Goal: Information Seeking & Learning: Learn about a topic

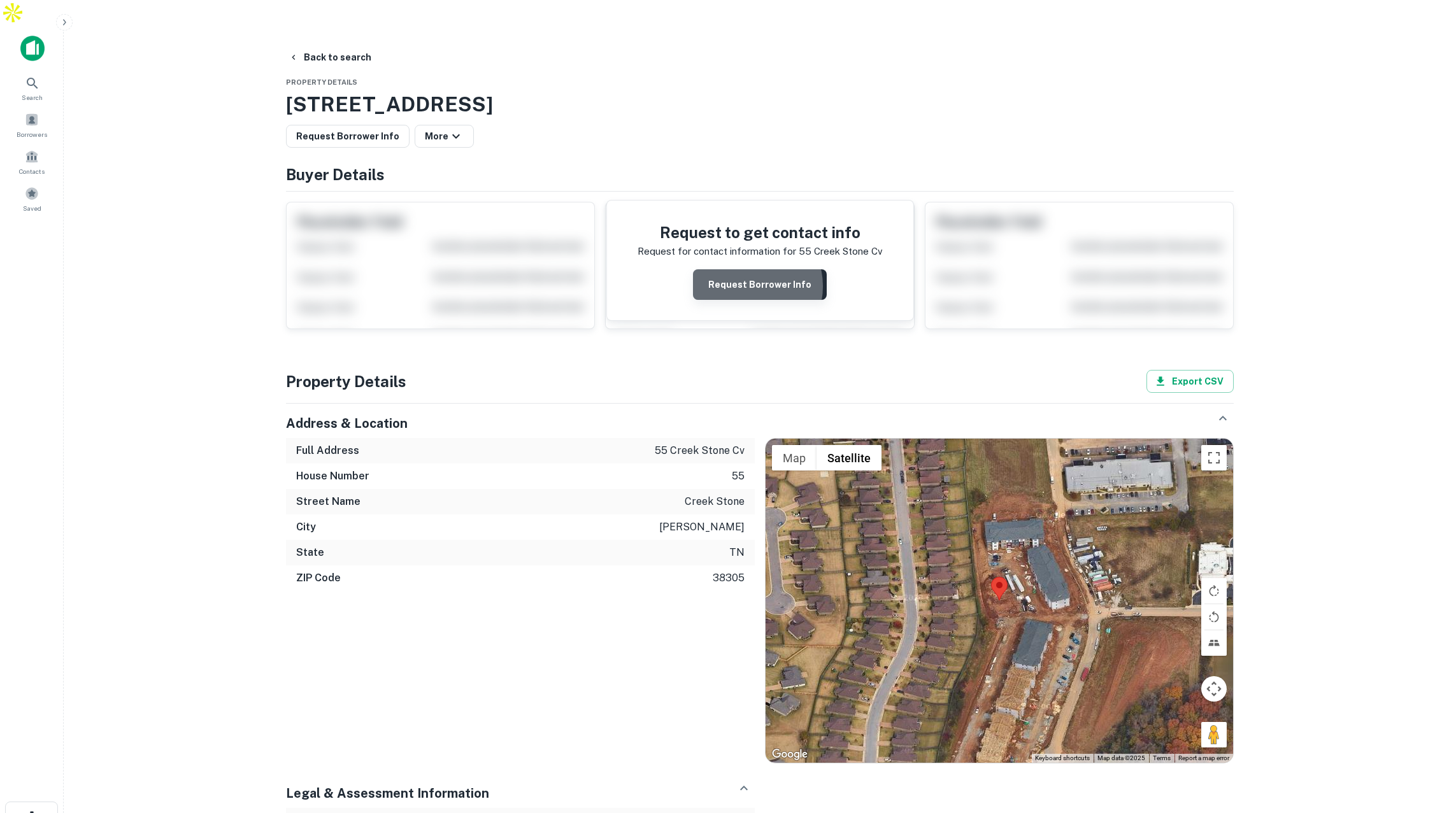
click at [749, 269] on button "Request Borrower Info" at bounding box center [759, 284] width 134 height 31
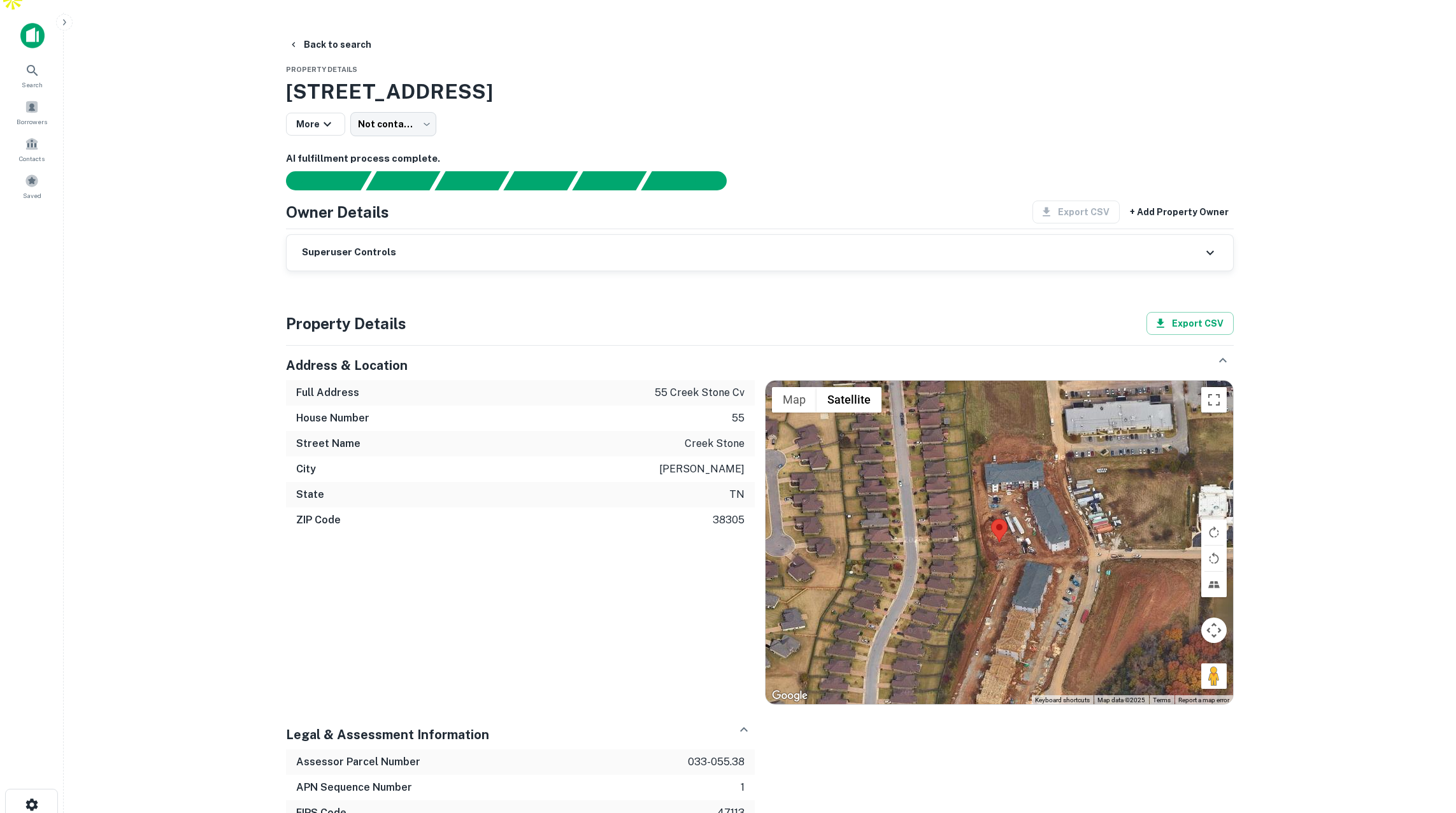
scroll to position [12, 0]
click at [35, 100] on span at bounding box center [31, 107] width 14 height 14
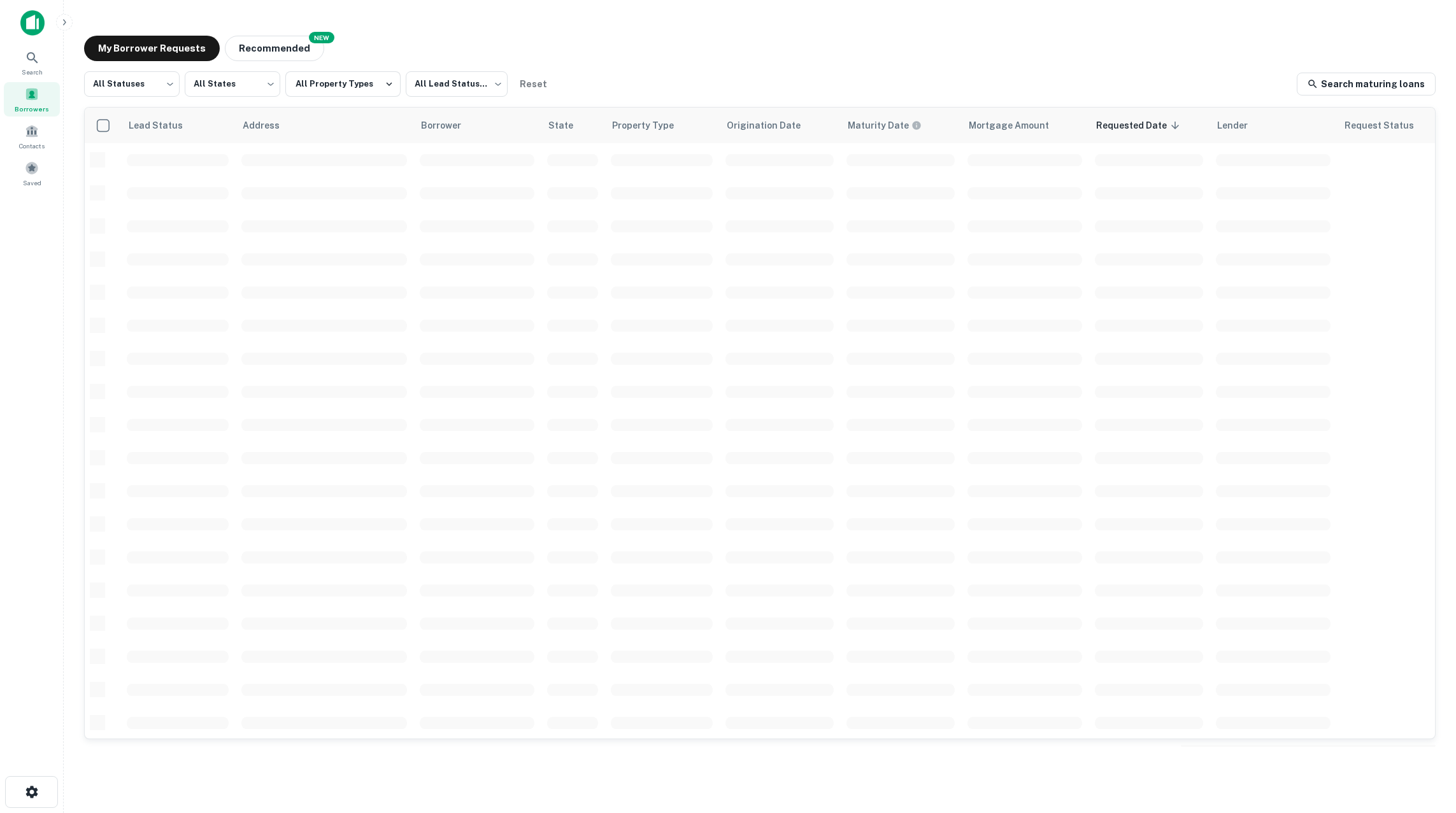
scroll to position [0, 1]
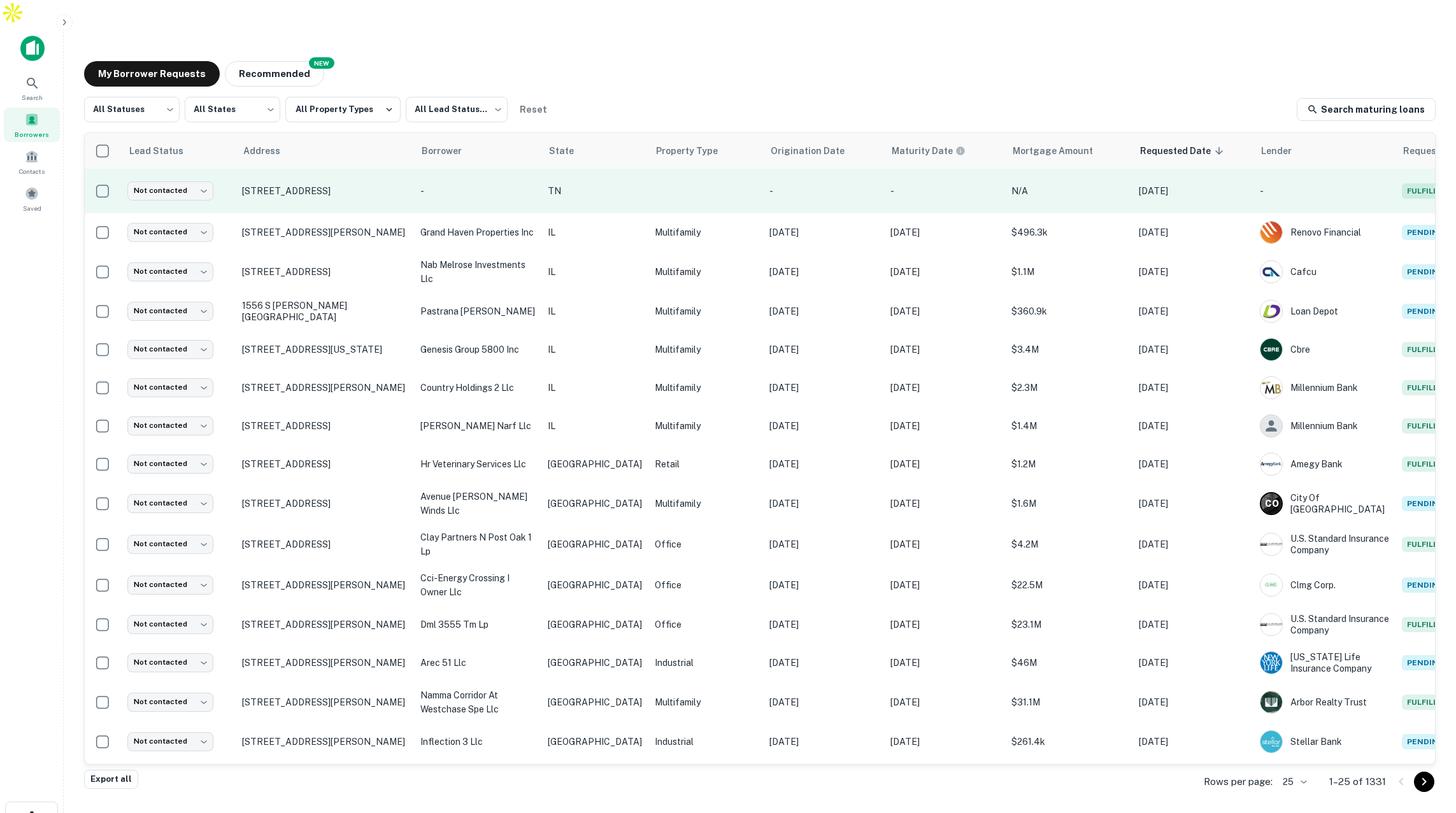
click at [433, 169] on td "-" at bounding box center [478, 191] width 128 height 45
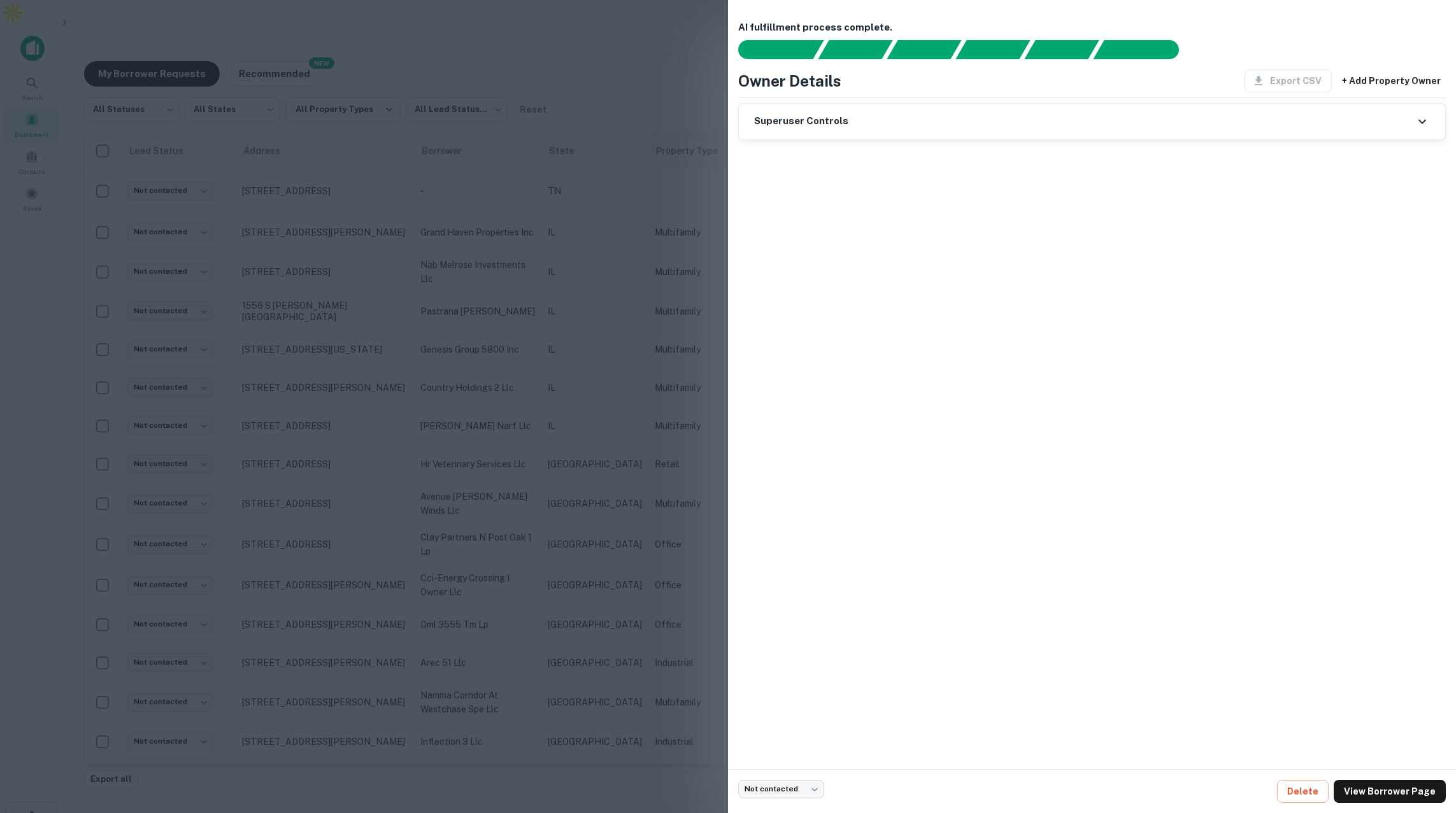
click at [651, 74] on div at bounding box center [728, 406] width 1456 height 813
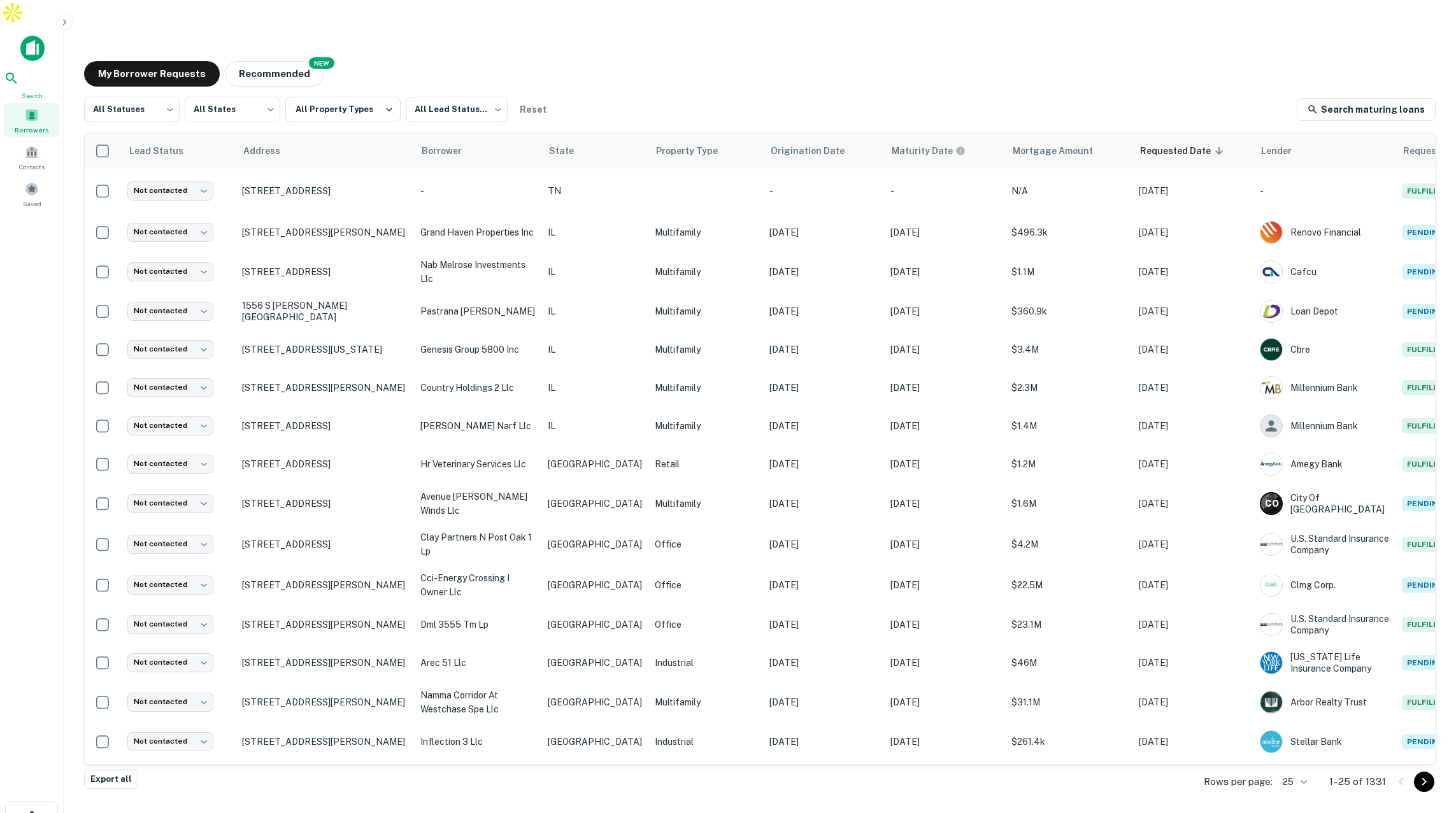
click at [19, 70] on icon at bounding box center [11, 78] width 15 height 15
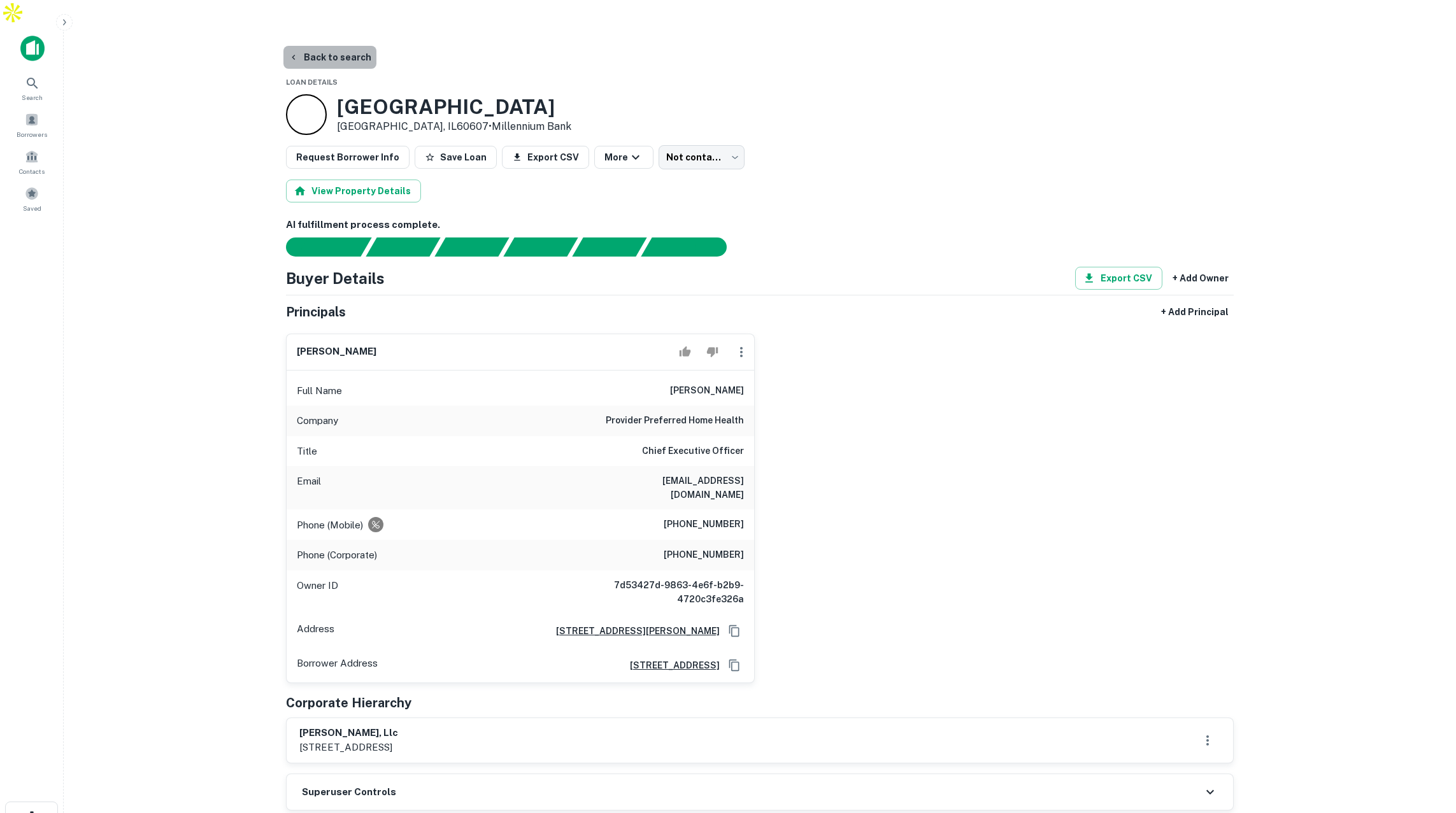
click at [333, 46] on button "Back to search" at bounding box center [329, 57] width 93 height 23
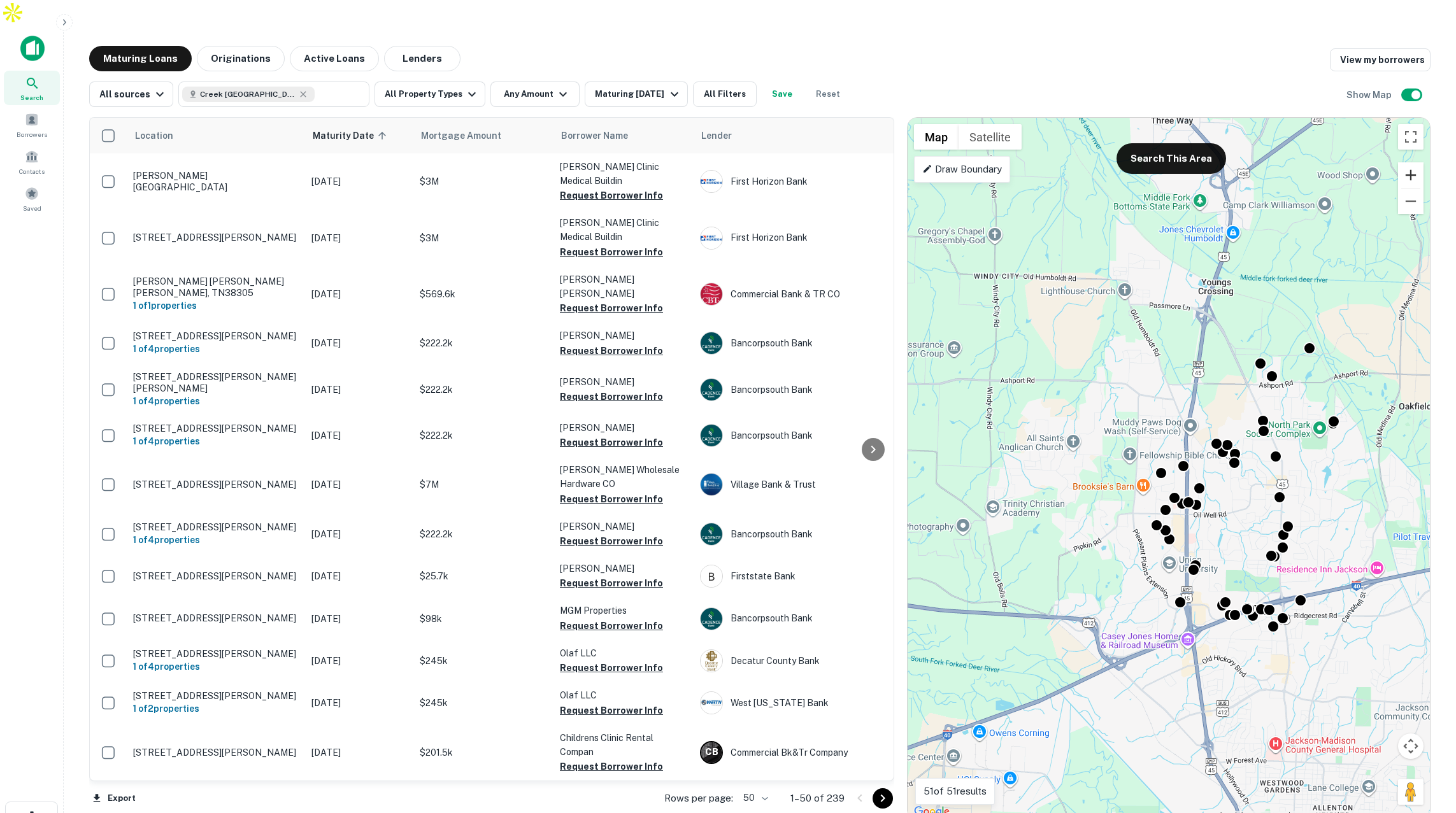
click at [1417, 162] on button "Zoom in" at bounding box center [1410, 174] width 25 height 25
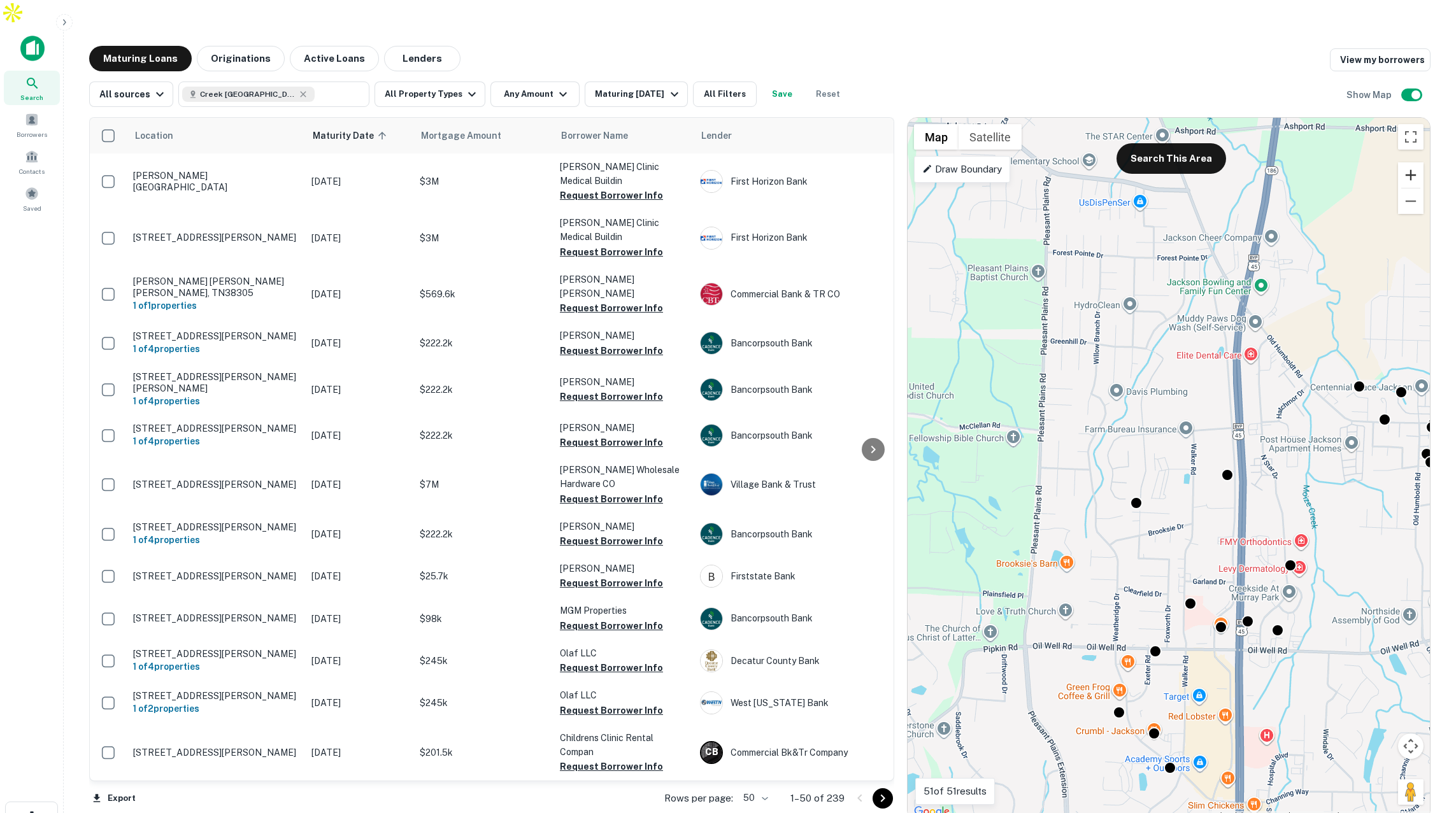
click at [1417, 162] on button "Zoom in" at bounding box center [1410, 174] width 25 height 25
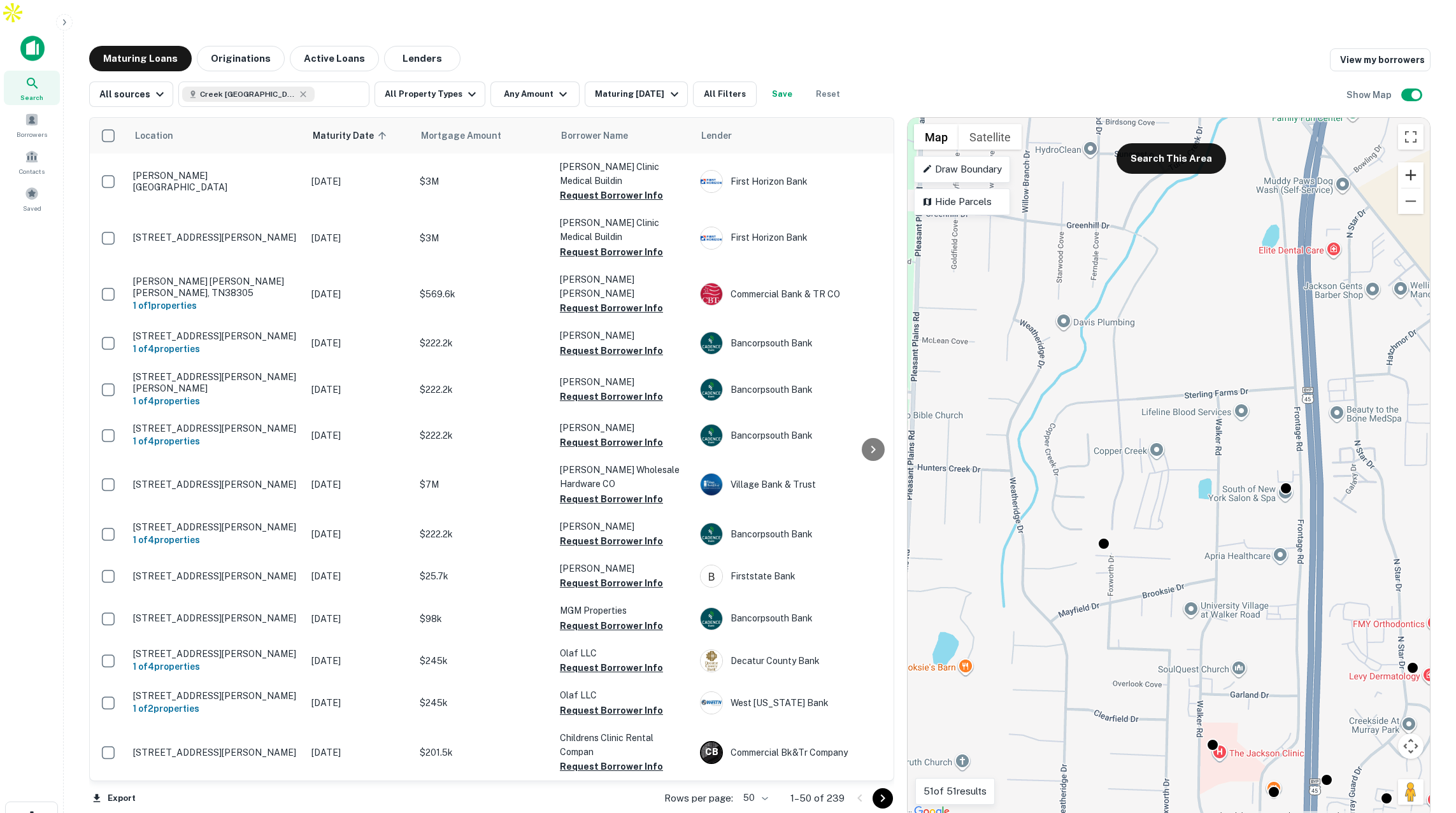
click at [1417, 162] on button "Zoom in" at bounding box center [1410, 174] width 25 height 25
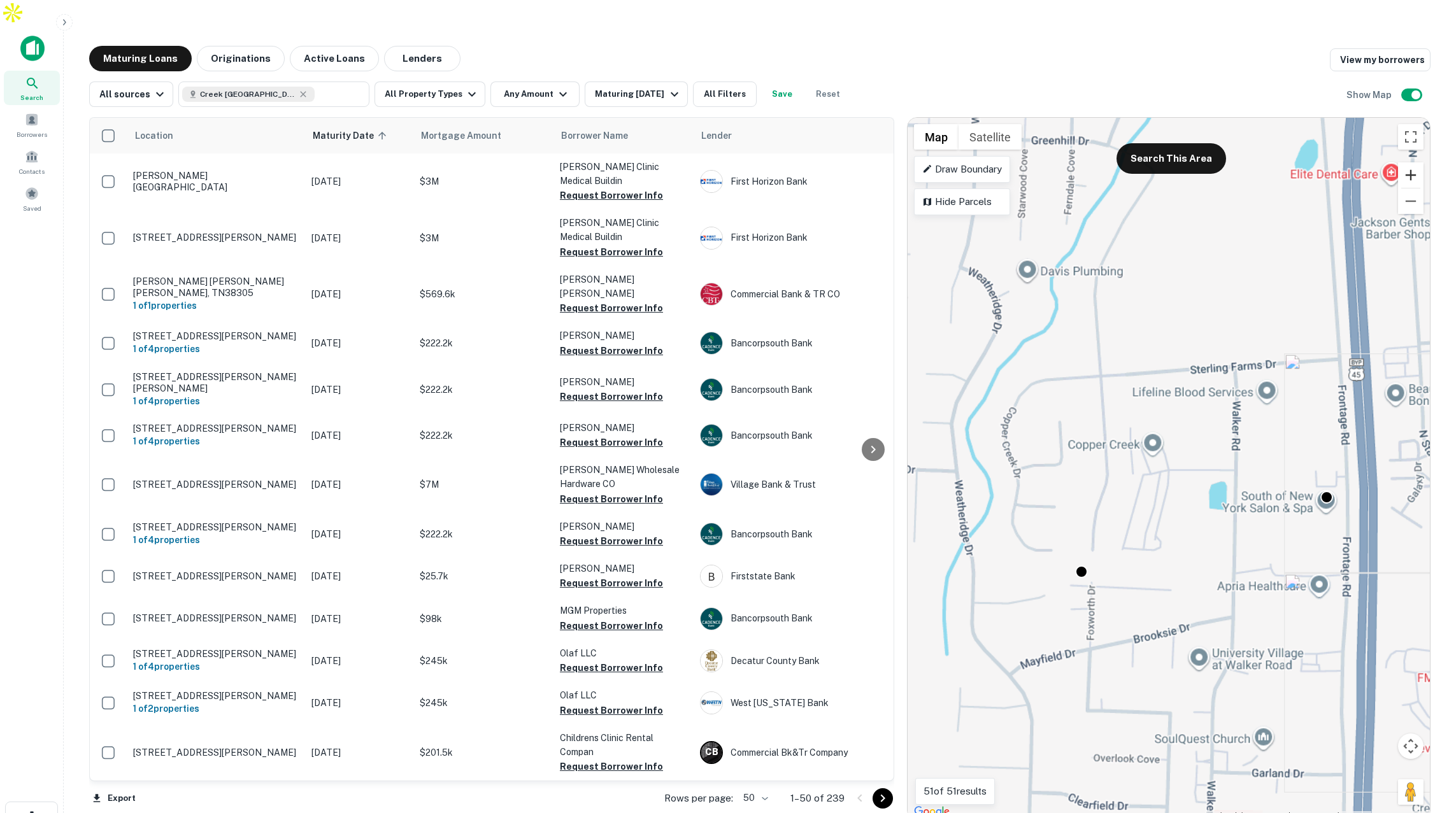
click at [1414, 162] on button "Zoom in" at bounding box center [1410, 174] width 25 height 25
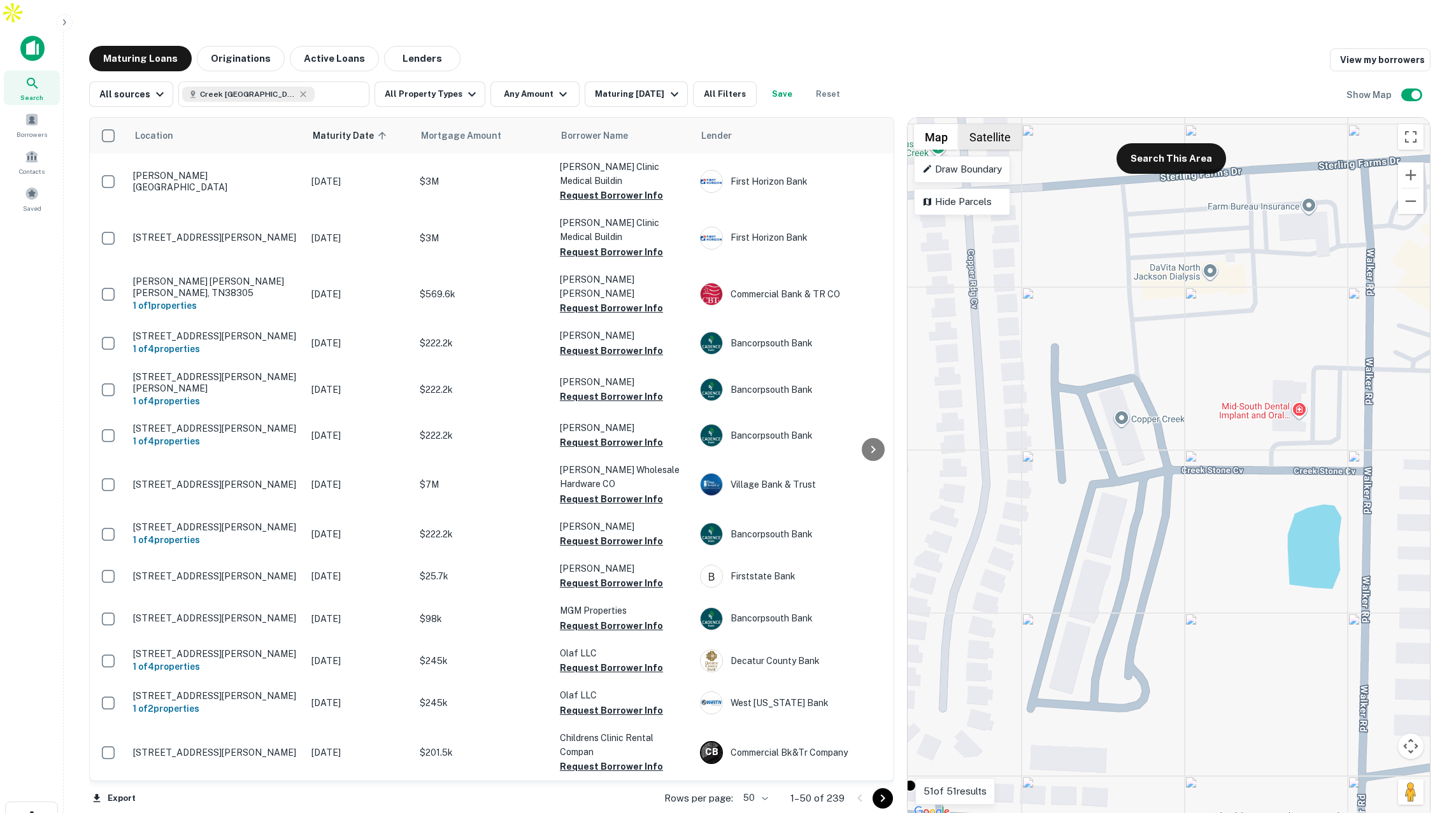
click at [1005, 124] on button "Satellite" at bounding box center [989, 136] width 63 height 25
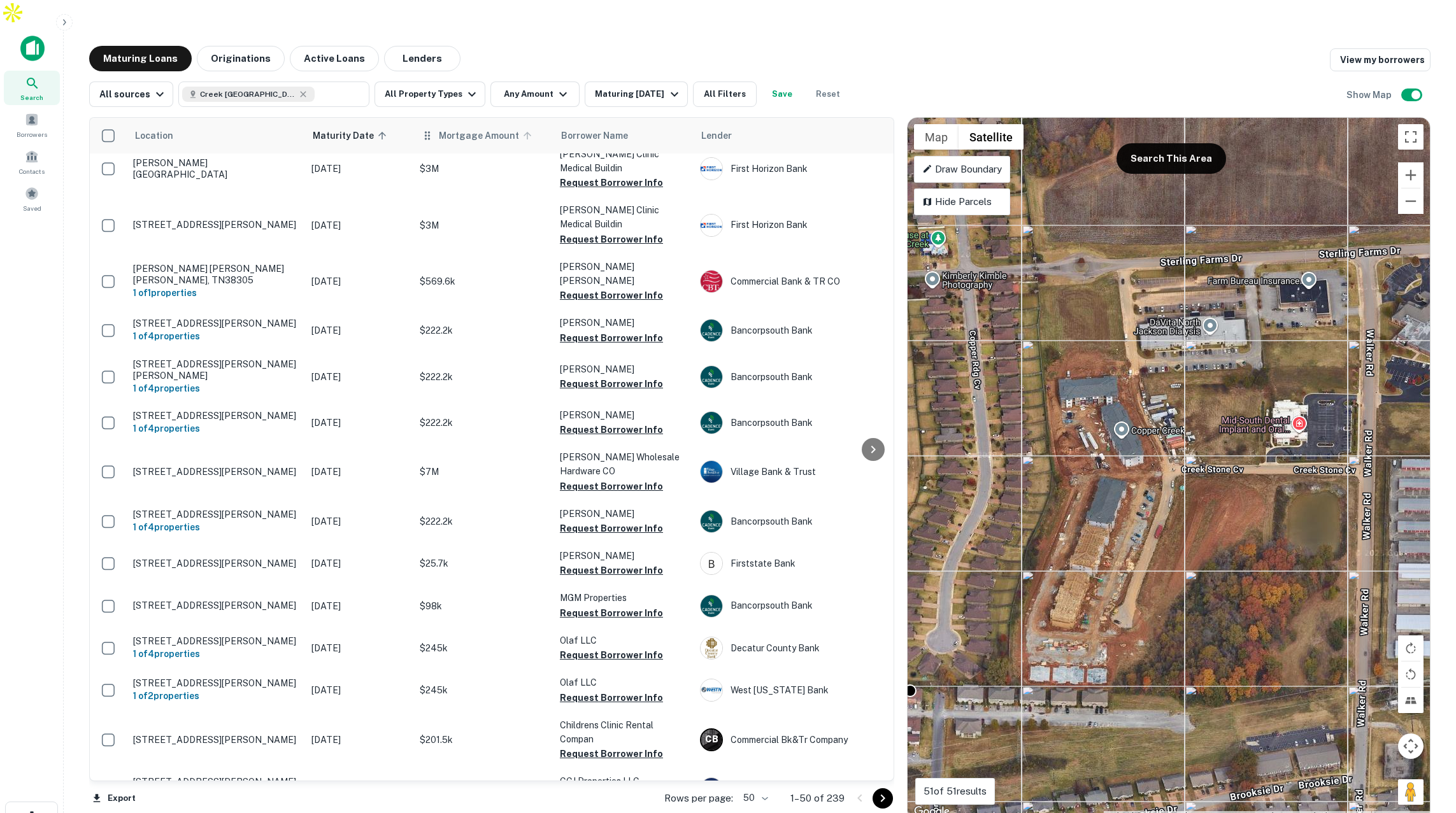
scroll to position [15, 0]
click at [945, 124] on button "Map" at bounding box center [937, 136] width 45 height 25
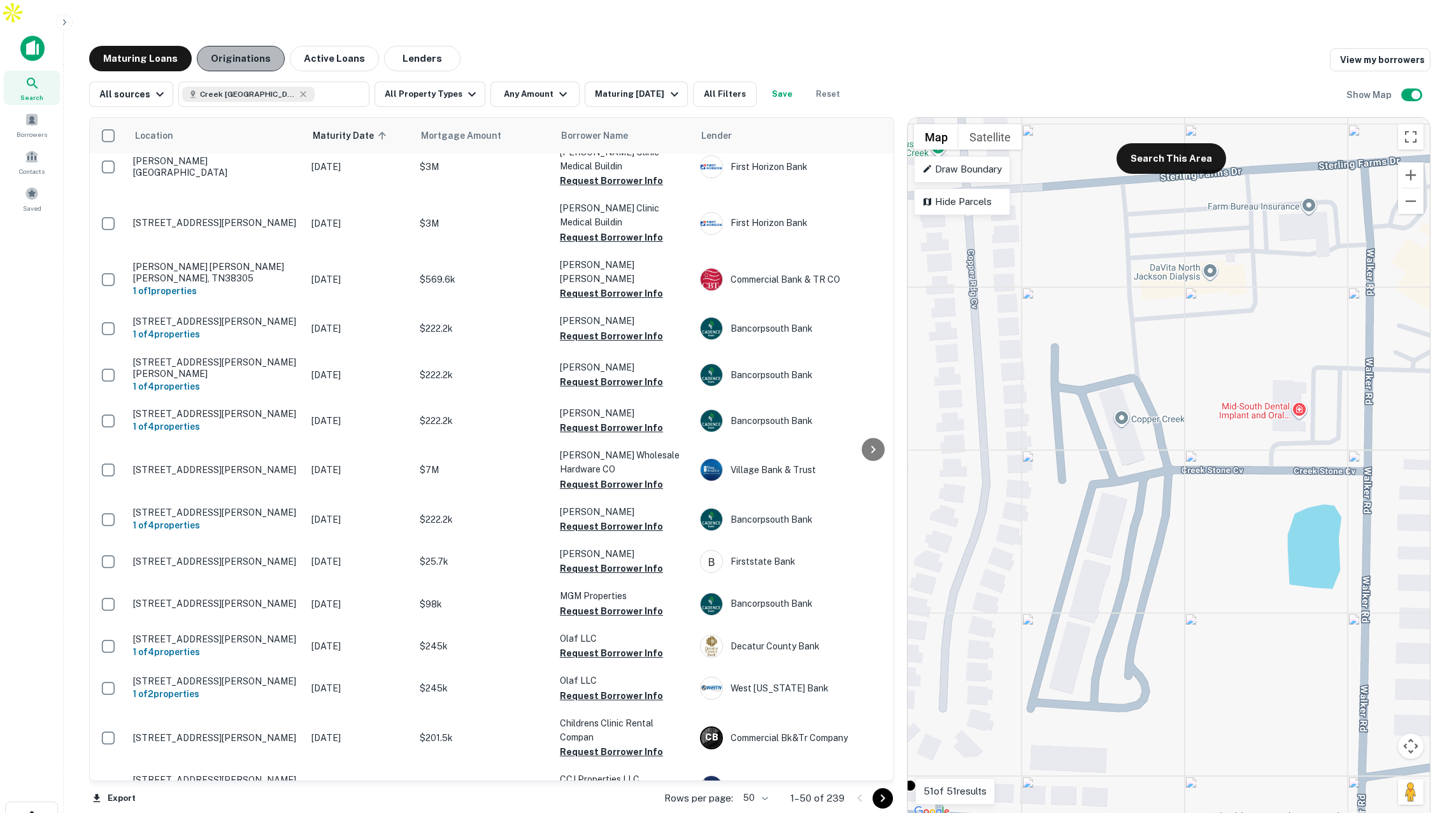
click at [258, 46] on button "Originations" at bounding box center [241, 58] width 88 height 25
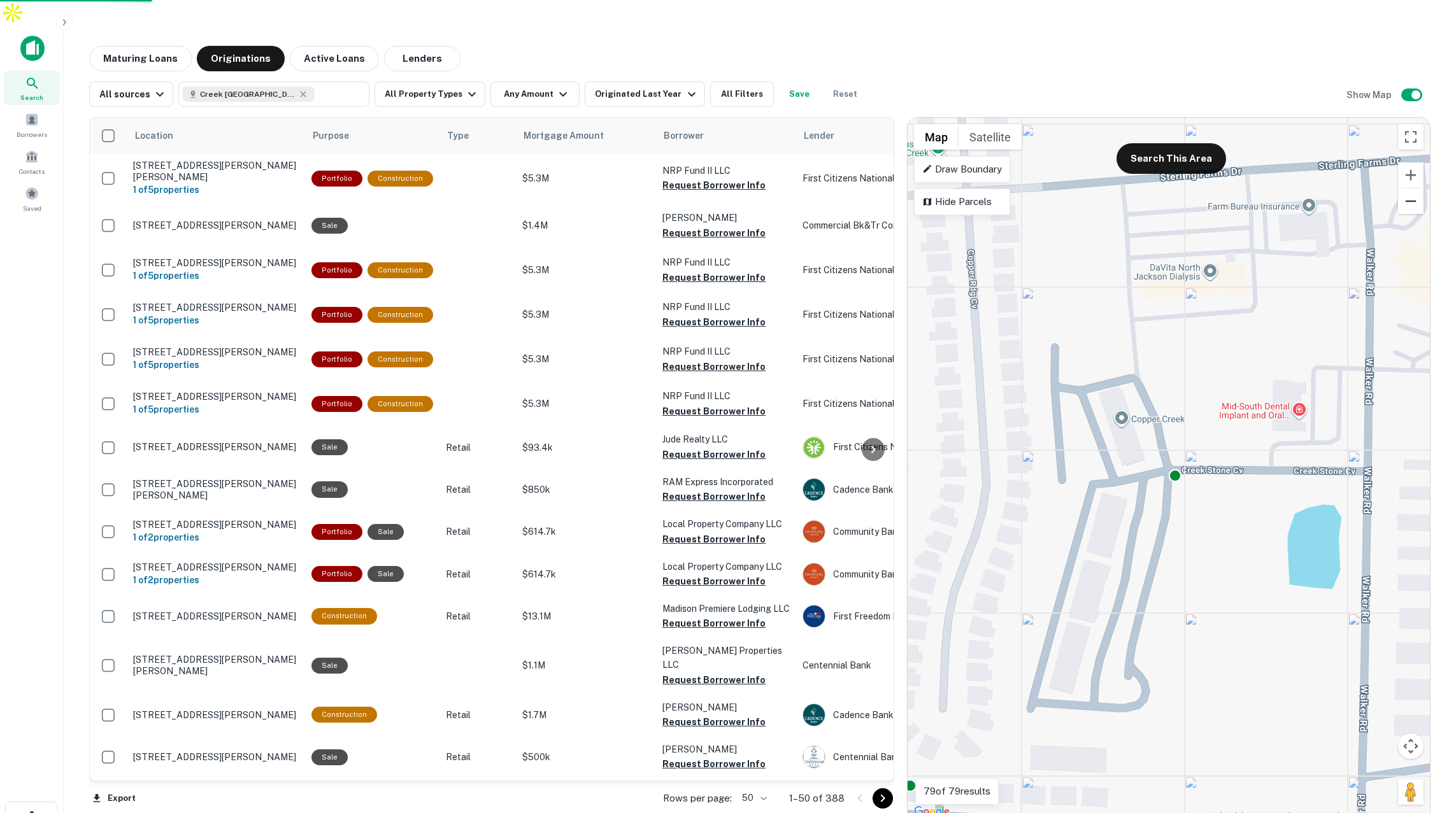
scroll to position [15, 0]
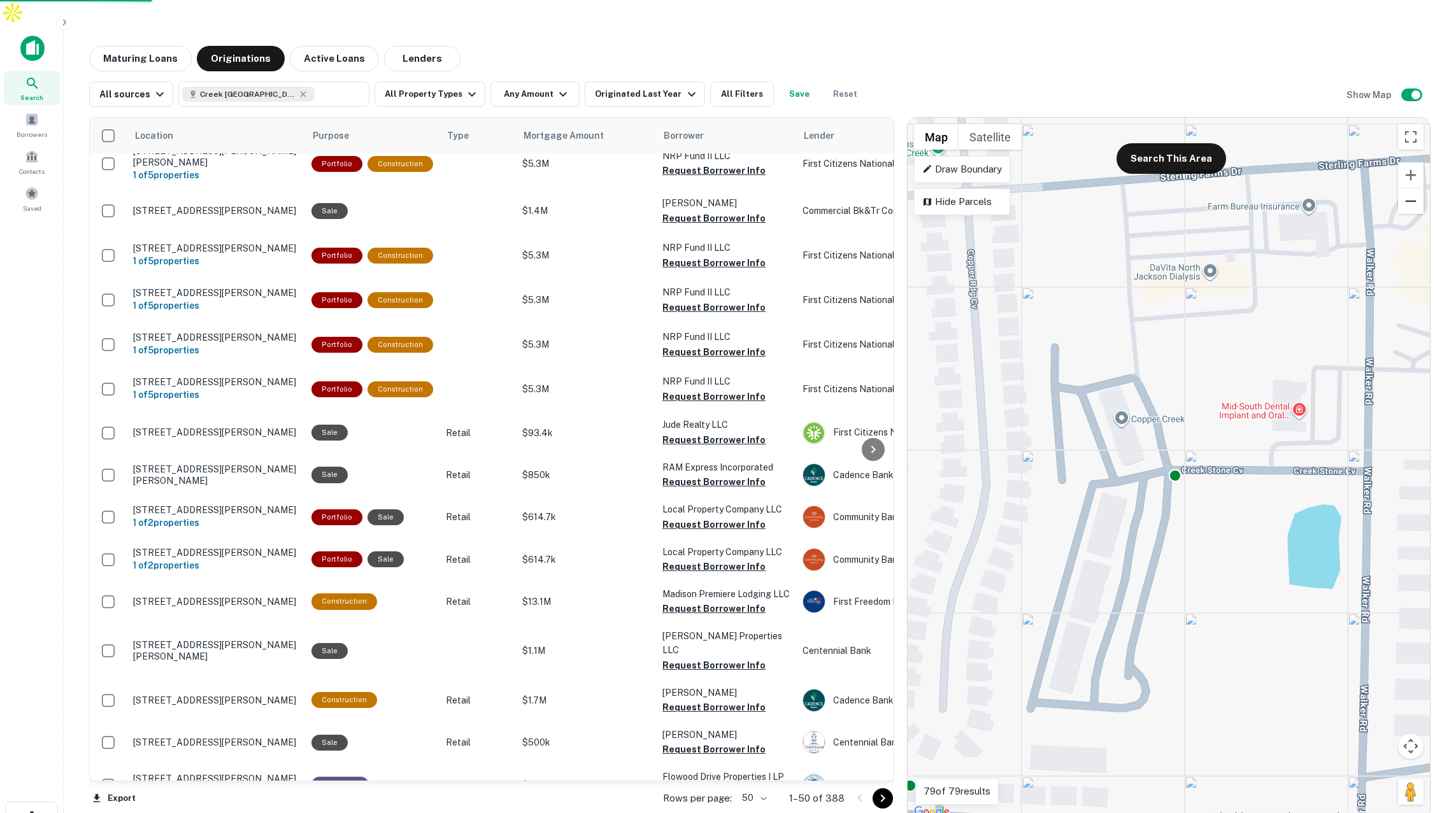
click at [1411, 188] on button "Zoom out" at bounding box center [1410, 201] width 25 height 25
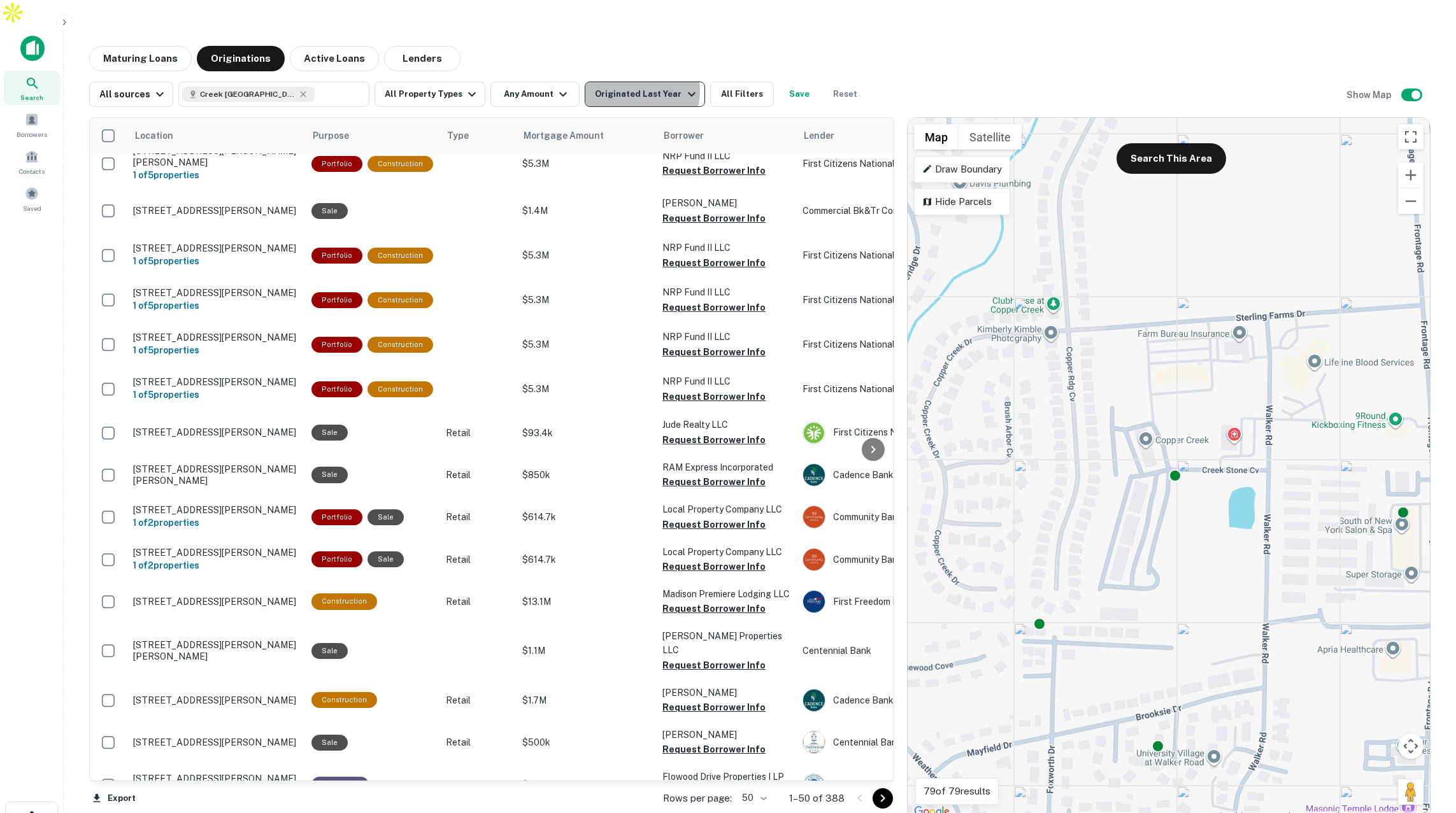
click at [627, 86] on div "Originated Last Year" at bounding box center [646, 94] width 104 height 15
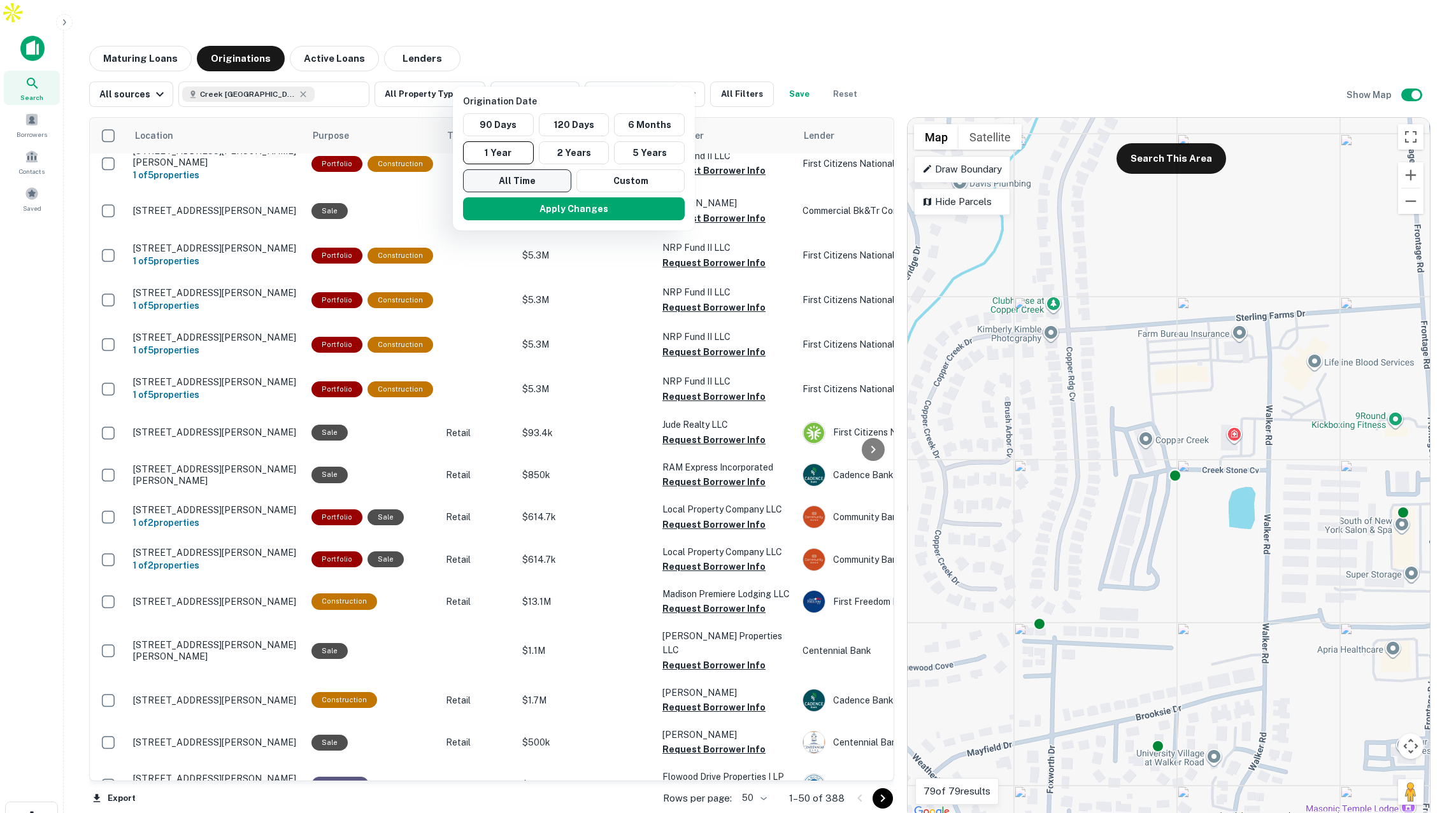
click at [515, 186] on button "All Time" at bounding box center [517, 181] width 108 height 23
click at [638, 214] on button "Apply Changes" at bounding box center [569, 209] width 221 height 23
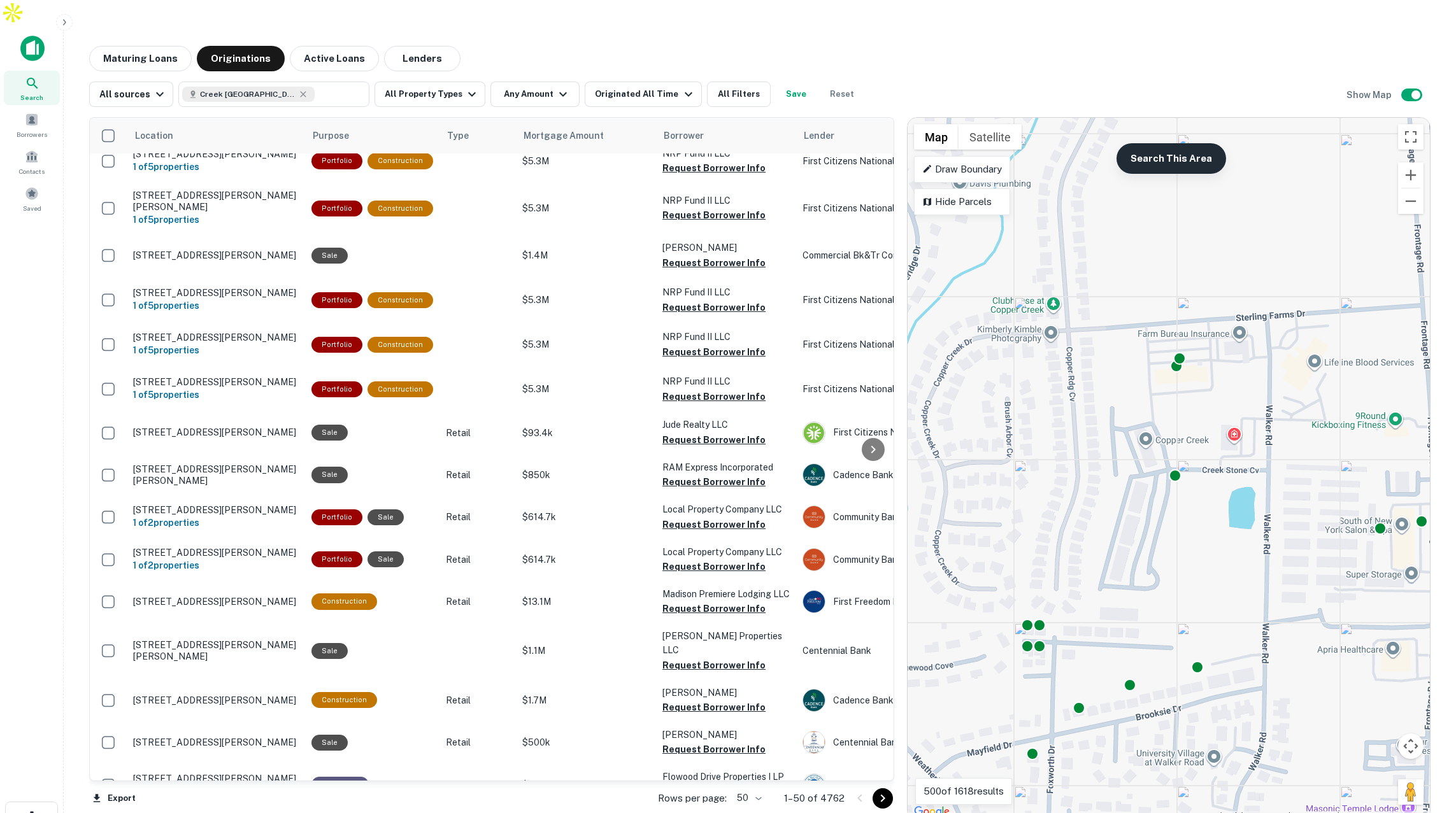
click at [1190, 143] on button "Search This Area" at bounding box center [1171, 158] width 110 height 31
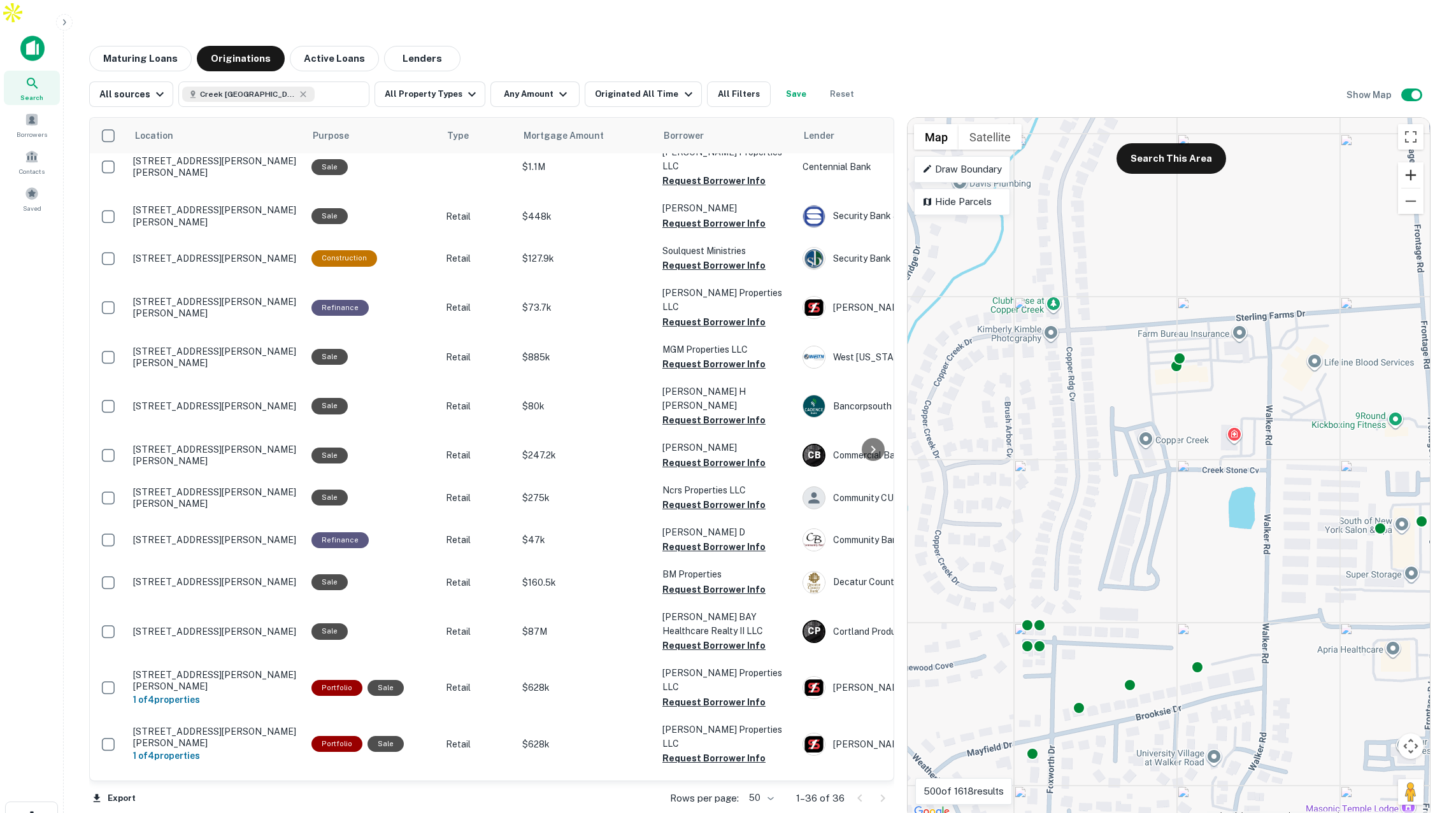
click at [1417, 162] on button "Zoom in" at bounding box center [1410, 174] width 25 height 25
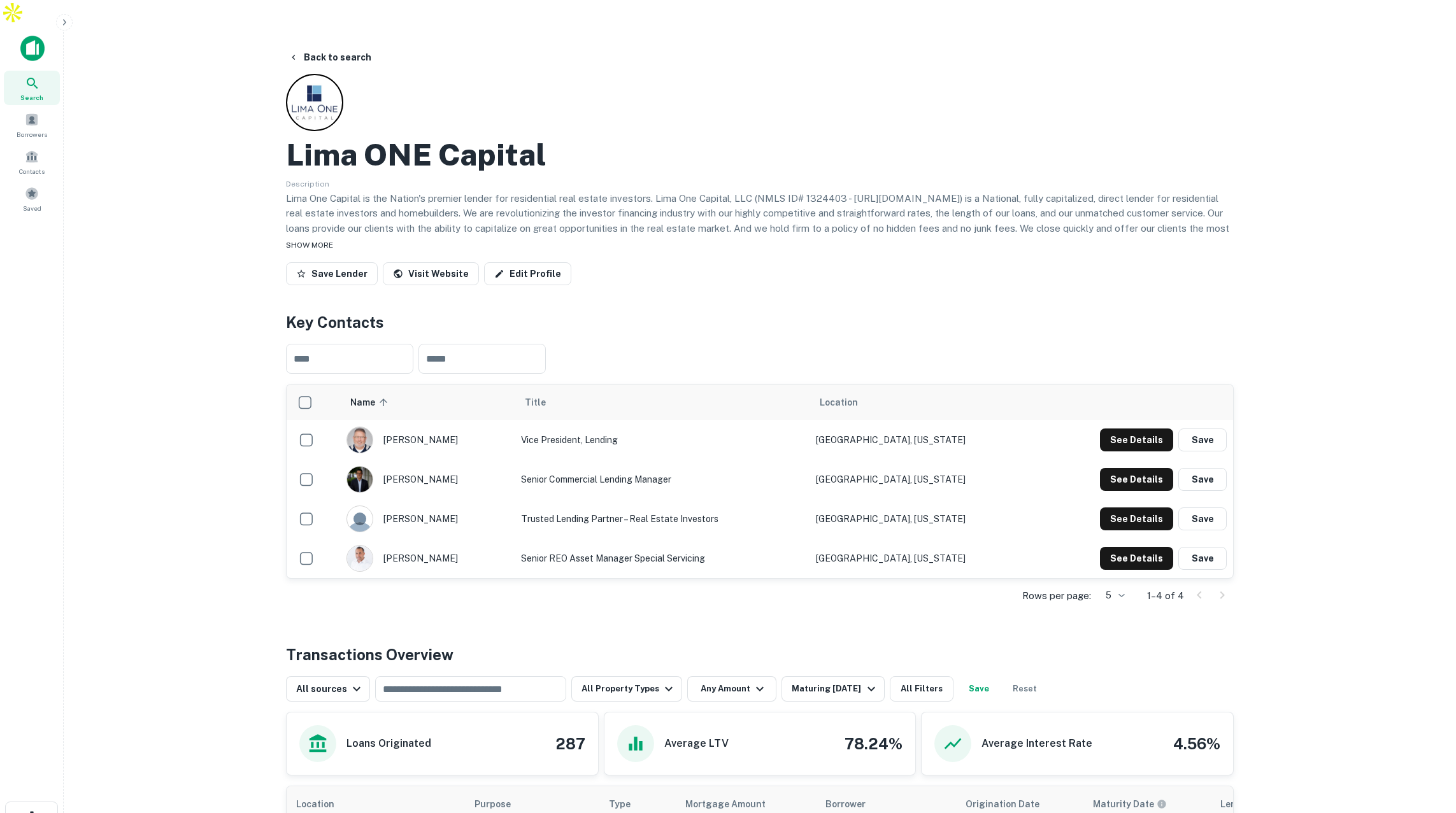
scroll to position [17, 0]
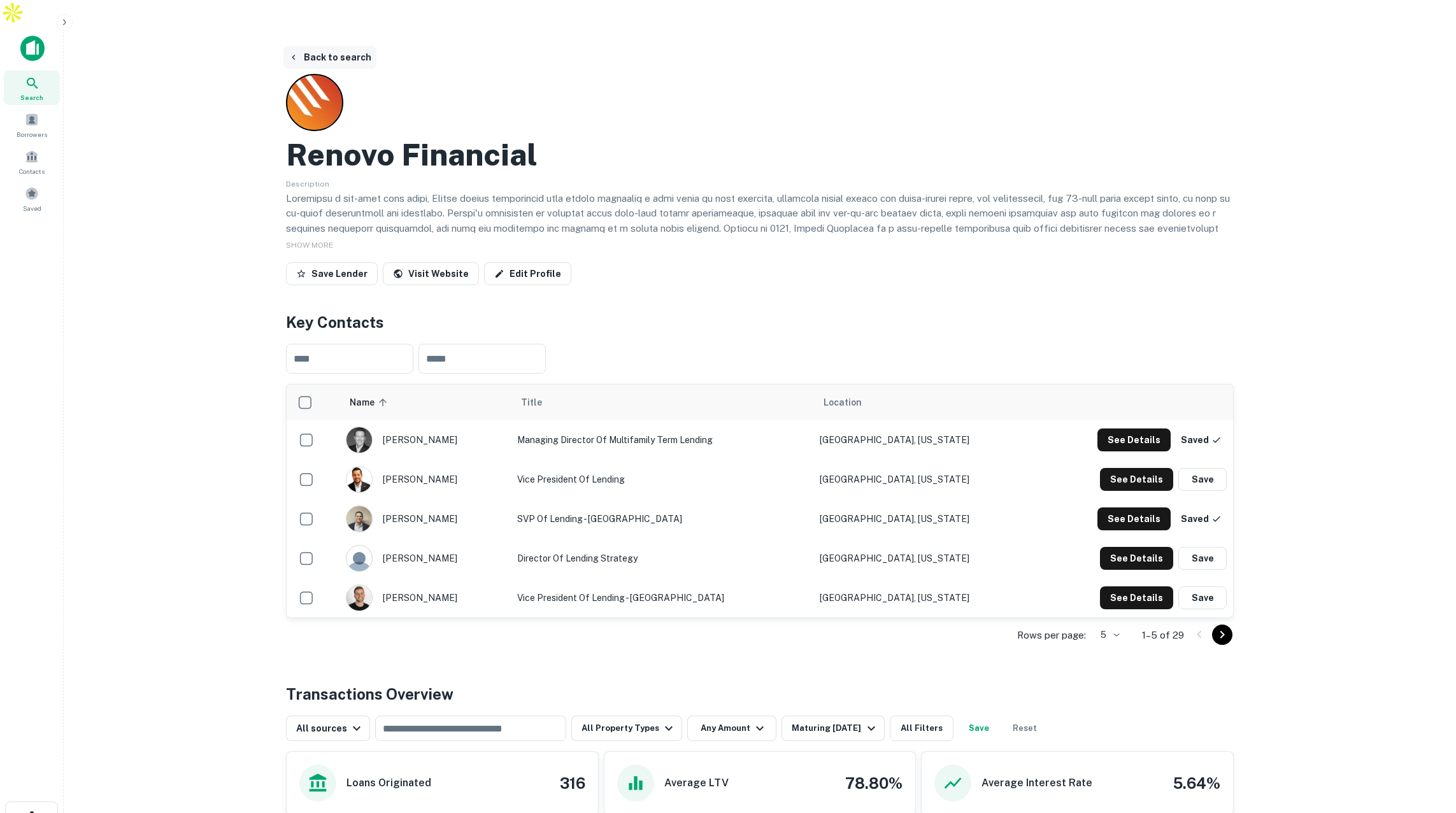
click at [329, 46] on button "Back to search" at bounding box center [329, 57] width 93 height 23
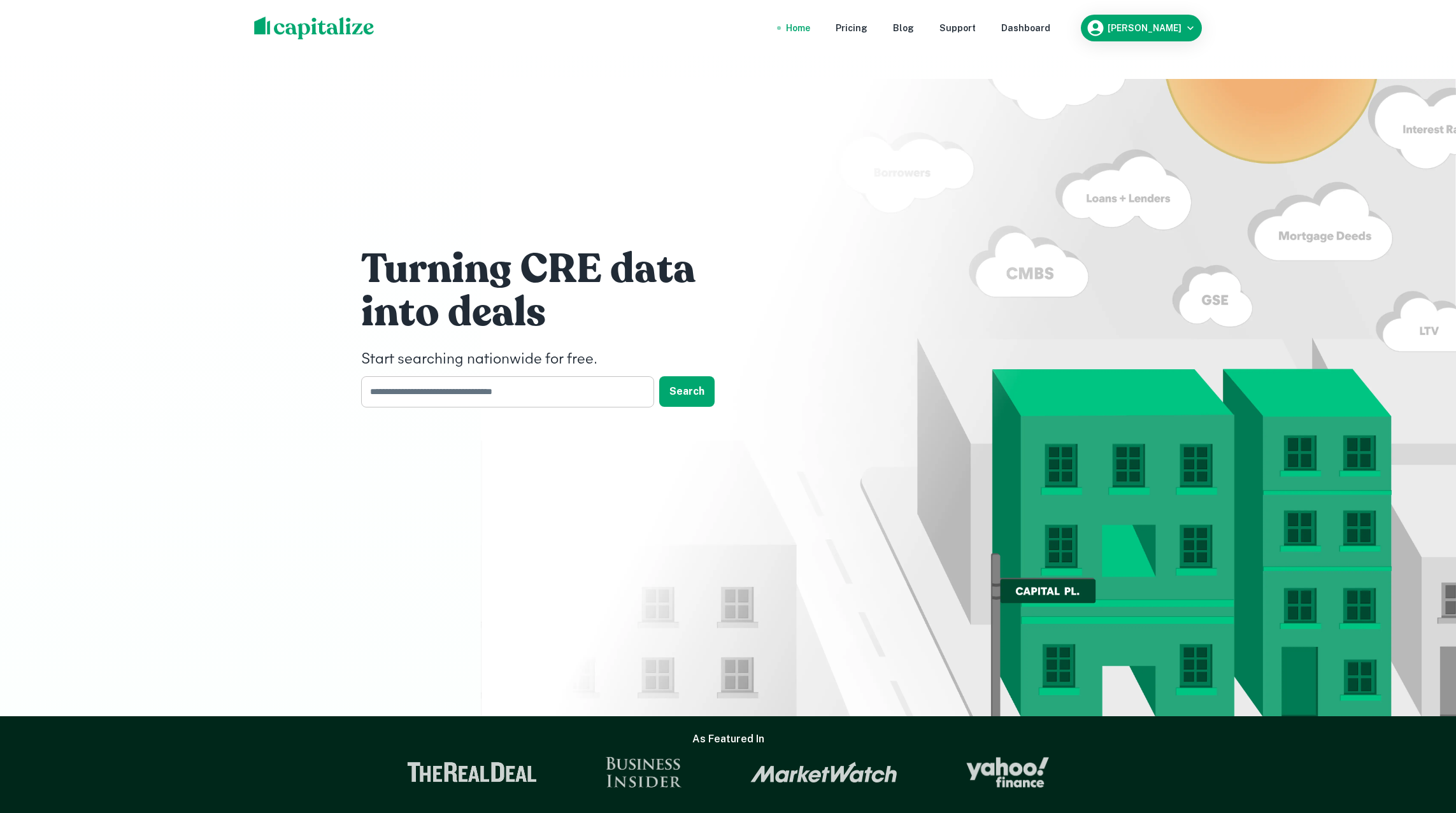
click at [489, 376] on input "text" at bounding box center [503, 391] width 284 height 31
type input "*******"
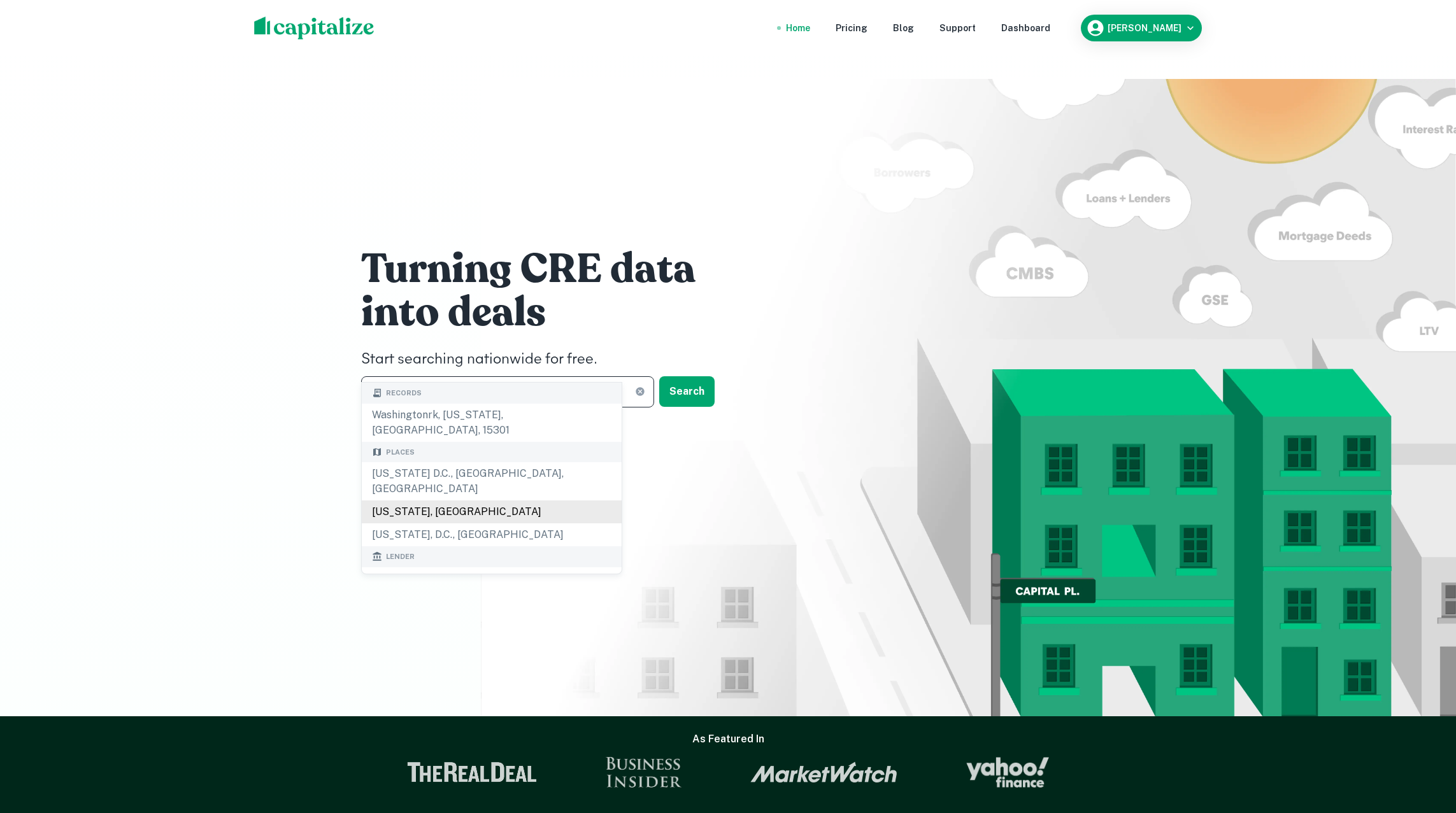
click at [493, 501] on div "[US_STATE], [GEOGRAPHIC_DATA]" at bounding box center [491, 512] width 260 height 23
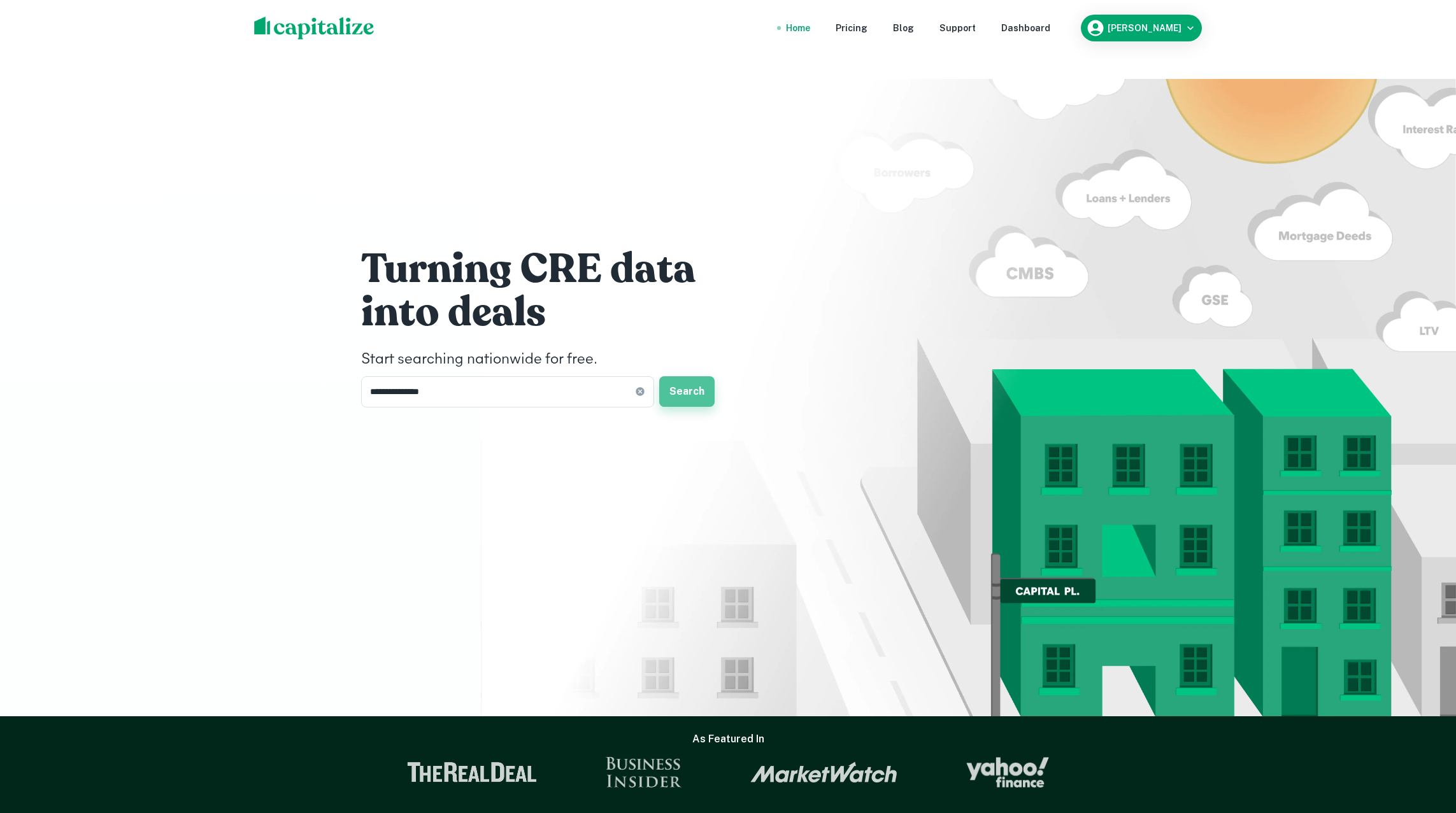
click at [680, 376] on button "Search" at bounding box center [686, 391] width 55 height 31
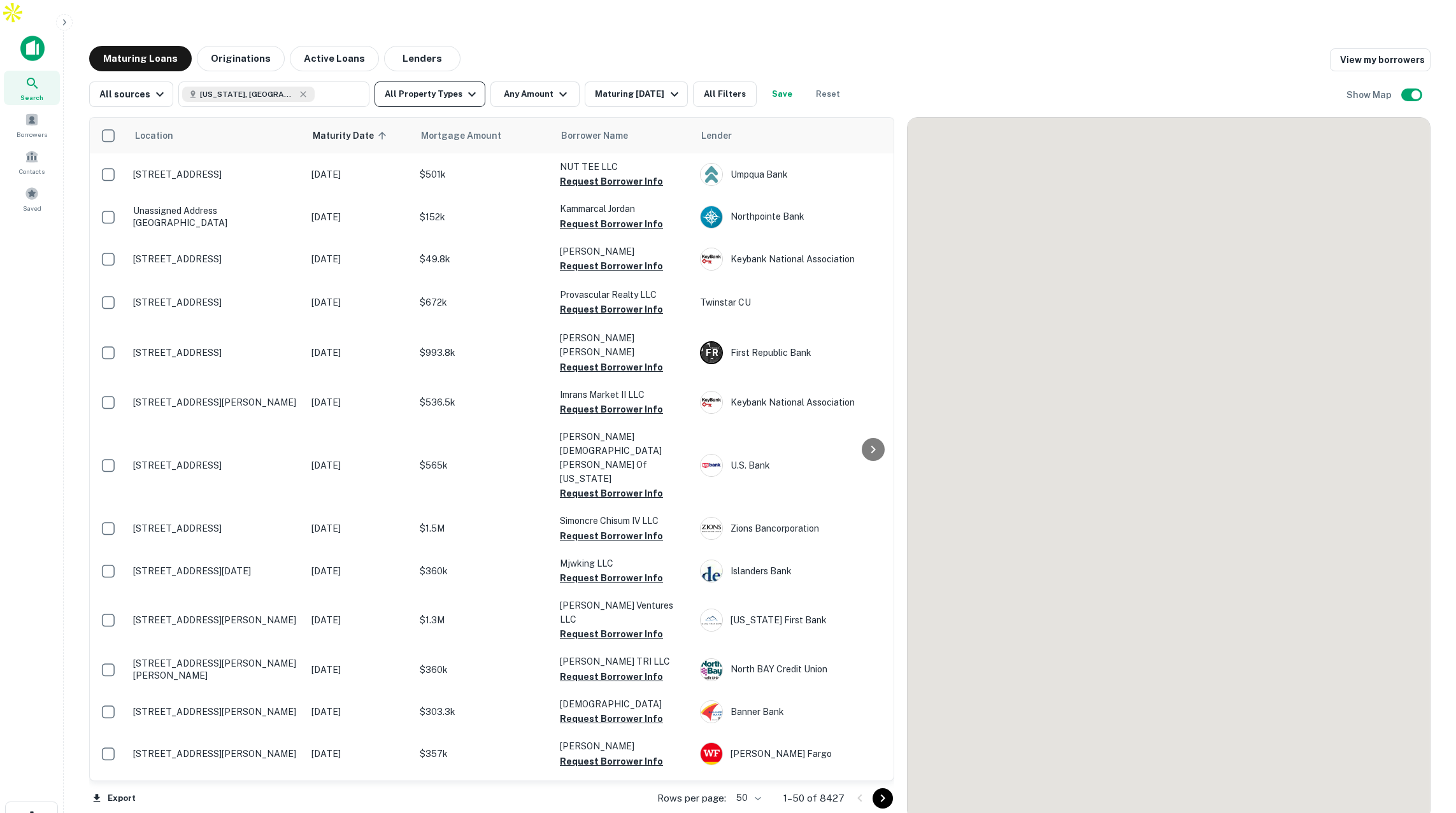
click at [450, 82] on button "All Property Types" at bounding box center [429, 94] width 111 height 25
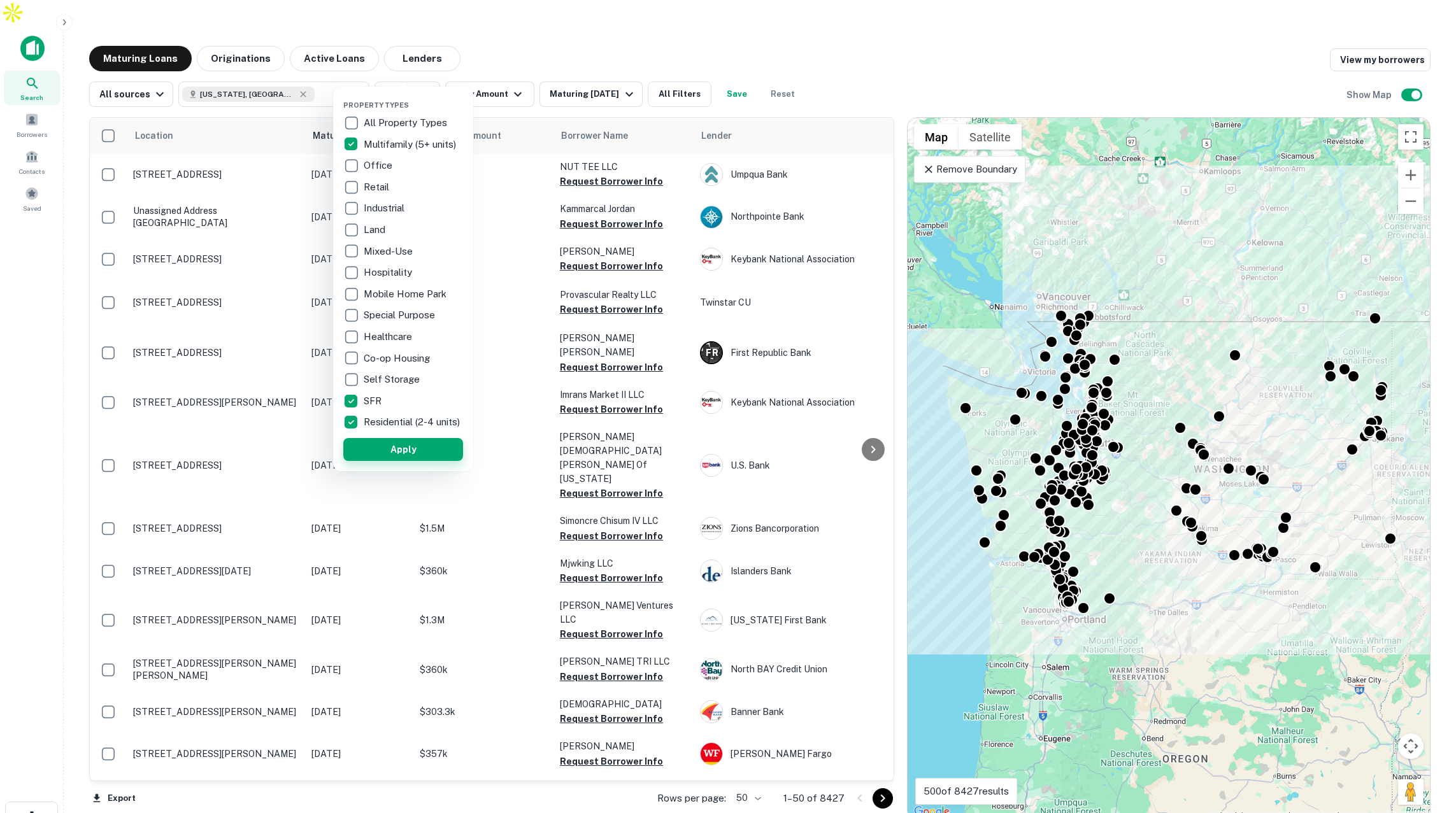
click at [430, 452] on button "Apply" at bounding box center [403, 449] width 120 height 23
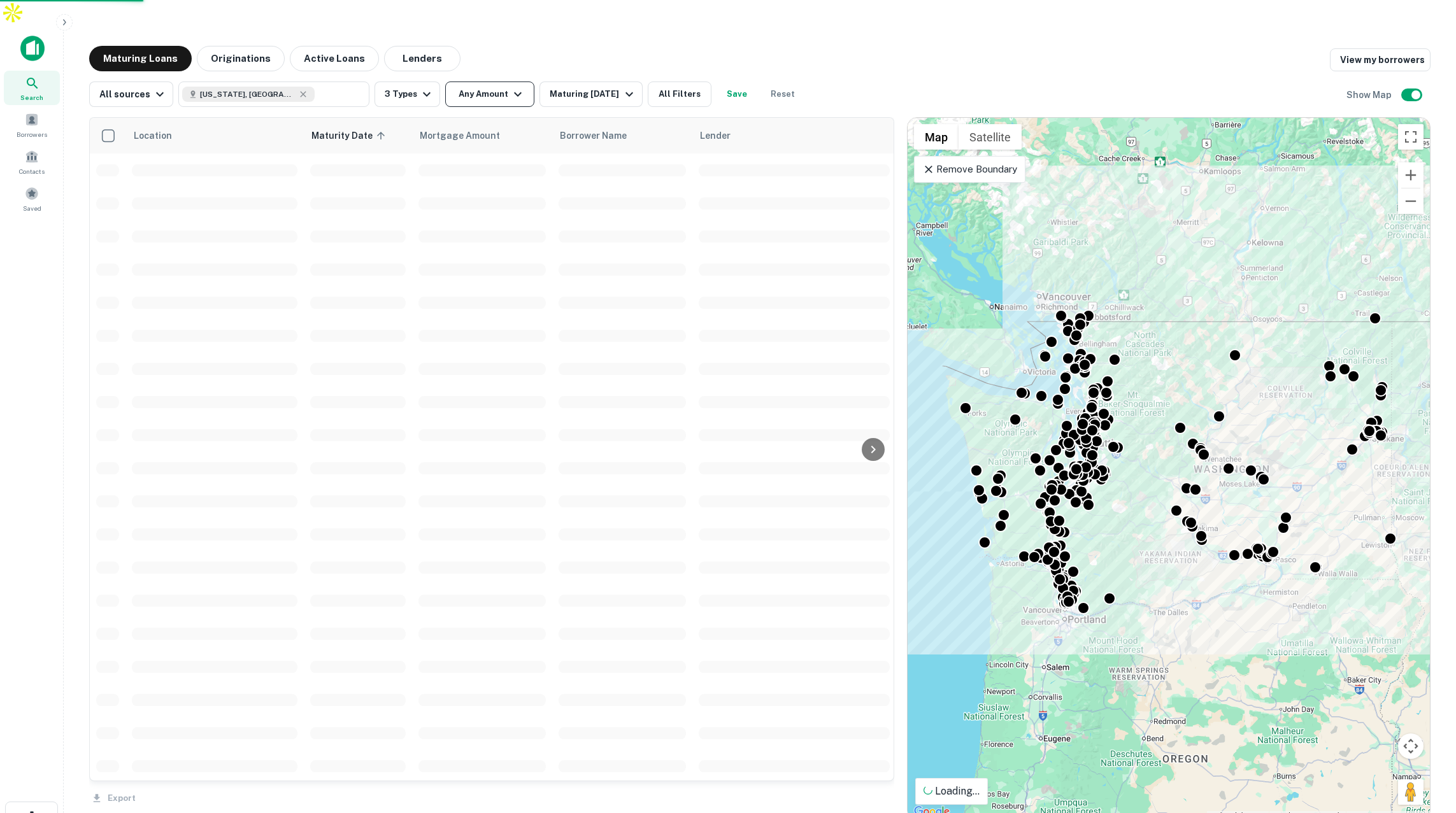
click at [510, 86] on icon "button" at bounding box center [518, 94] width 15 height 15
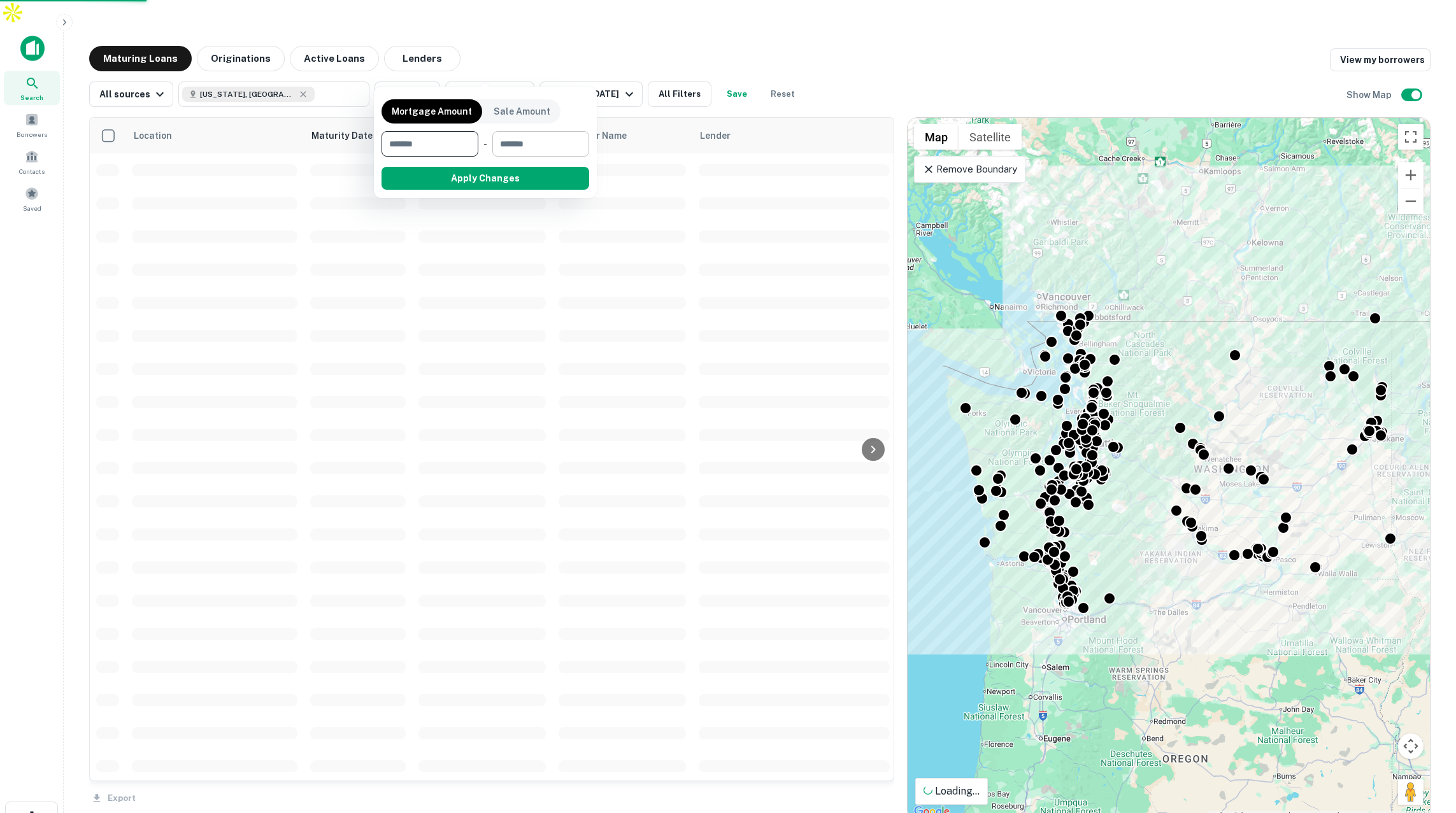
click at [523, 145] on input "number" at bounding box center [536, 143] width 88 height 25
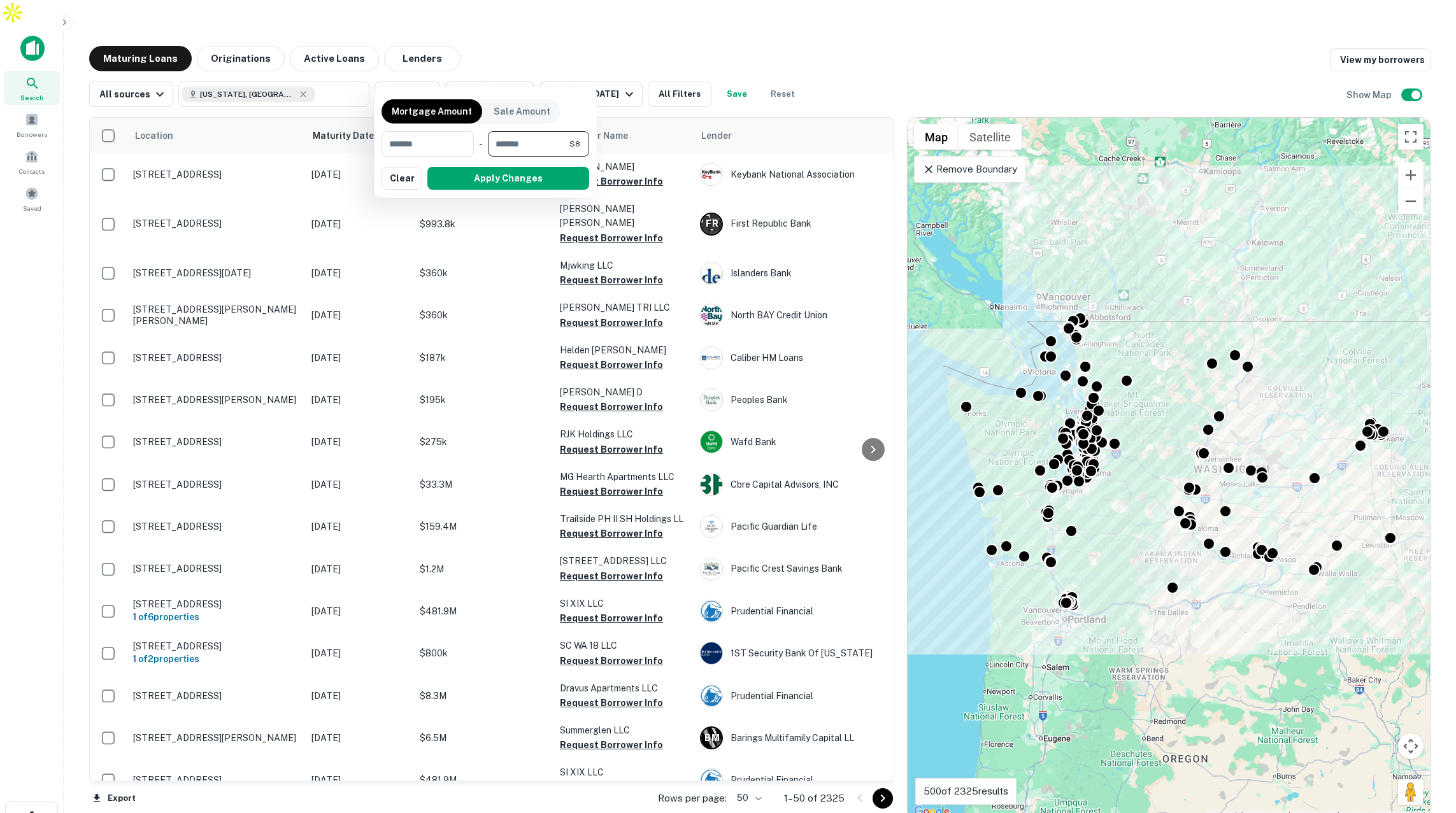
type input "*******"
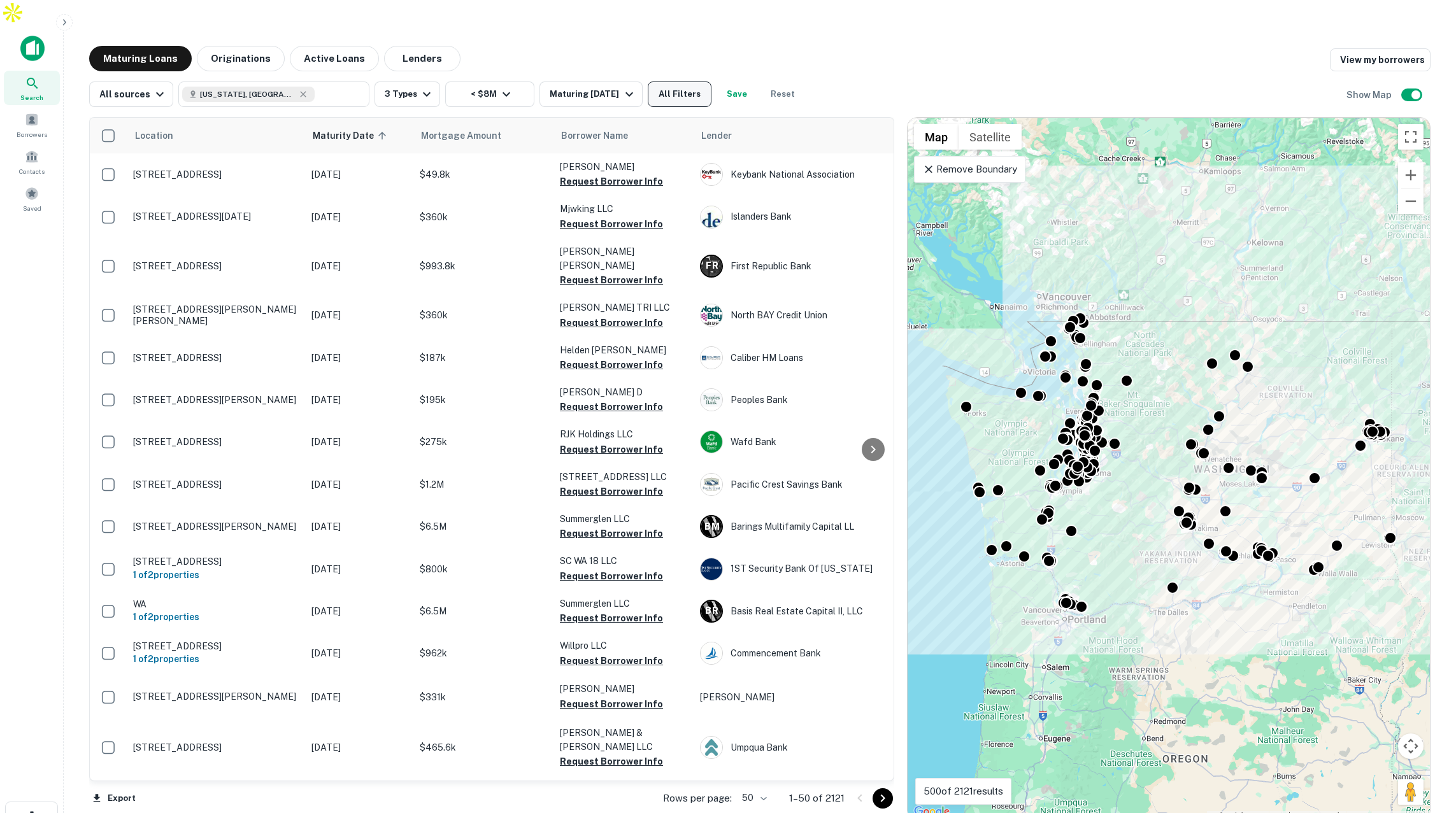
click at [685, 82] on button "All Filters" at bounding box center [680, 94] width 64 height 25
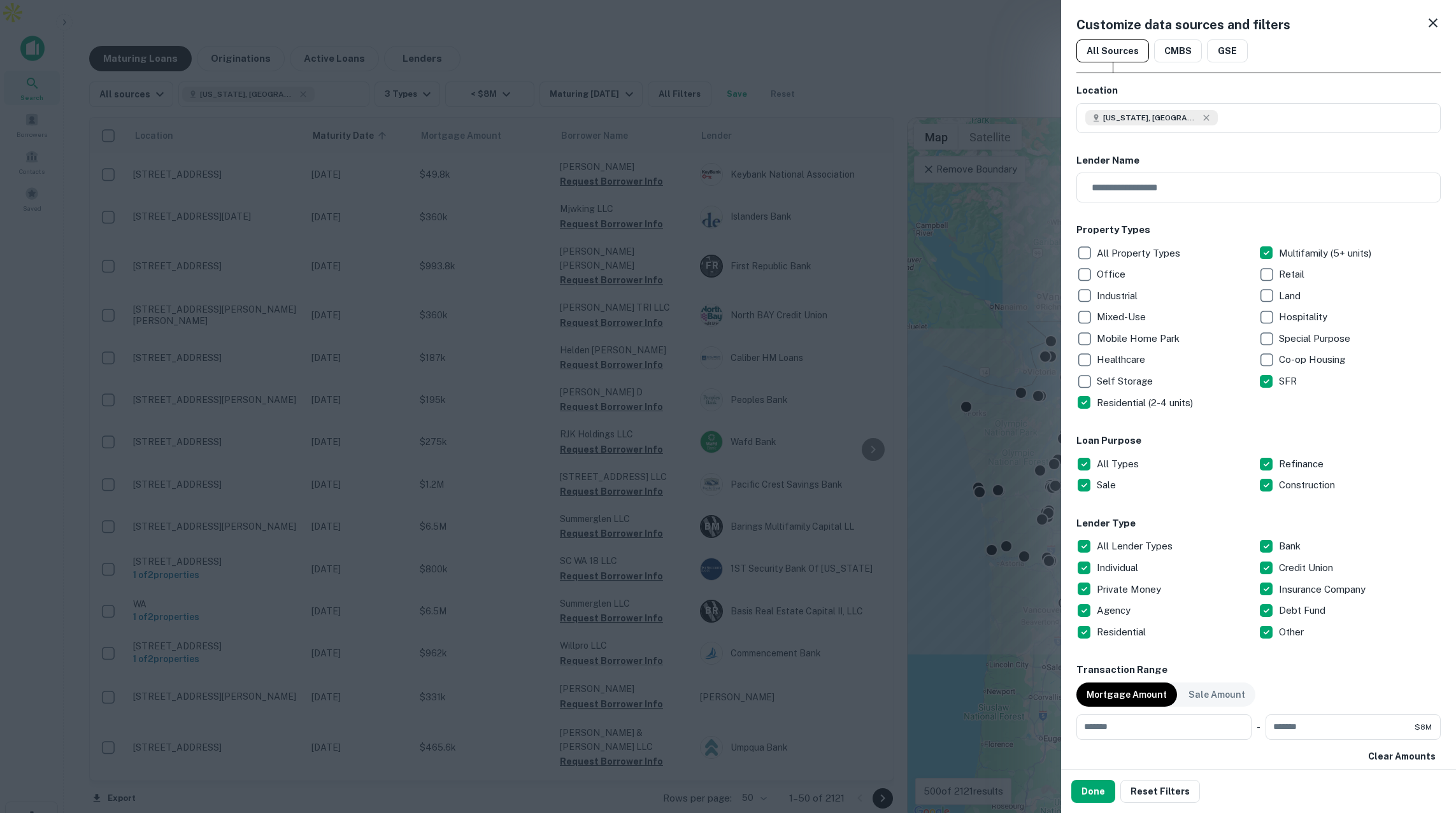
scroll to position [1, 0]
click at [853, 91] on div at bounding box center [728, 406] width 1456 height 813
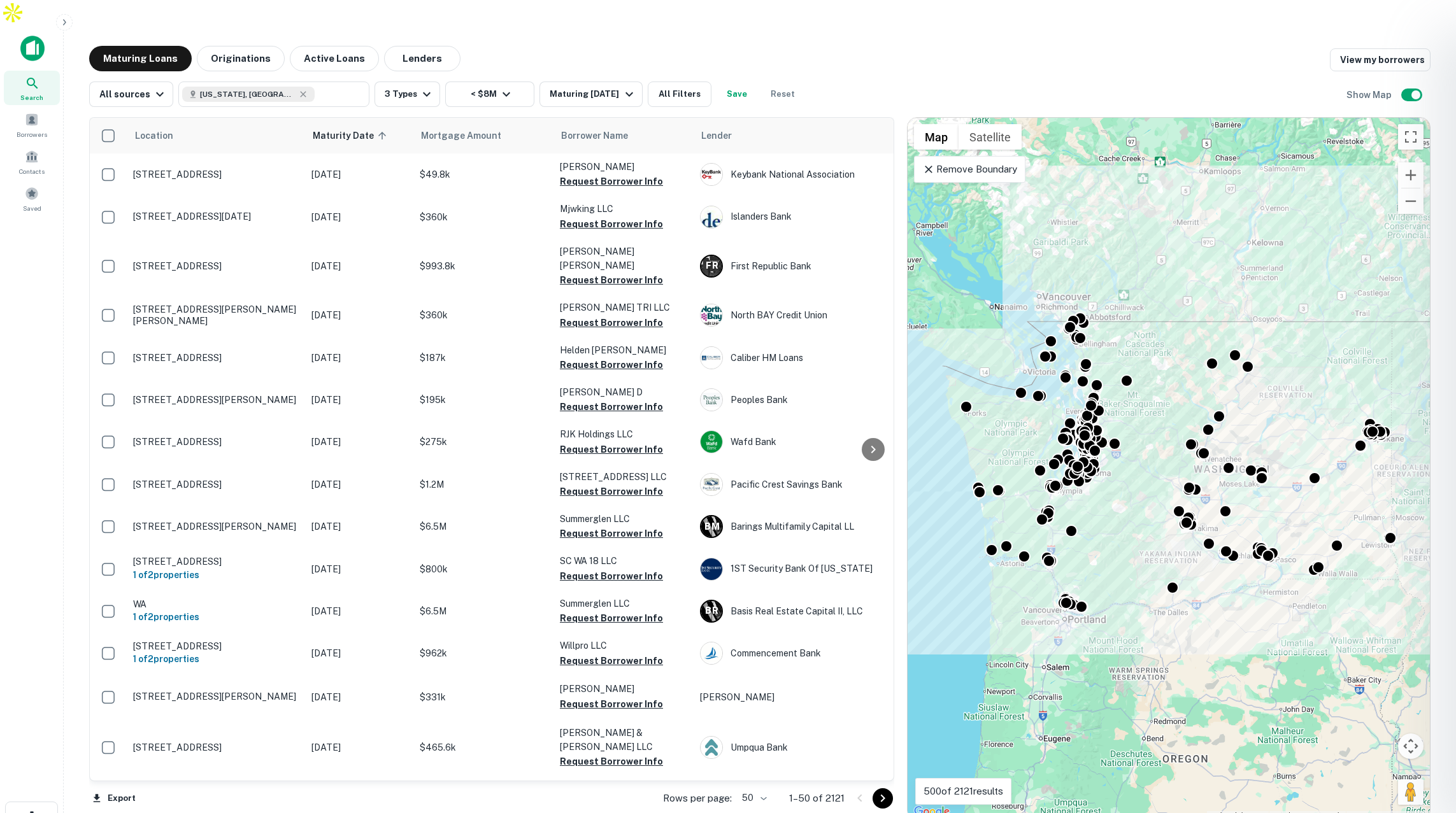
click at [682, 68] on div at bounding box center [728, 406] width 1456 height 813
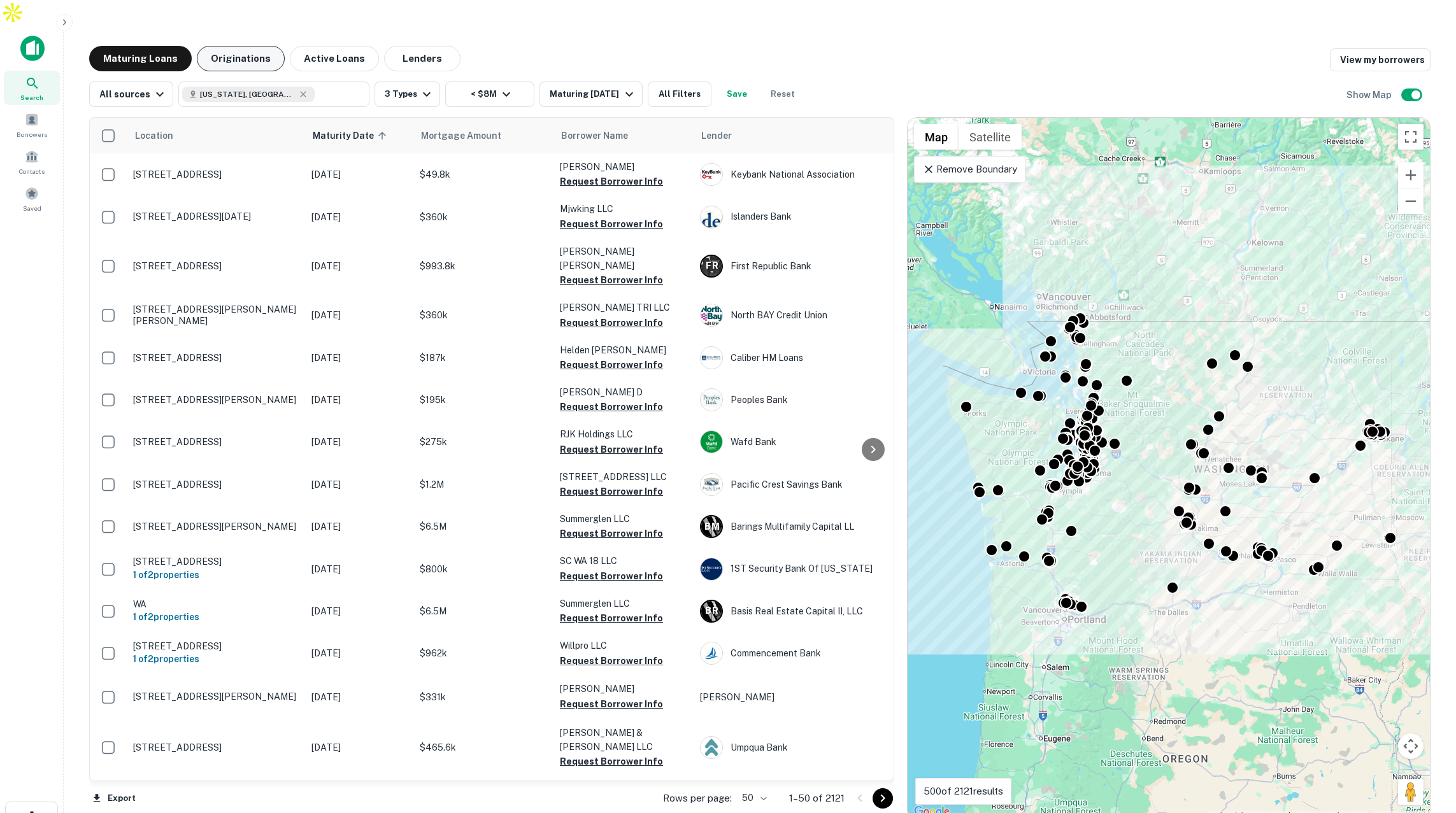
click at [250, 46] on button "Originations" at bounding box center [241, 58] width 88 height 25
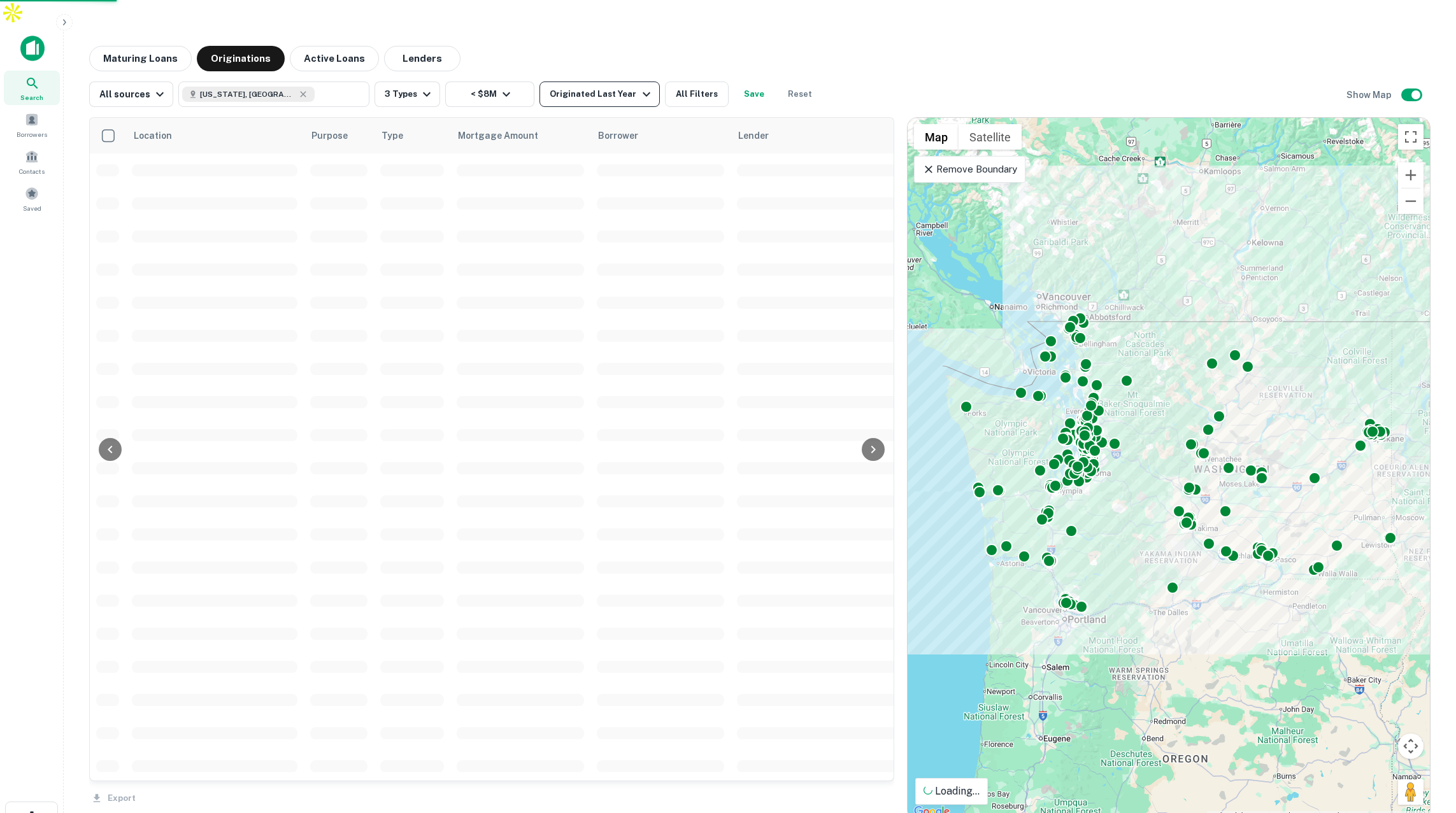
click at [592, 86] on div "Originated Last Year" at bounding box center [601, 94] width 104 height 15
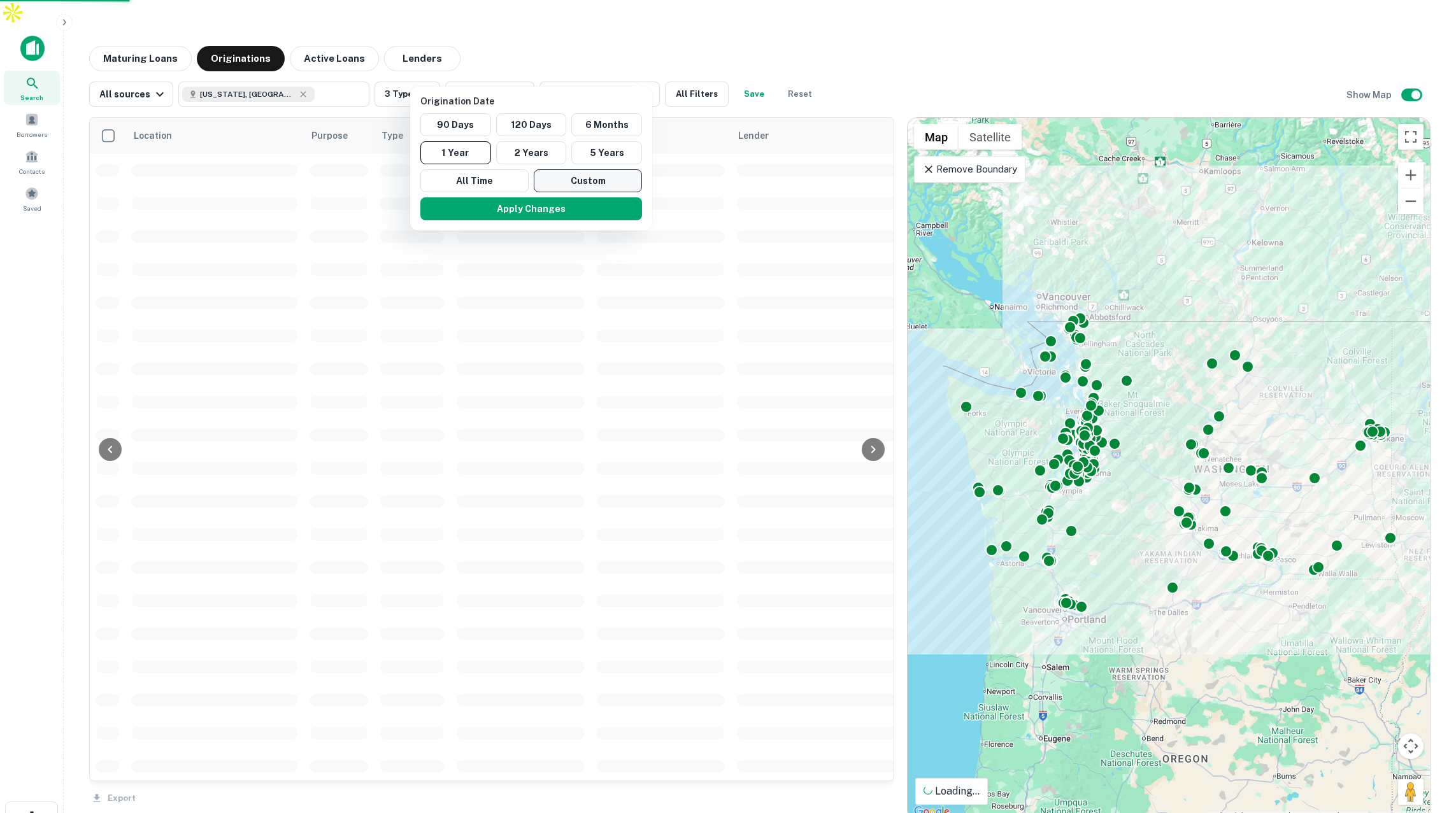
click at [587, 182] on button "Custom" at bounding box center [587, 181] width 108 height 23
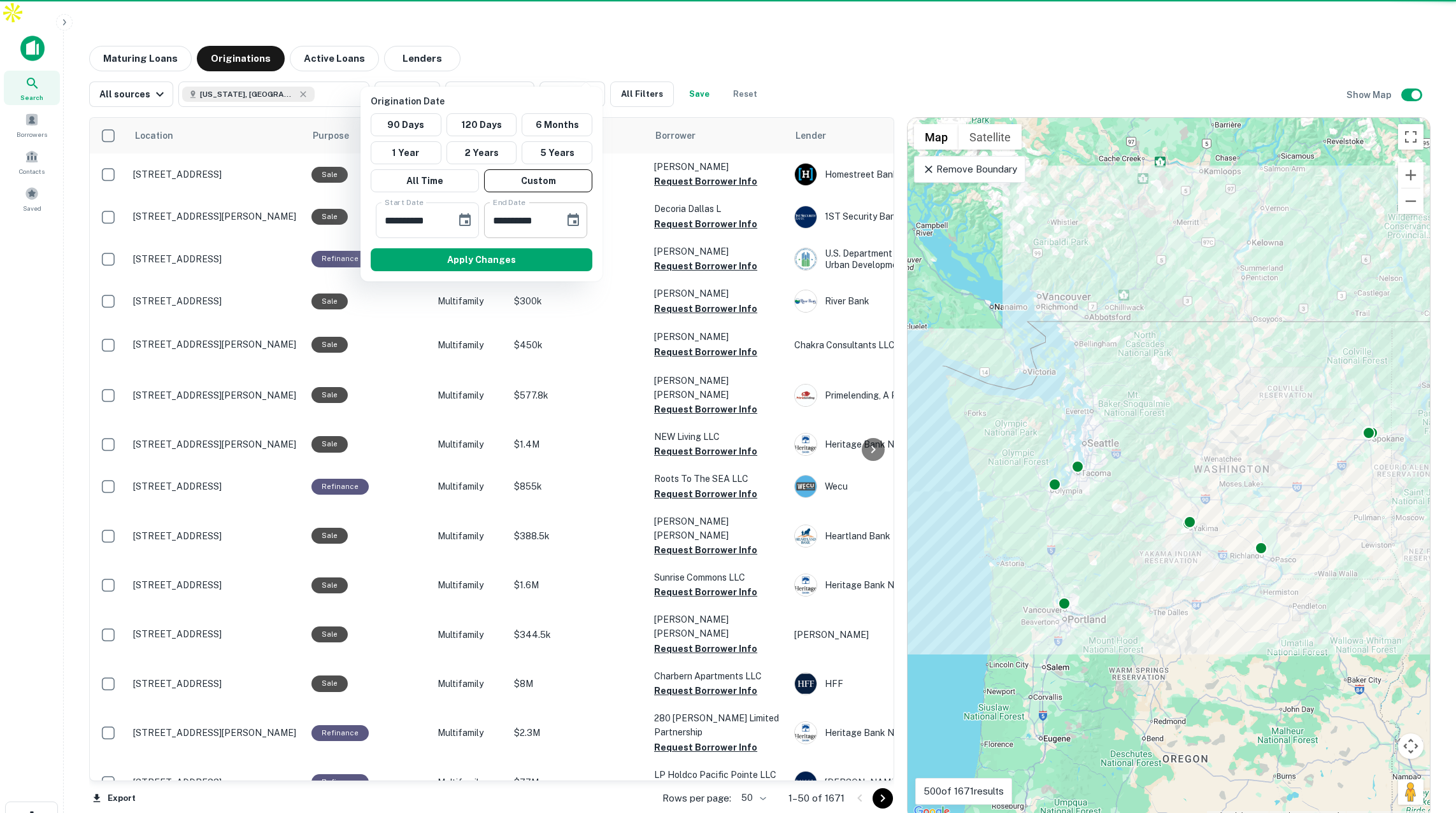
click at [576, 221] on icon "Choose date, selected date is Aug 27, 2025" at bounding box center [573, 220] width 11 height 13
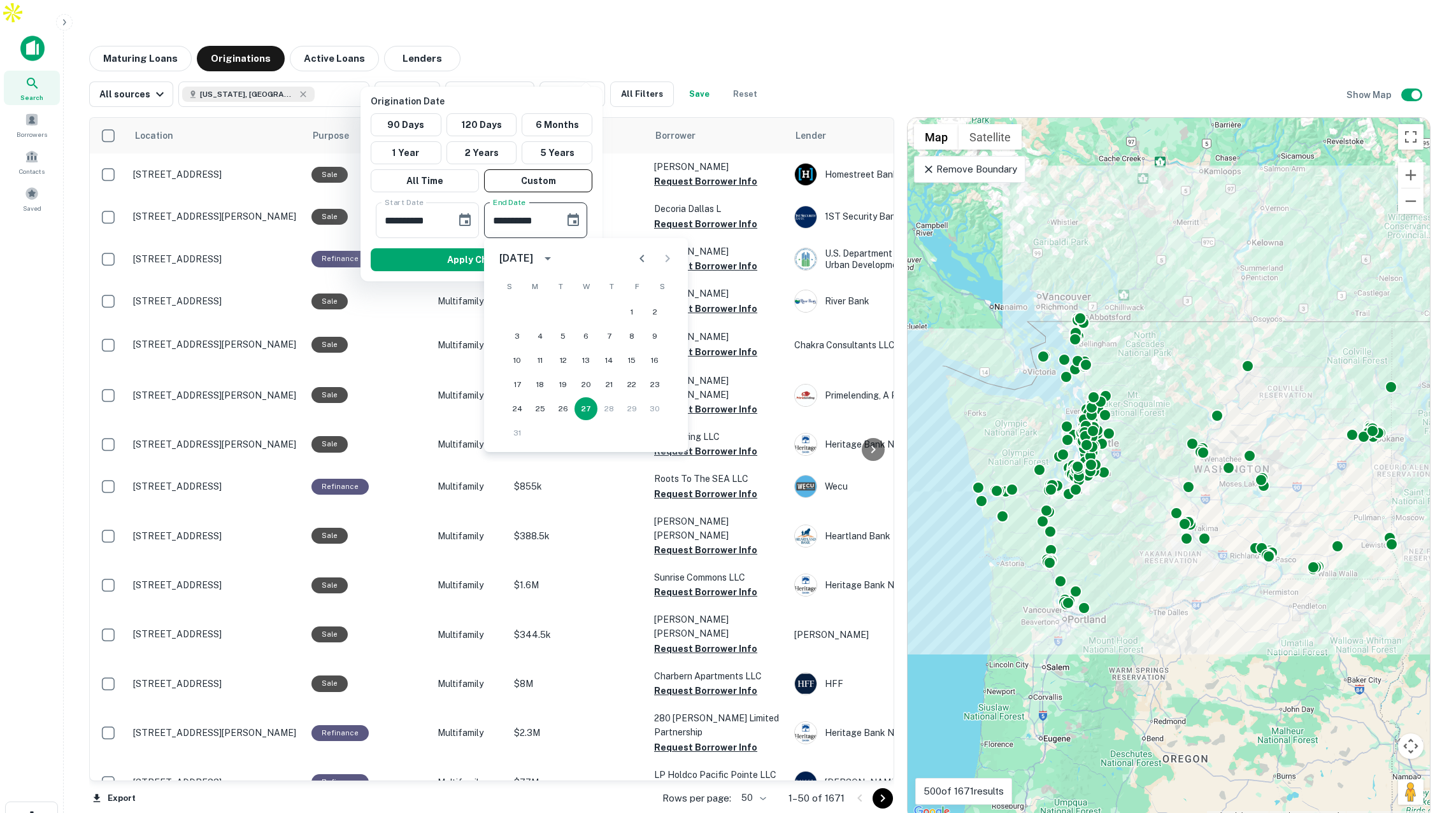
click at [640, 258] on icon "Previous month" at bounding box center [641, 259] width 5 height 8
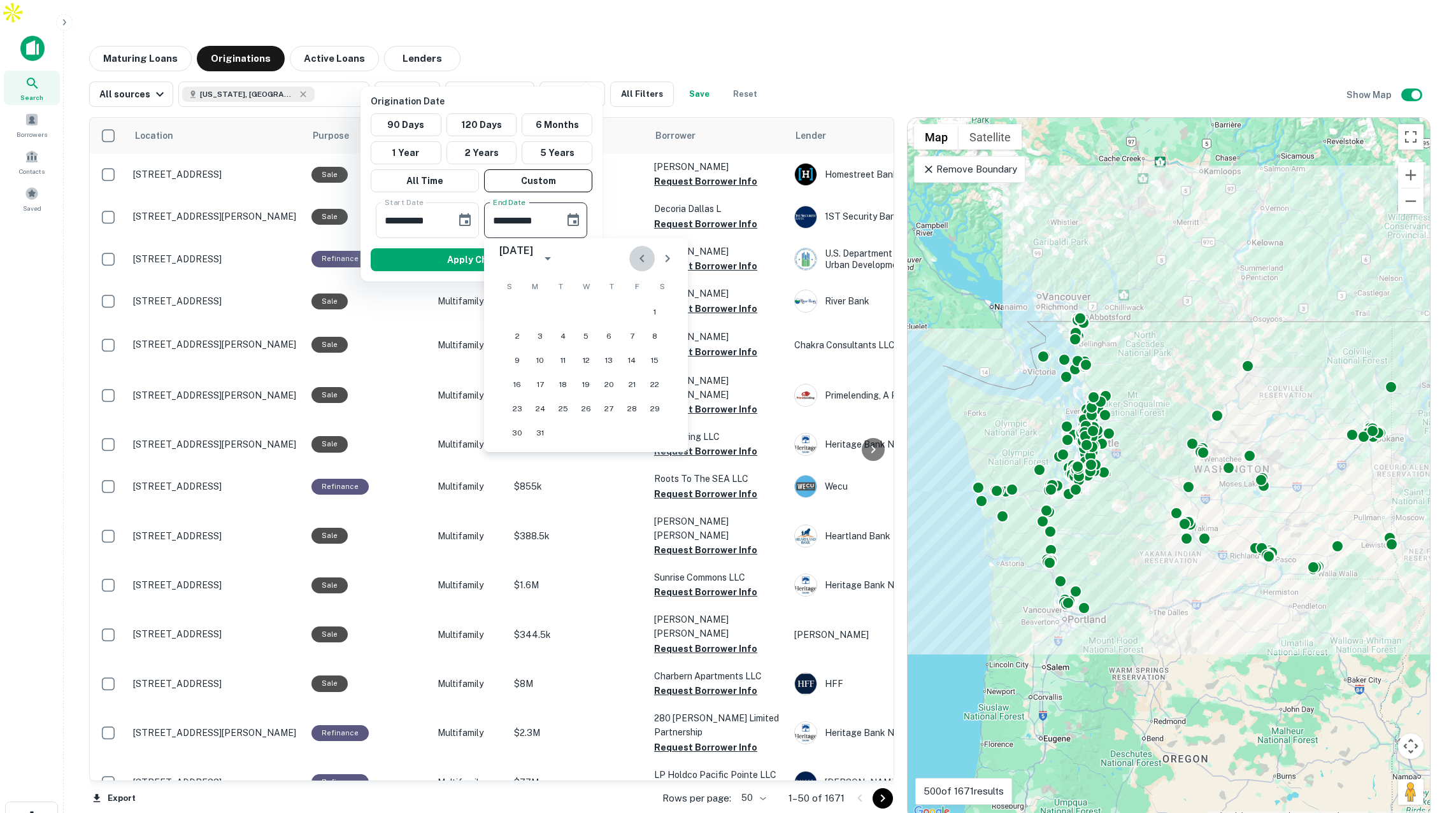
click at [640, 258] on icon "Previous month" at bounding box center [641, 259] width 5 height 8
click at [671, 257] on icon "Next month" at bounding box center [668, 259] width 15 height 15
click at [657, 311] on button "1" at bounding box center [654, 312] width 23 height 23
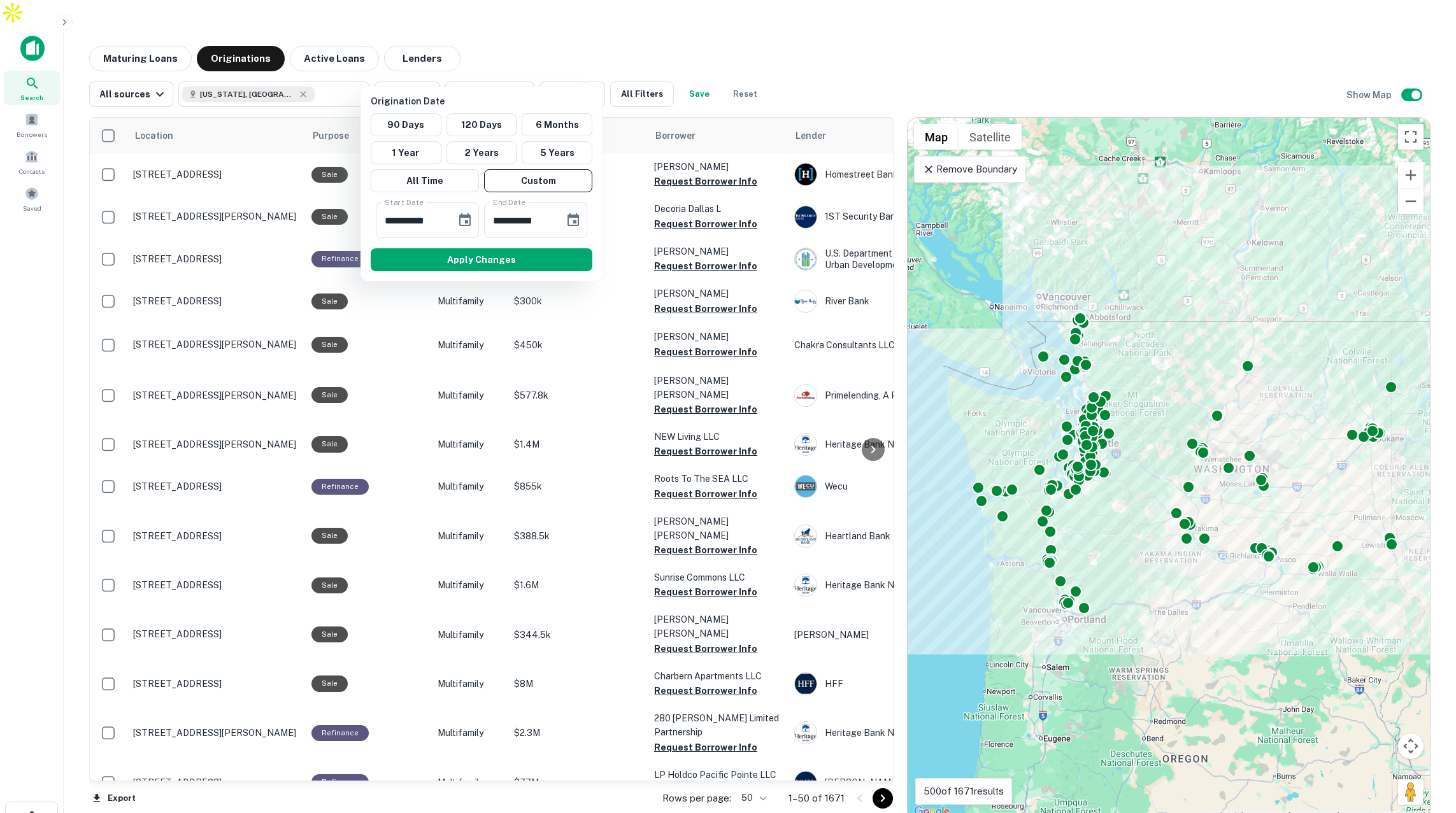
type input "**********"
click at [463, 218] on icon "Choose date, selected date is Feb 28, 2025" at bounding box center [465, 220] width 15 height 15
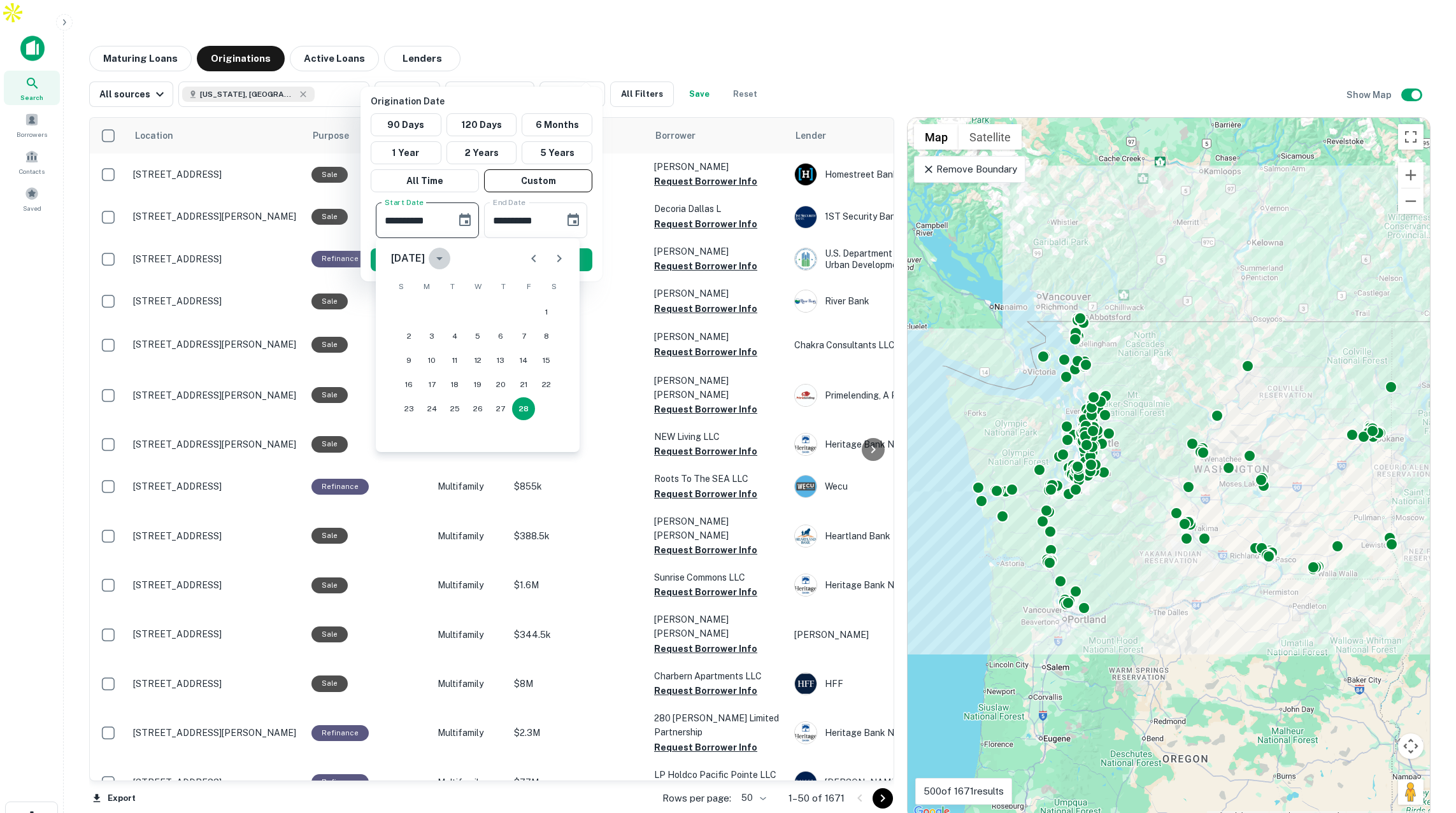
click at [447, 261] on icon "calendar view is open, switch to year view" at bounding box center [440, 259] width 15 height 15
click at [422, 437] on button "2023" at bounding box center [411, 437] width 46 height 23
type input "**********"
click at [454, 408] on button "28" at bounding box center [455, 409] width 23 height 23
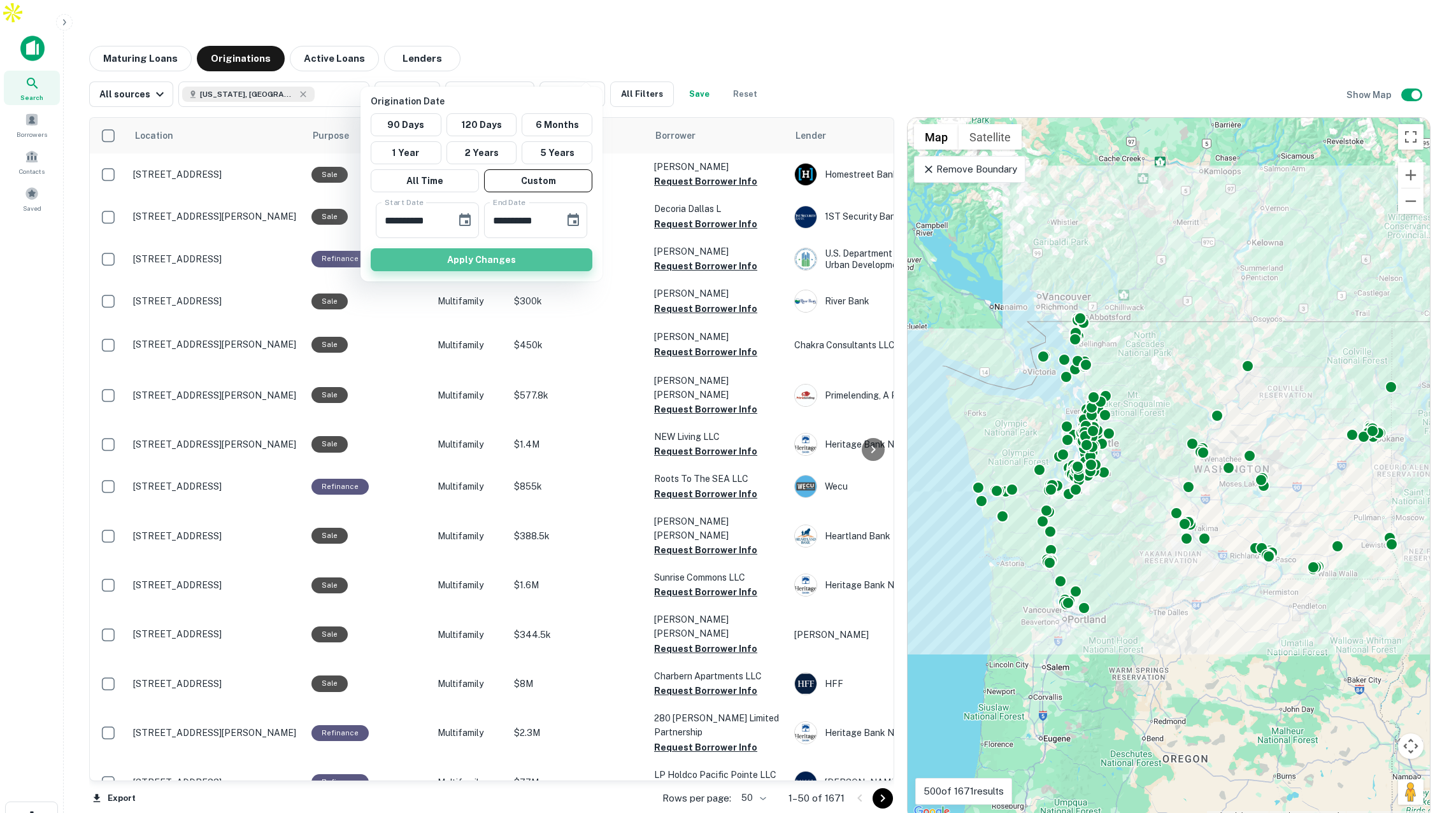
click at [509, 259] on button "Apply Changes" at bounding box center [481, 260] width 221 height 23
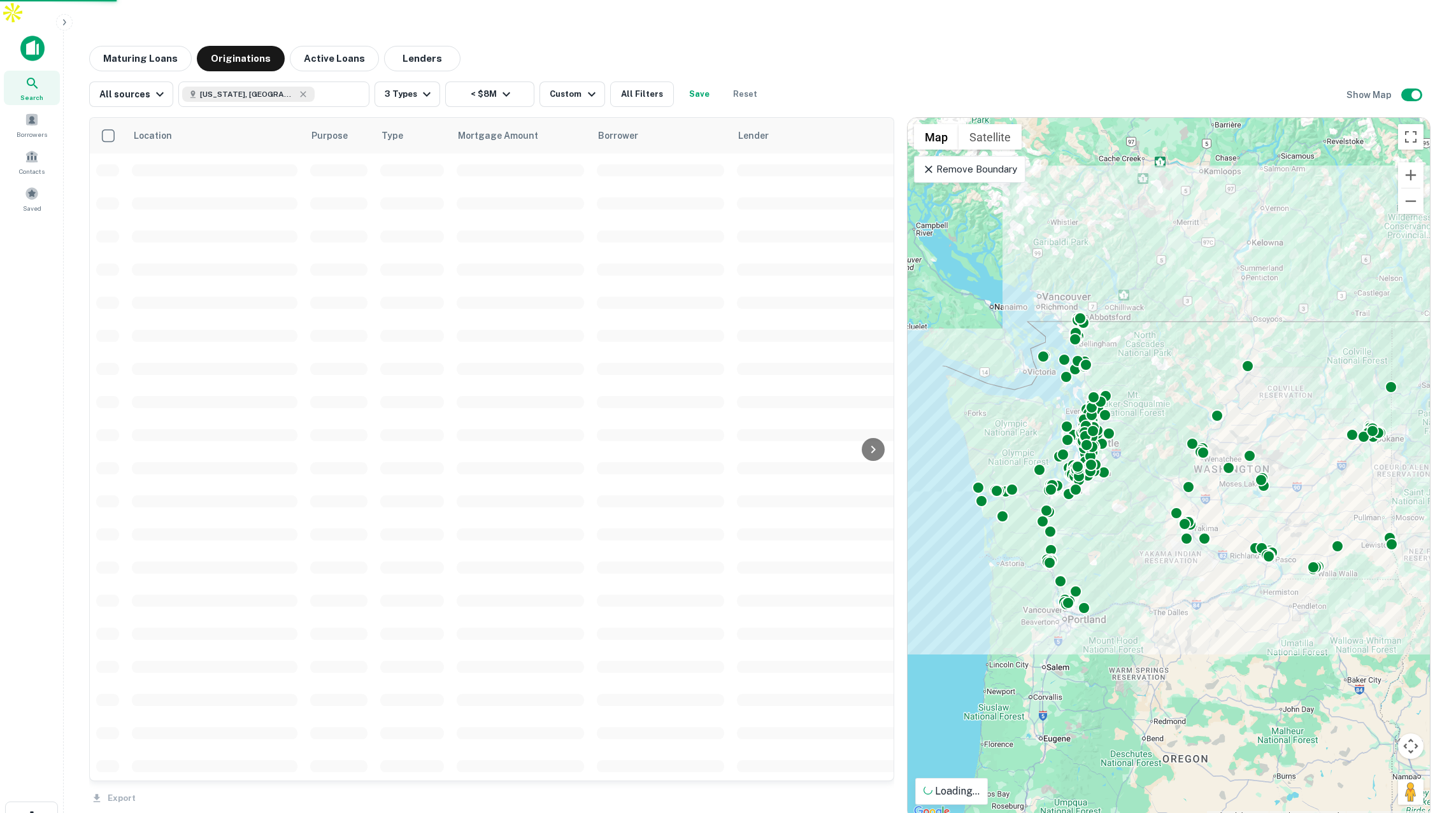
click at [639, 82] on button "All Filters" at bounding box center [642, 94] width 64 height 25
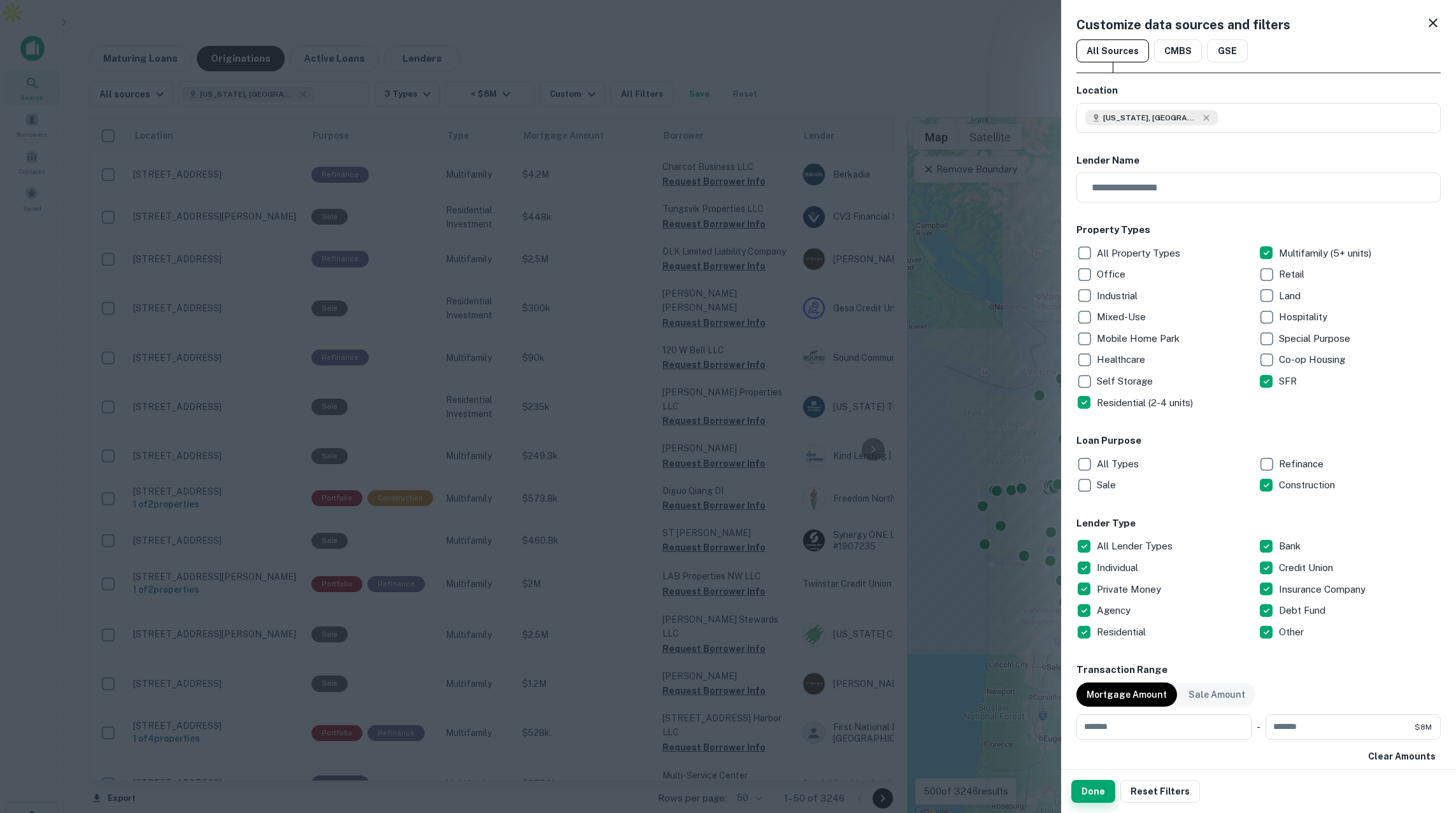
click at [1100, 791] on button "Done" at bounding box center [1093, 791] width 44 height 23
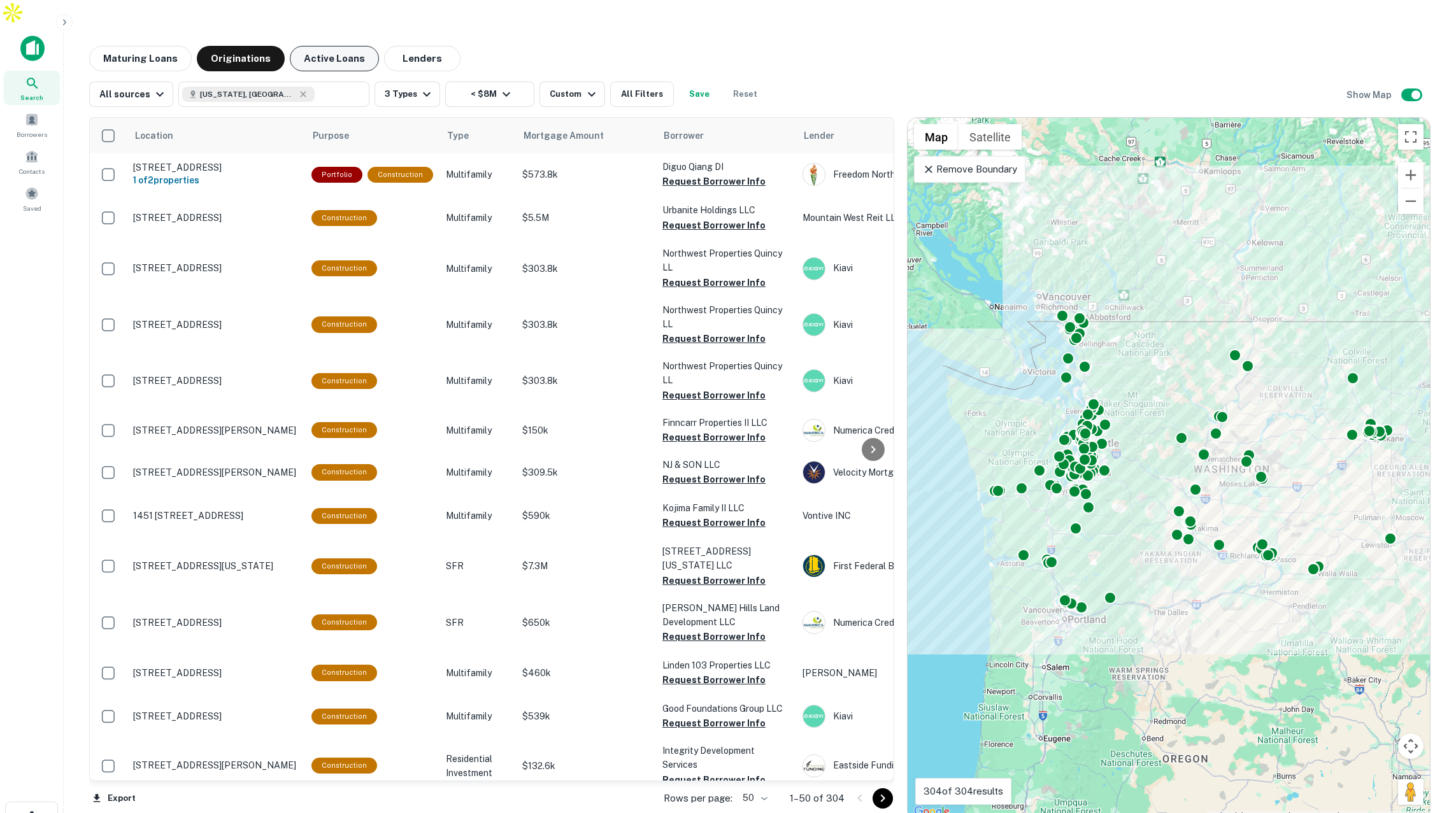
click at [335, 46] on button "Active Loans" at bounding box center [334, 58] width 89 height 25
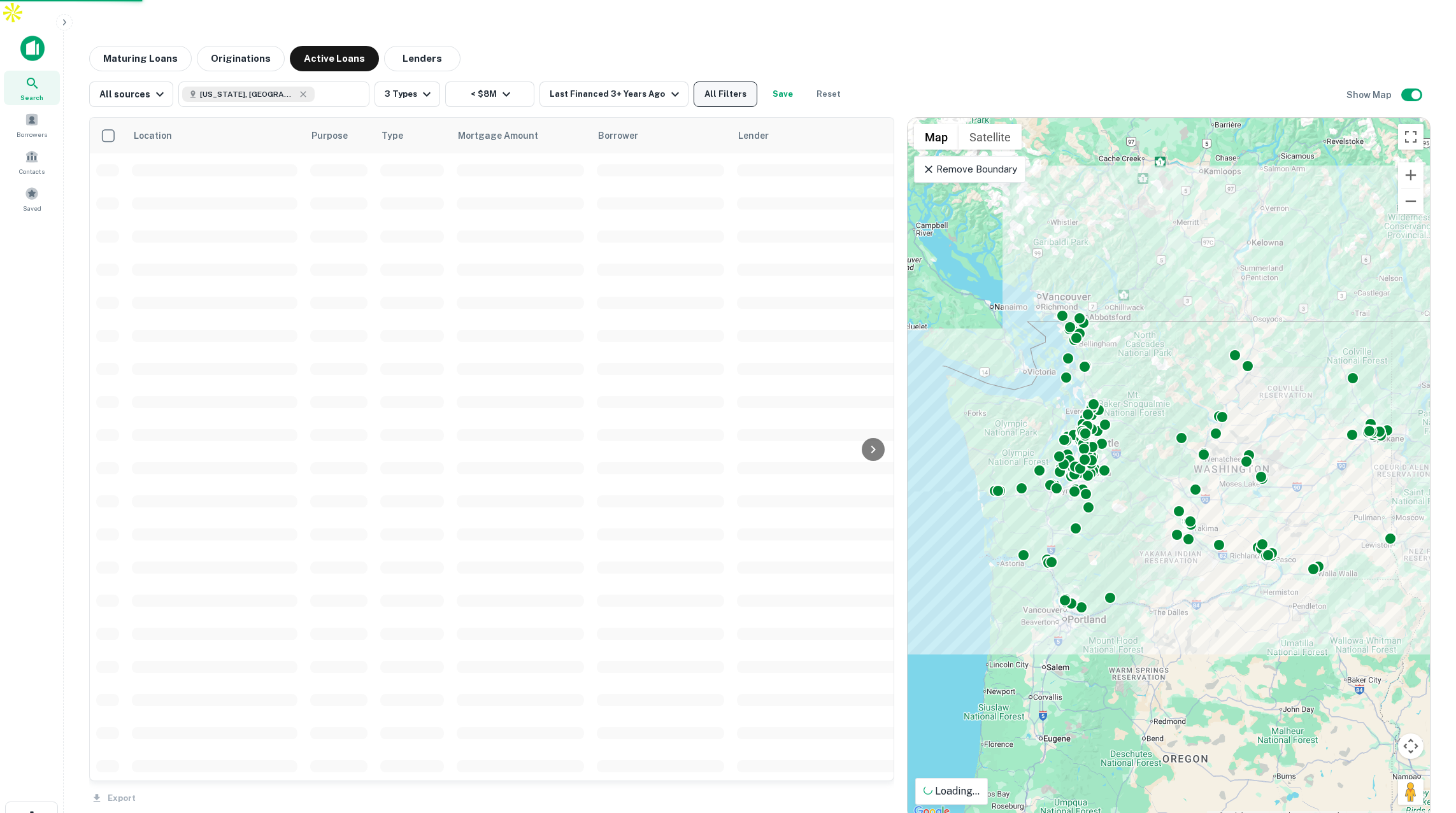
click at [712, 82] on button "All Filters" at bounding box center [726, 94] width 64 height 25
click at [708, 82] on button "All Filters" at bounding box center [726, 94] width 64 height 25
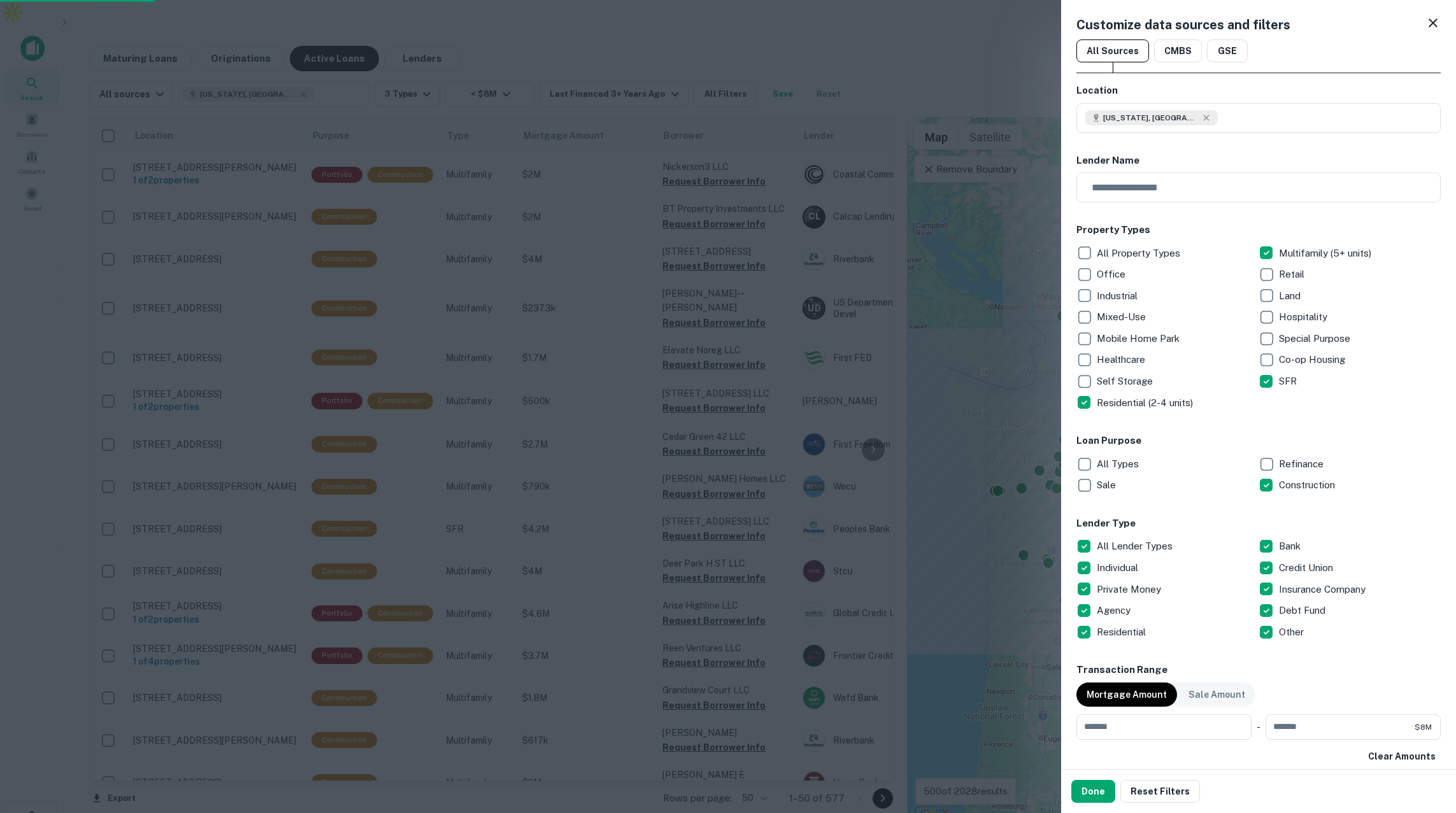
click at [946, 37] on div at bounding box center [728, 406] width 1456 height 813
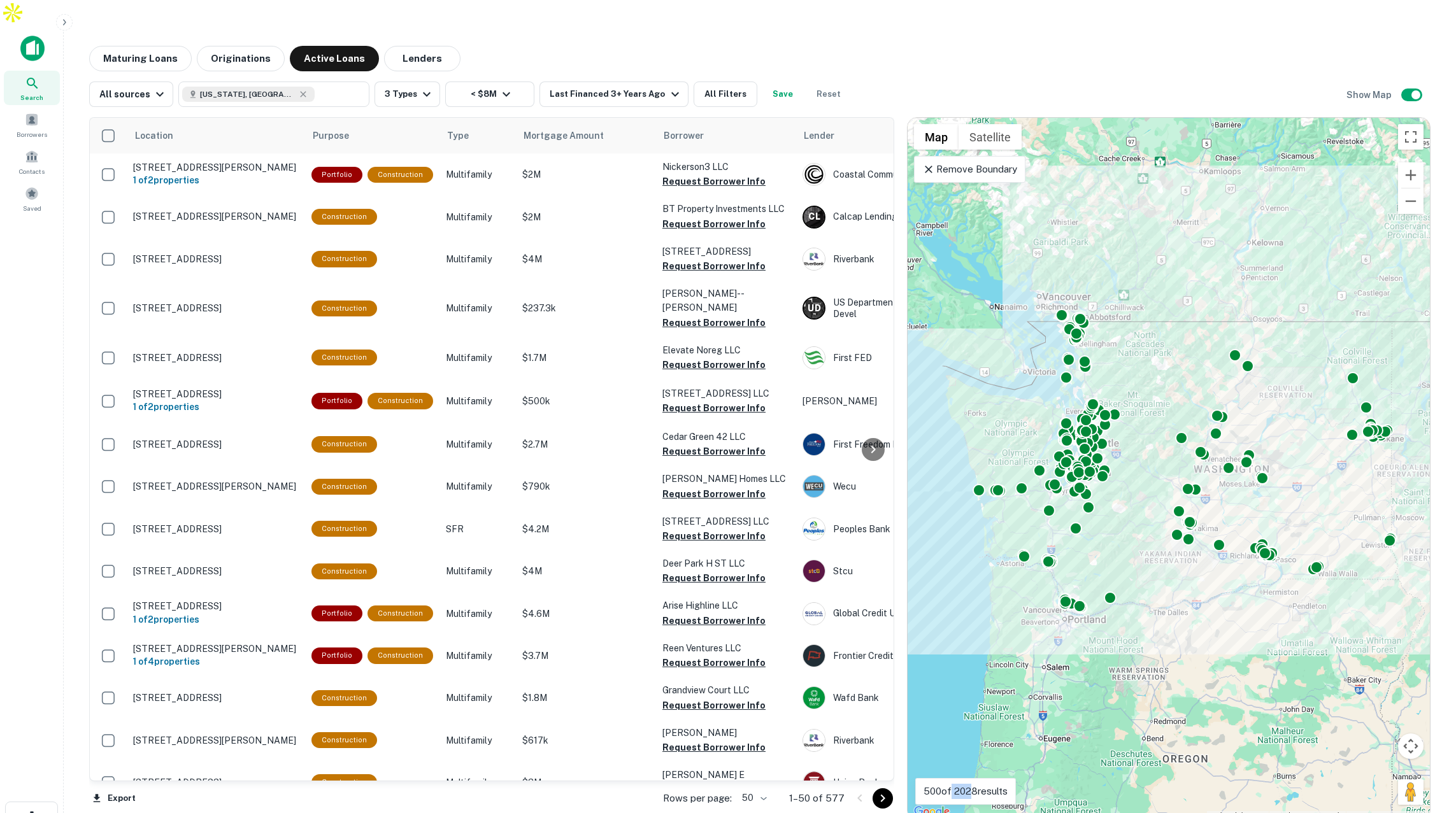
drag, startPoint x: 972, startPoint y: 768, endPoint x: 953, endPoint y: 767, distance: 19.0
click at [953, 784] on p "500 of 2028 results" at bounding box center [966, 791] width 84 height 15
click at [397, 82] on button "3 Types" at bounding box center [407, 94] width 66 height 25
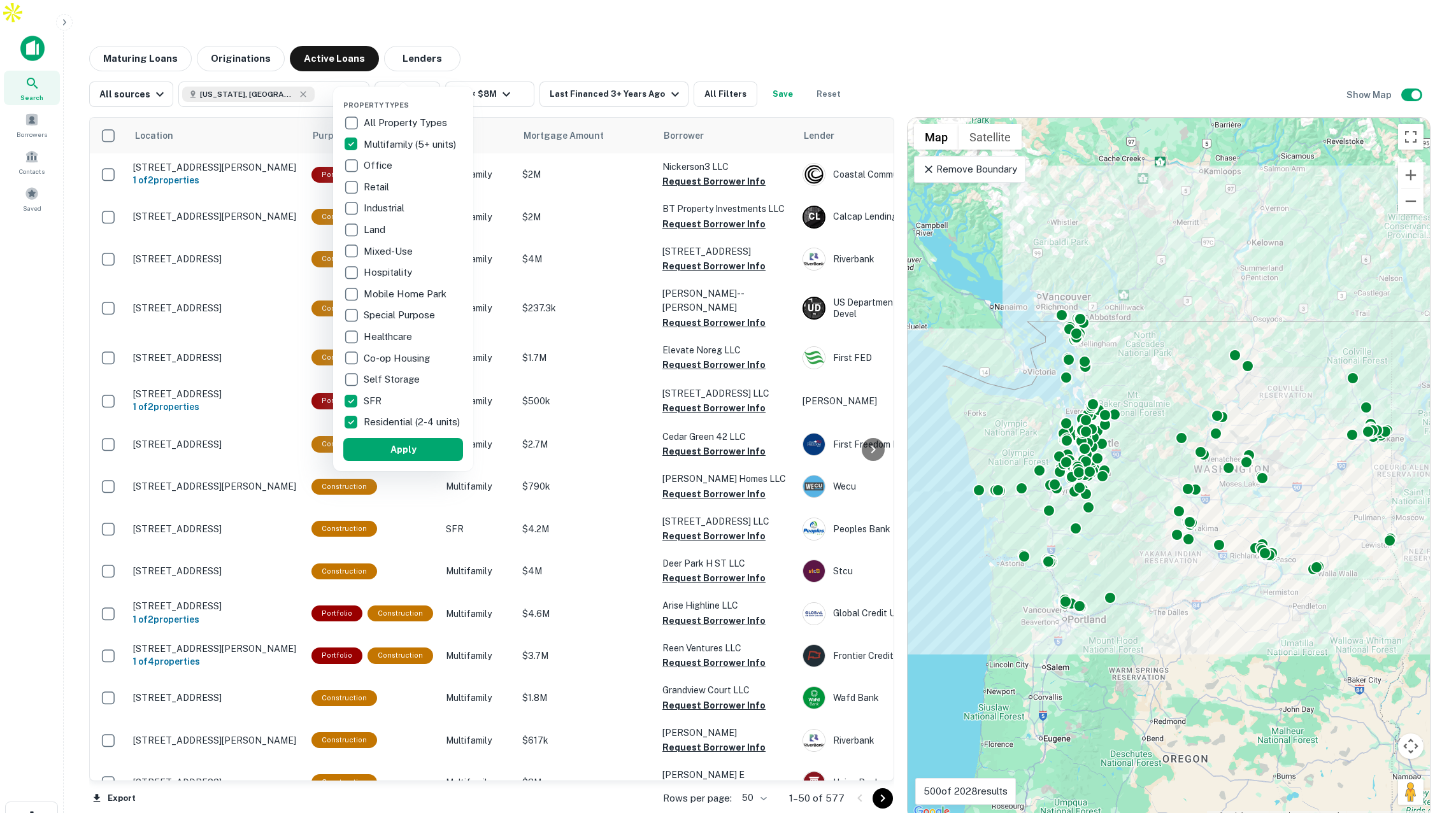
click at [549, 24] on div at bounding box center [728, 406] width 1456 height 813
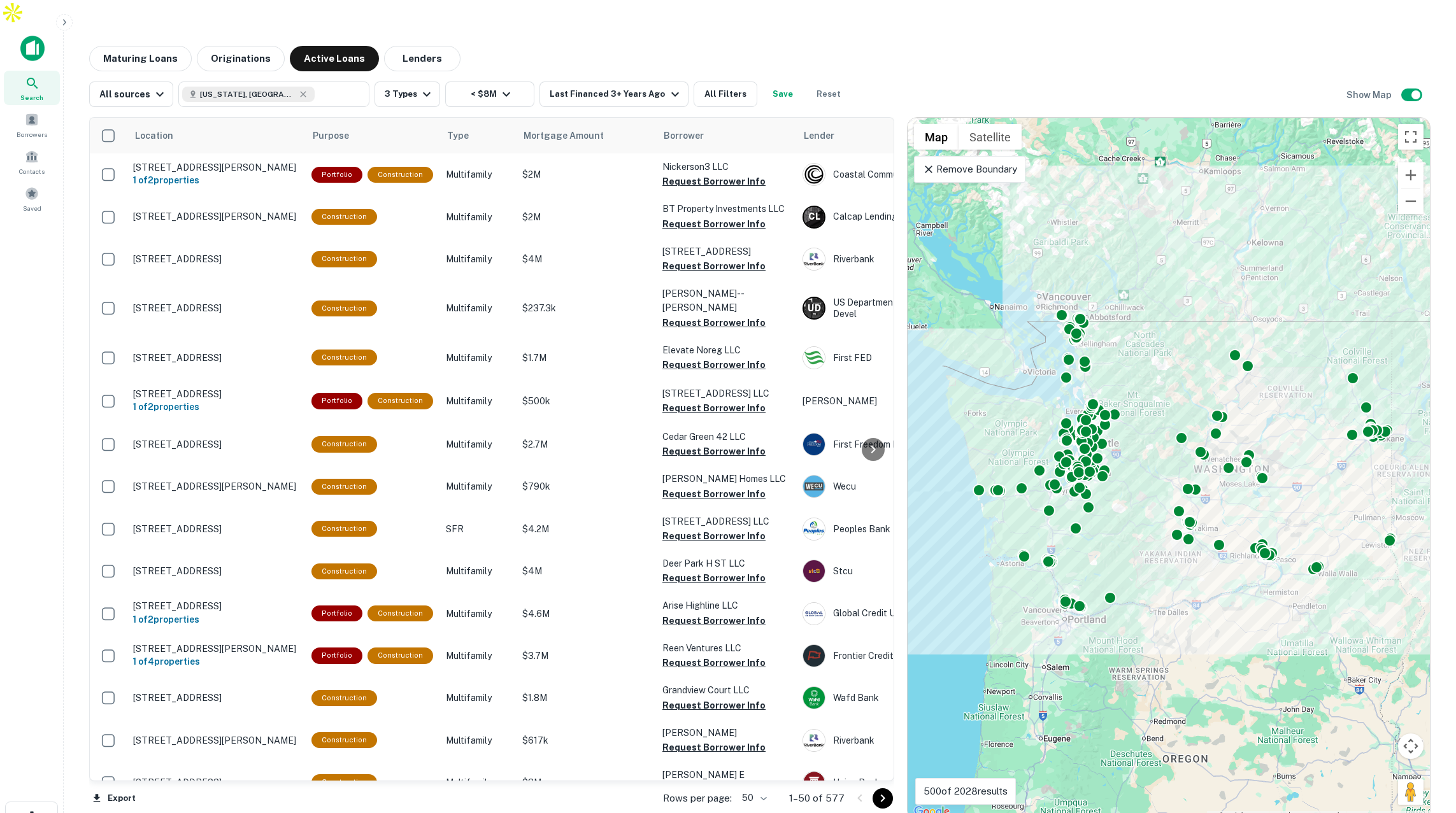
click at [691, 259] on div at bounding box center [728, 406] width 1456 height 813
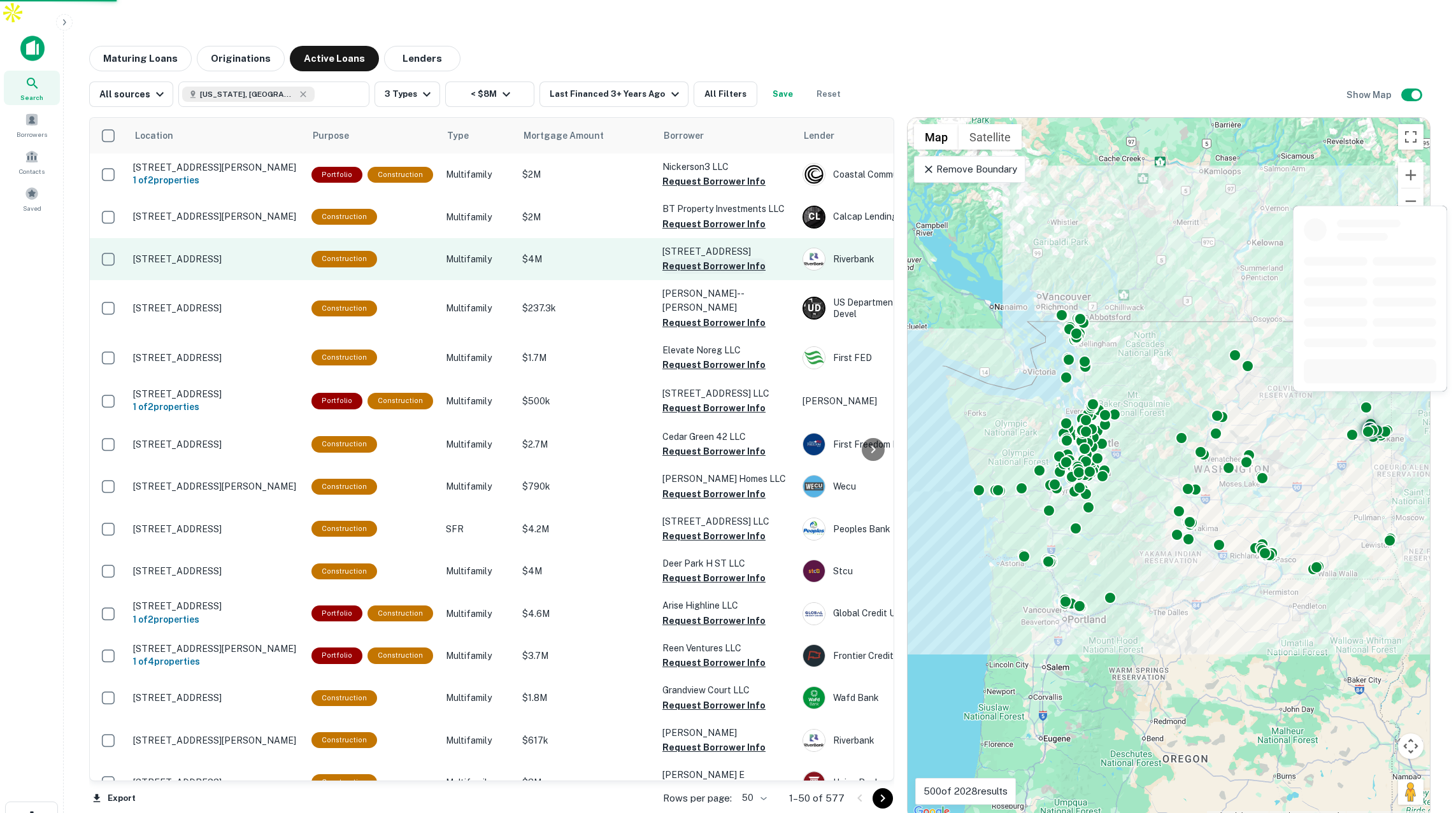
click at [692, 259] on button "Request Borrower Info" at bounding box center [713, 266] width 103 height 15
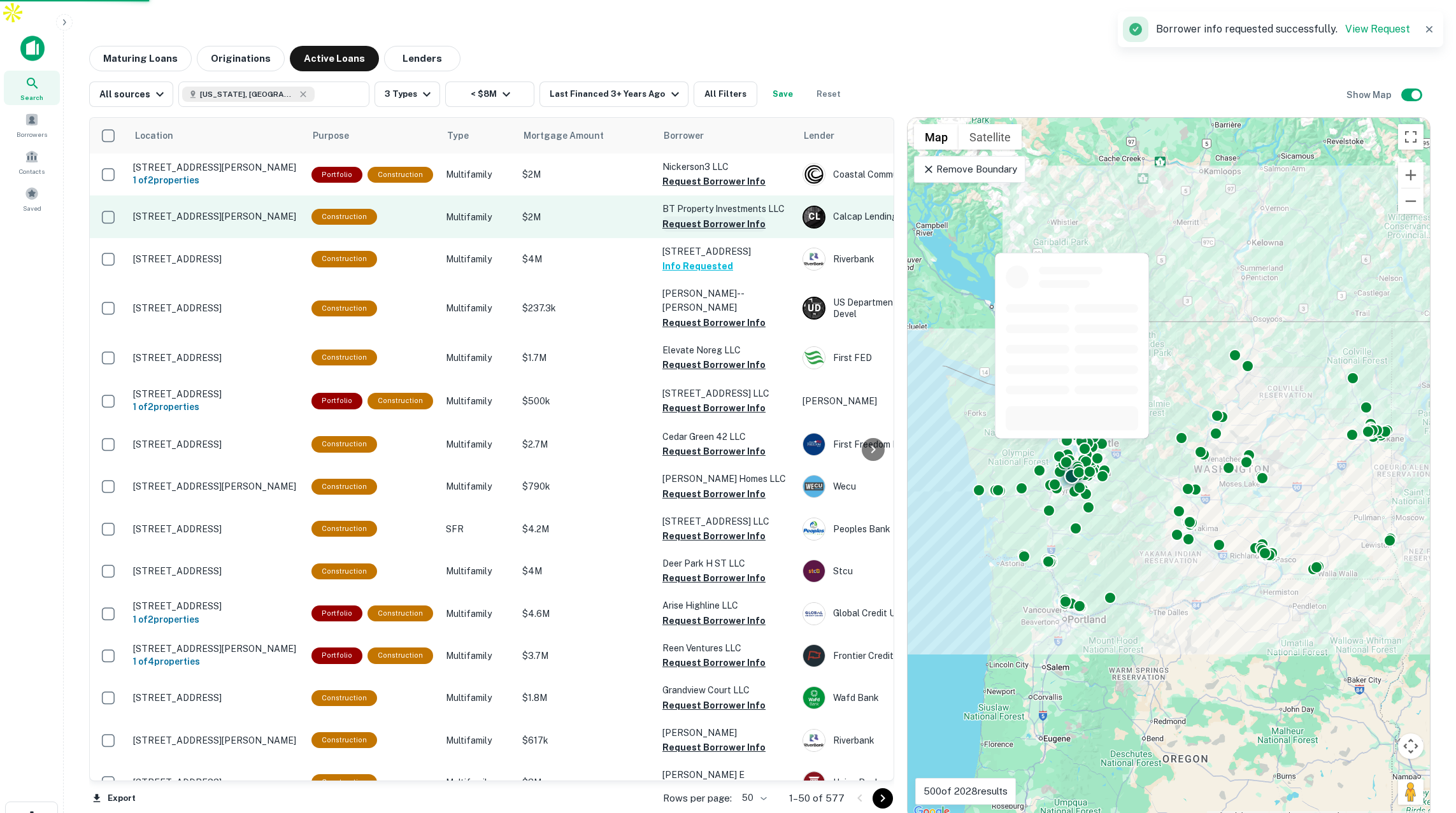
click at [696, 217] on button "Request Borrower Info" at bounding box center [713, 224] width 103 height 15
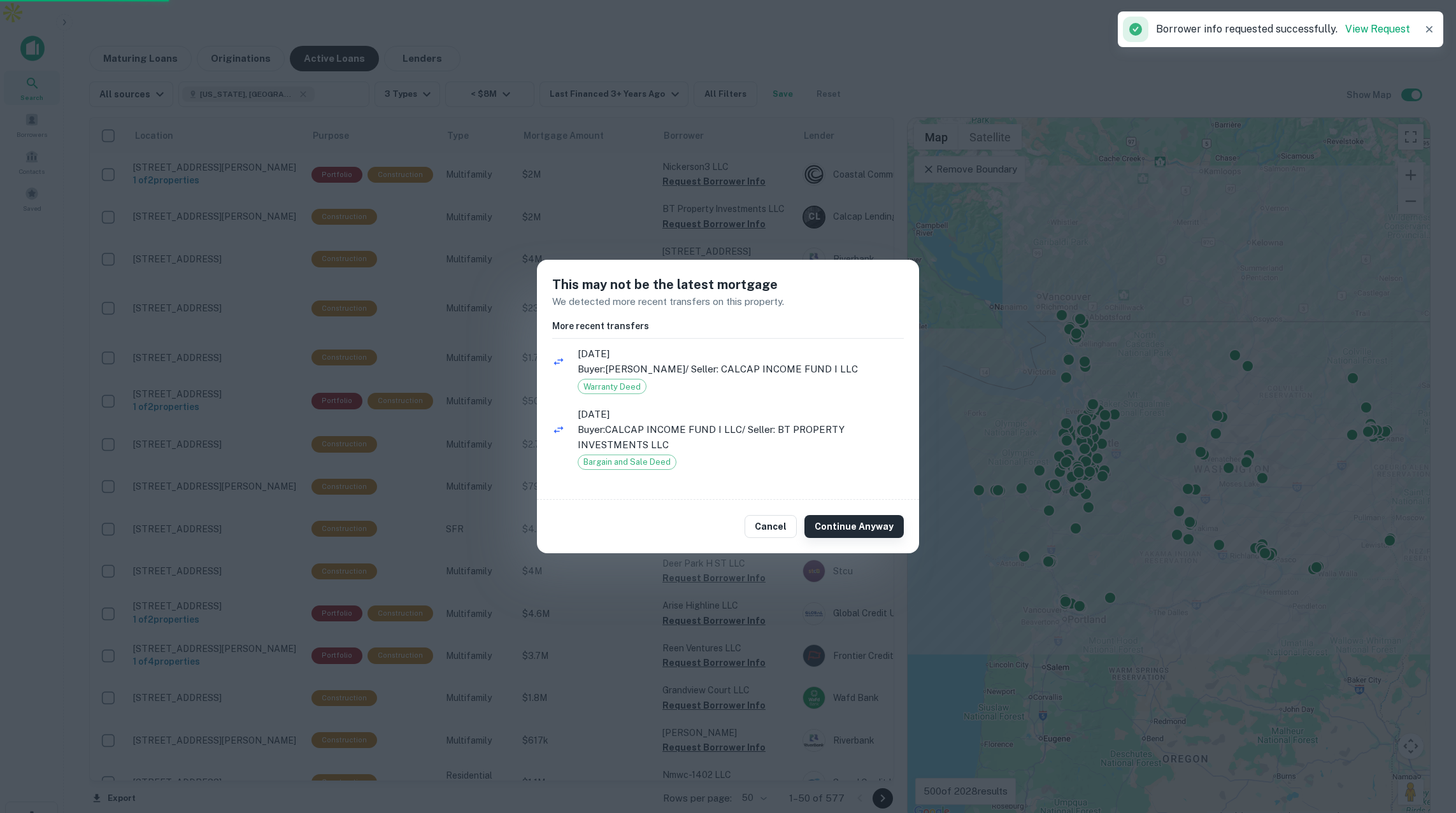
click at [851, 535] on button "Continue Anyway" at bounding box center [854, 527] width 99 height 23
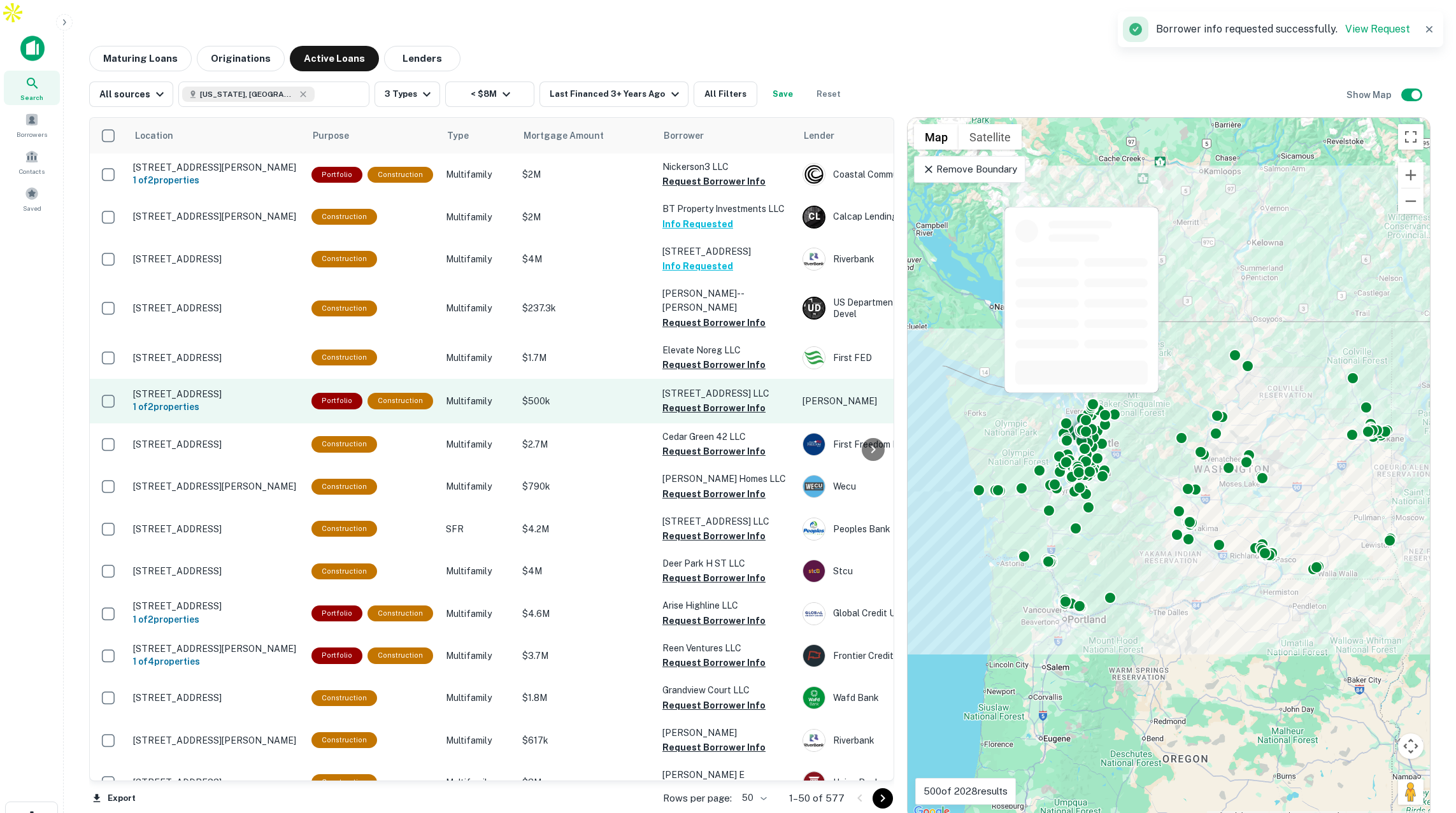
scroll to position [67, 0]
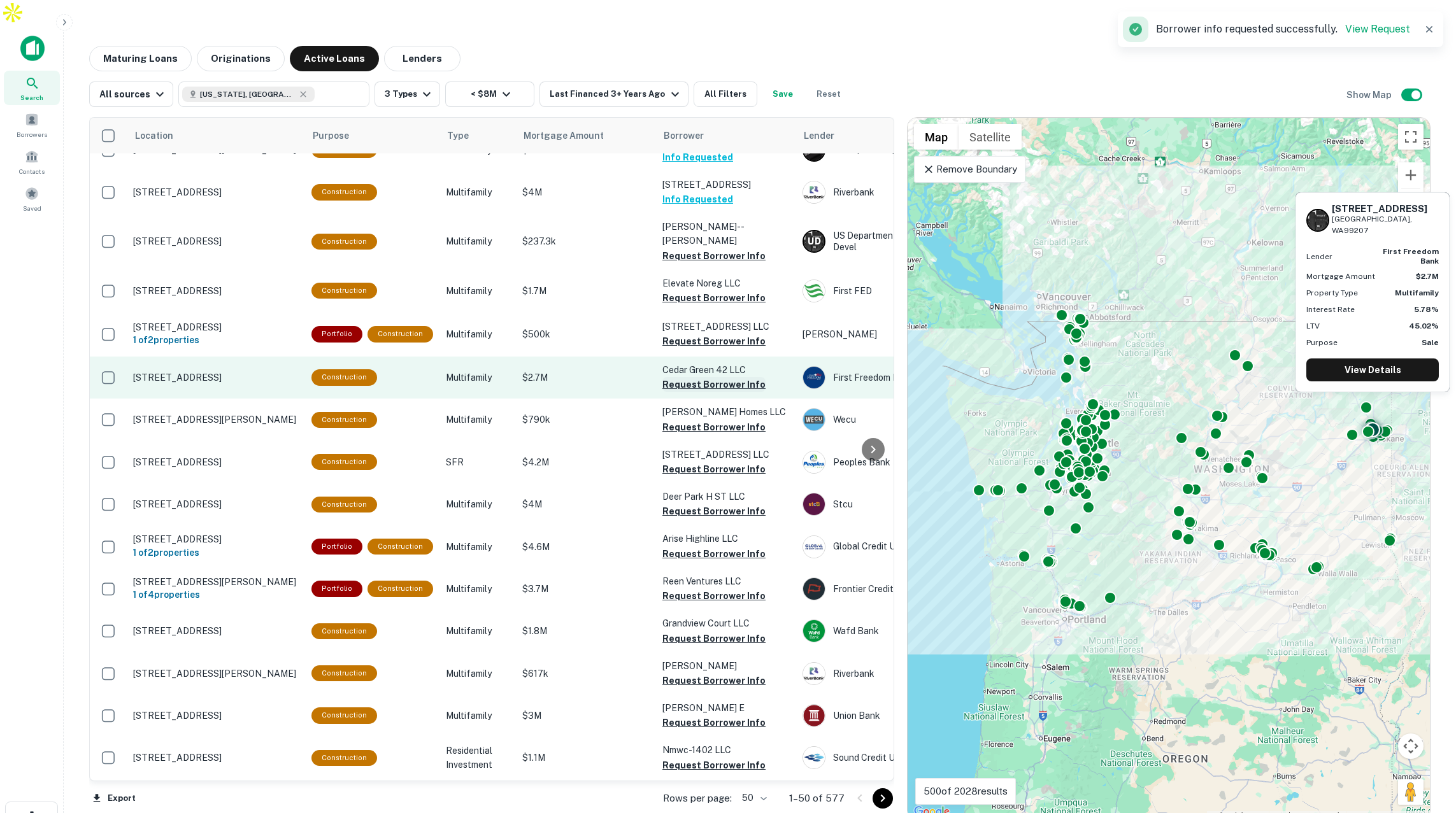
click at [686, 377] on button "Request Borrower Info" at bounding box center [713, 384] width 103 height 15
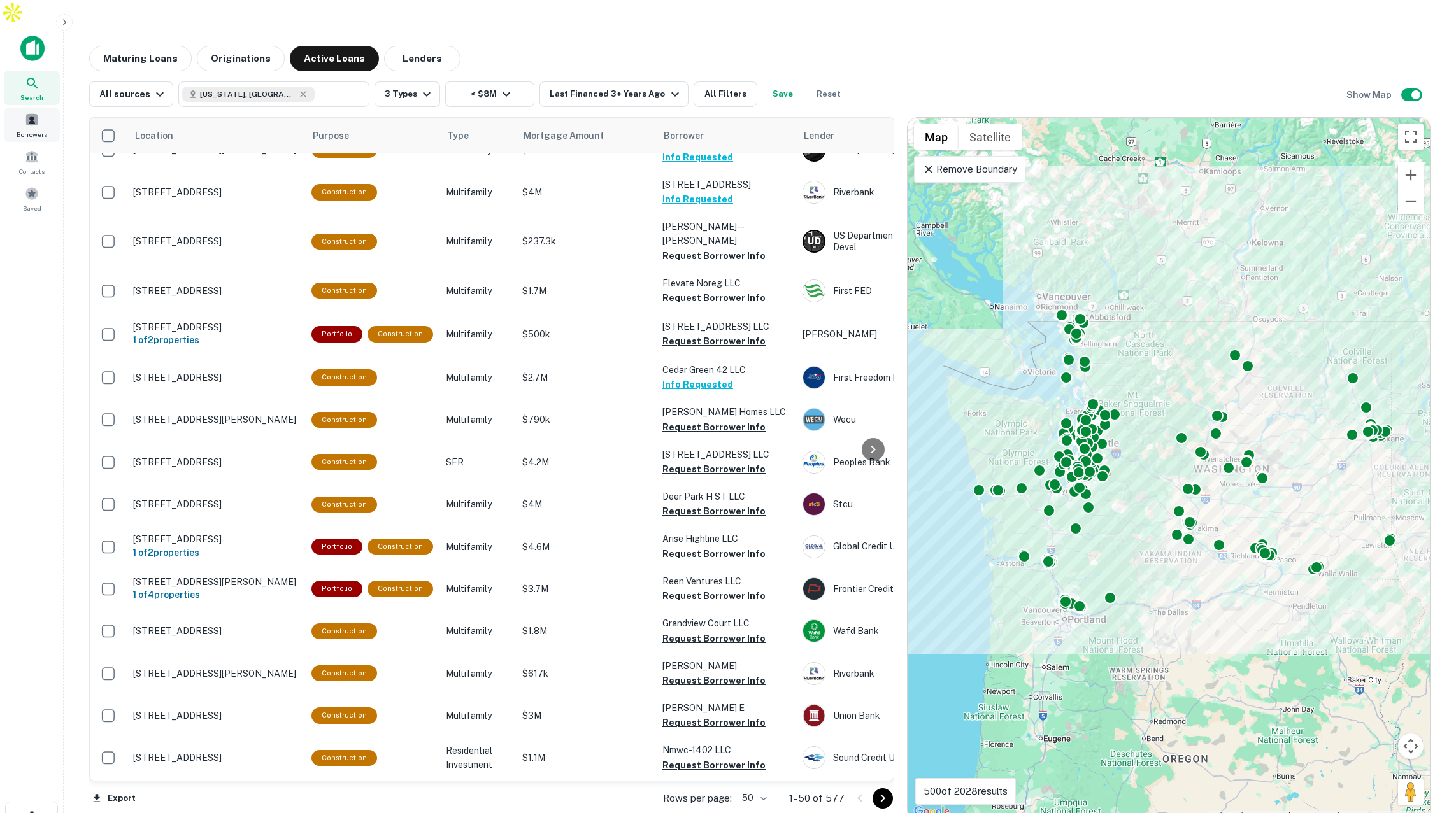
click at [33, 113] on span at bounding box center [31, 119] width 14 height 14
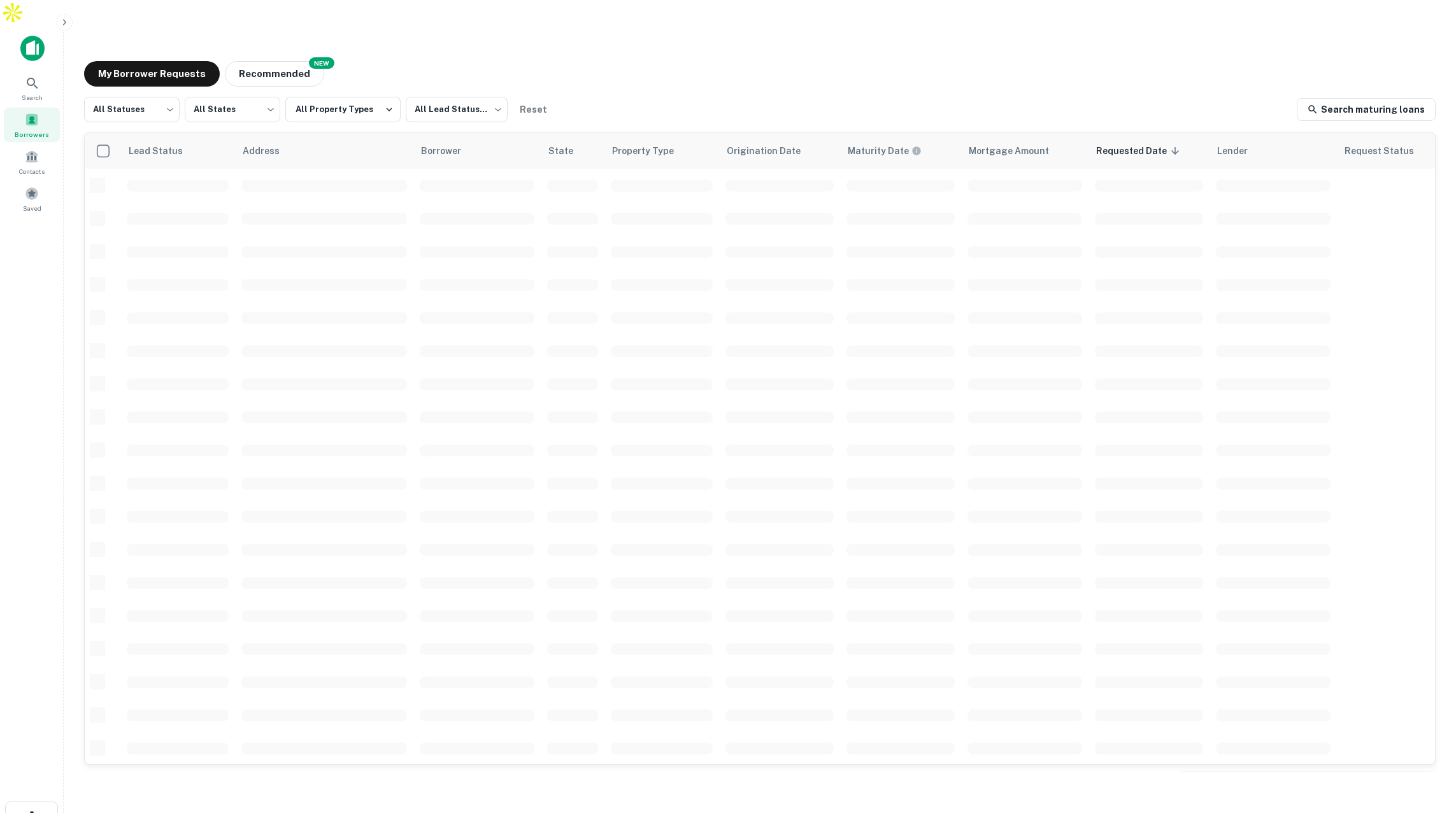
scroll to position [67, 0]
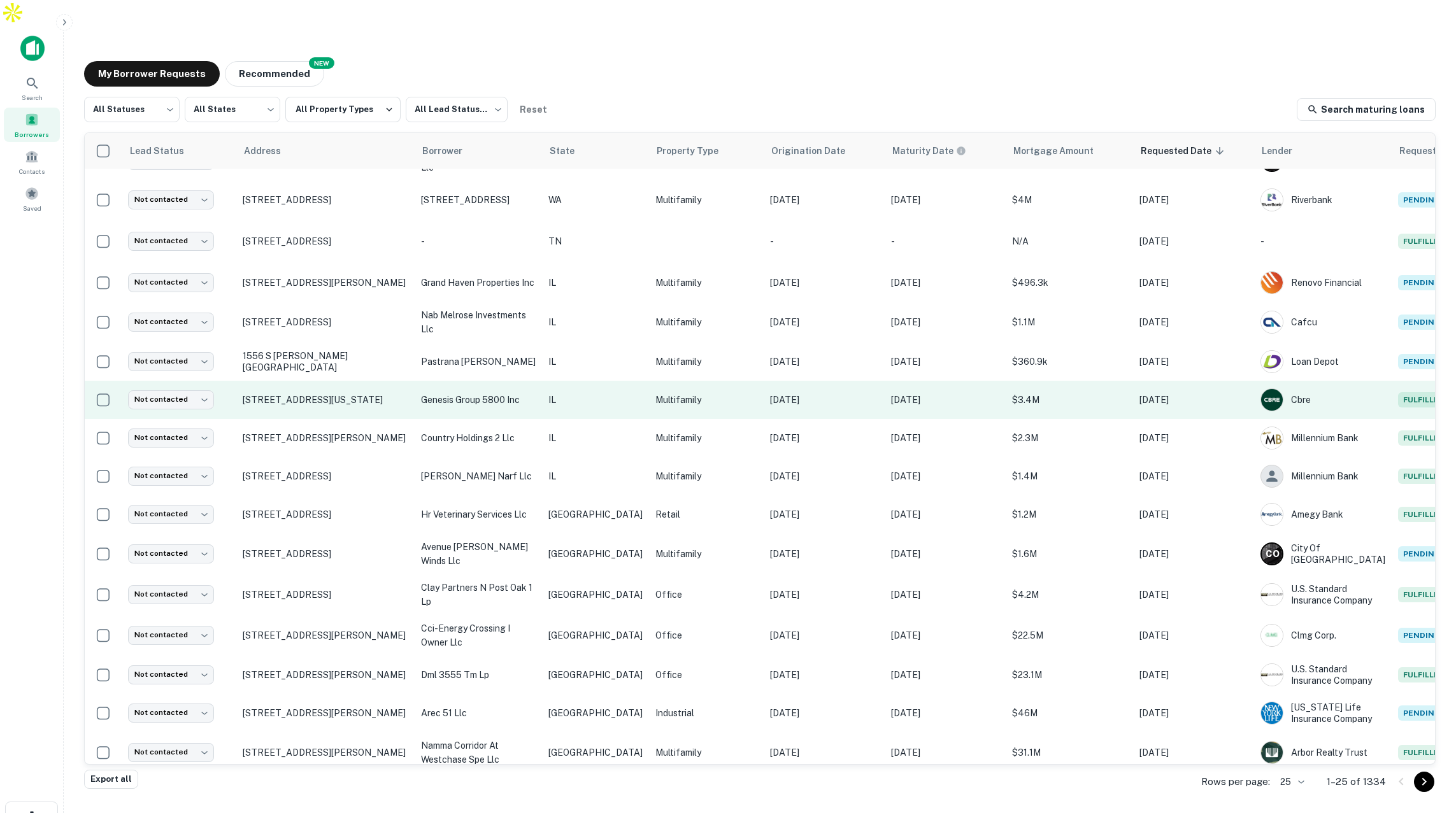
click at [699, 393] on p "Multifamily" at bounding box center [706, 399] width 102 height 14
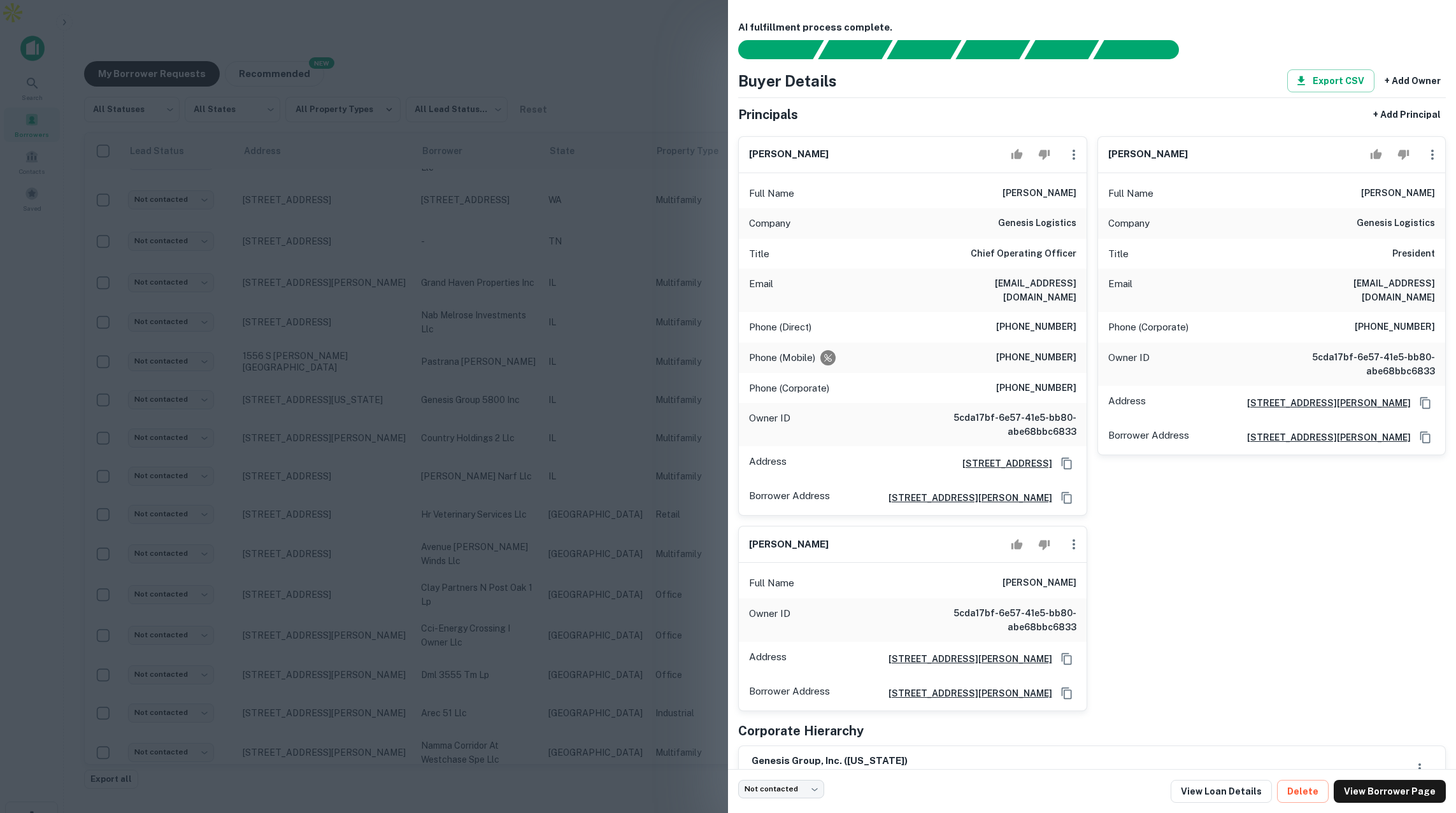
click at [601, 374] on div at bounding box center [728, 406] width 1456 height 813
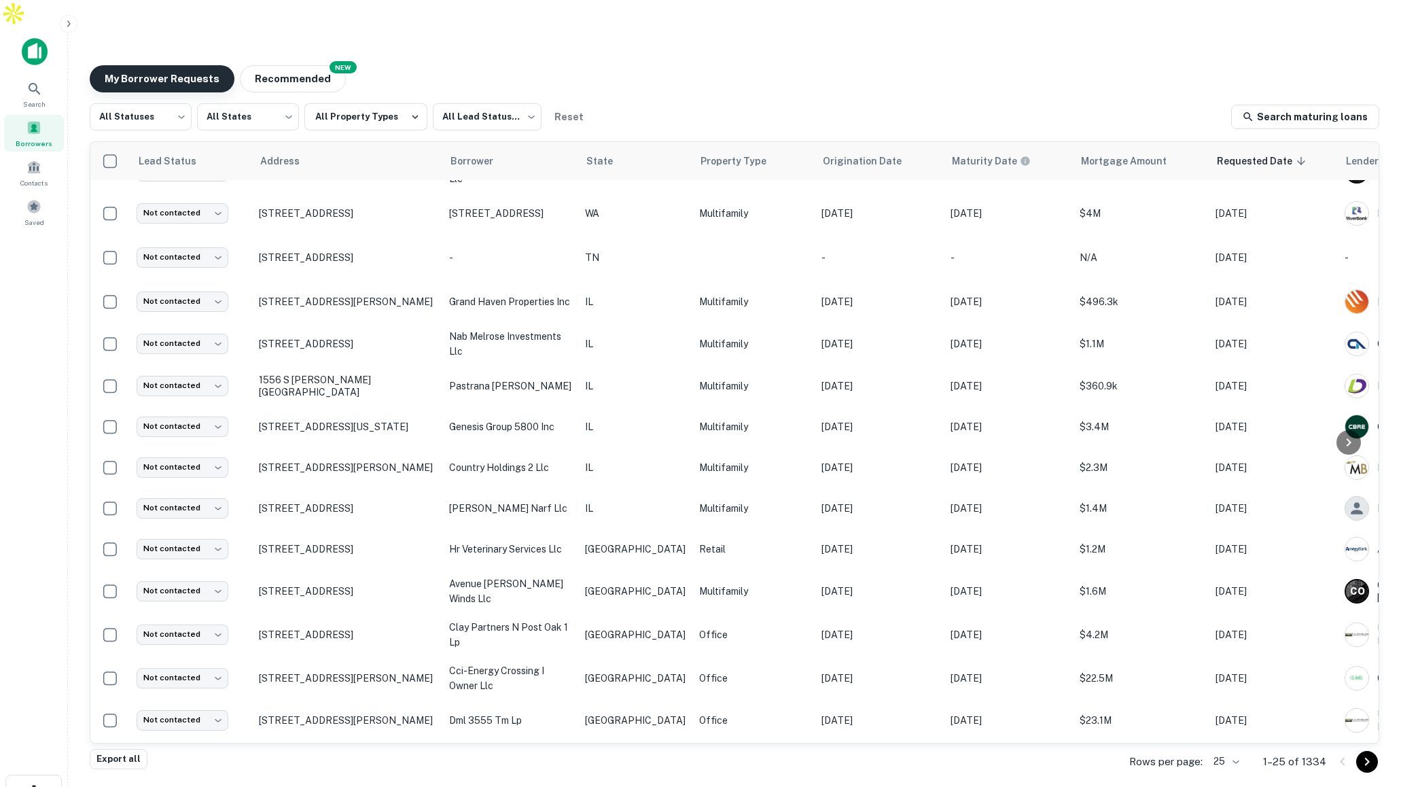
scroll to position [73, 0]
